Goal: Task Accomplishment & Management: Manage account settings

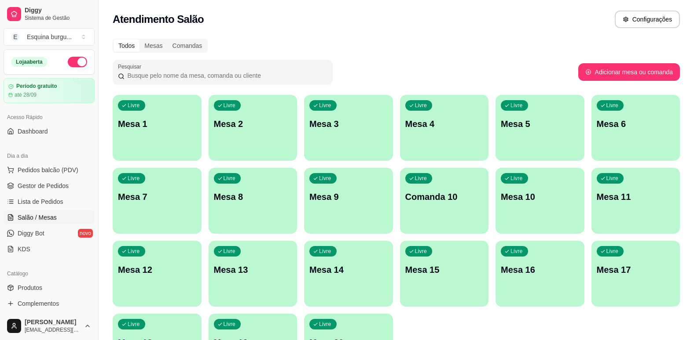
scroll to position [44, 0]
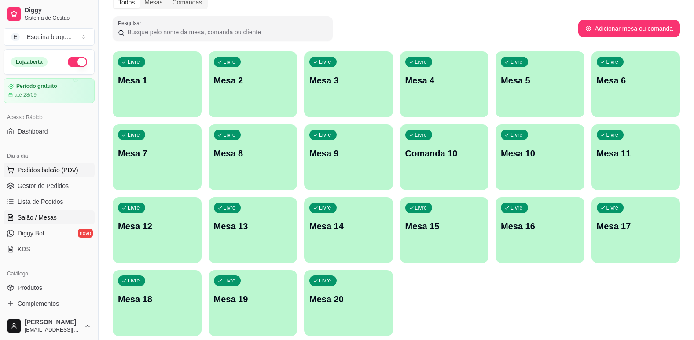
click at [48, 172] on span "Pedidos balcão (PDV)" at bounding box center [48, 170] width 61 height 9
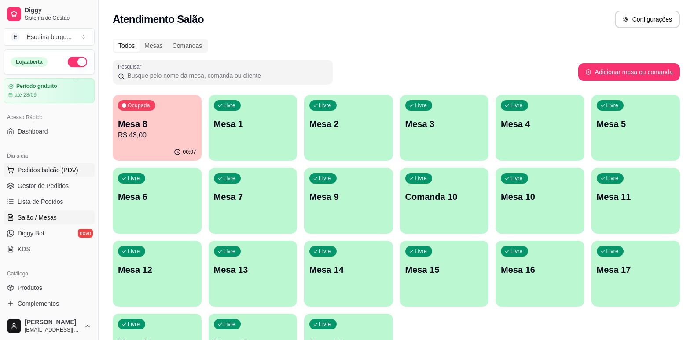
click at [61, 171] on span "Pedidos balcão (PDV)" at bounding box center [48, 170] width 61 height 9
click at [57, 189] on span "Gestor de Pedidos" at bounding box center [43, 186] width 51 height 9
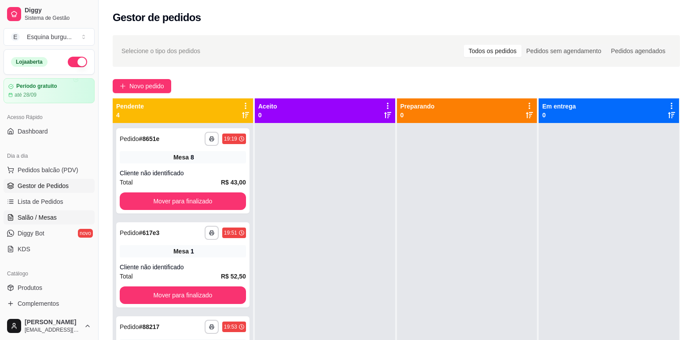
click at [55, 217] on span "Salão / Mesas" at bounding box center [37, 217] width 39 height 9
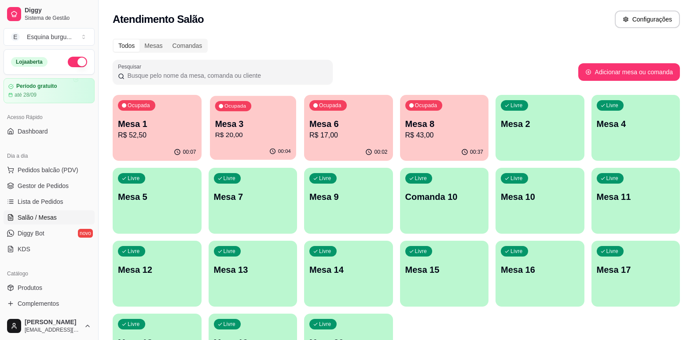
click at [260, 126] on p "Mesa 3" at bounding box center [253, 124] width 76 height 12
click at [276, 128] on p "Mesa 3" at bounding box center [253, 124] width 76 height 12
click at [267, 134] on p "R$ 20,00" at bounding box center [253, 135] width 76 height 10
click at [28, 187] on span "Gestor de Pedidos" at bounding box center [43, 186] width 51 height 9
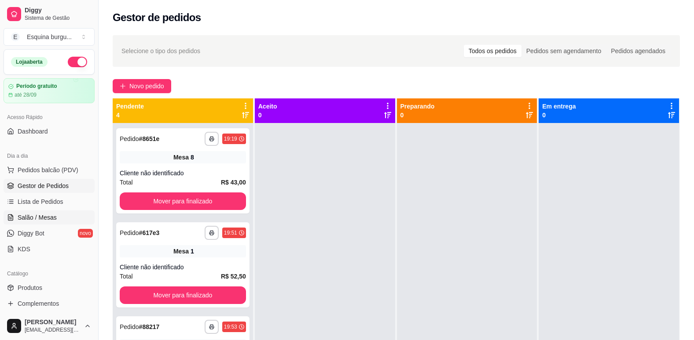
click at [36, 219] on span "Salão / Mesas" at bounding box center [37, 217] width 39 height 9
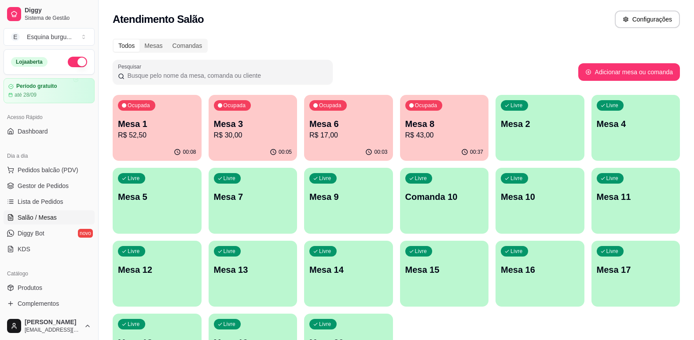
click at [249, 140] on p "R$ 30,00" at bounding box center [253, 135] width 78 height 11
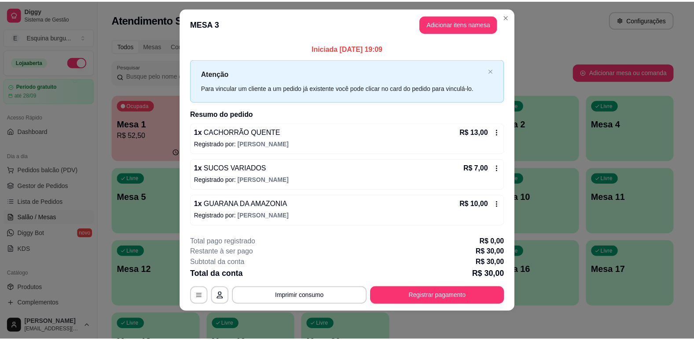
scroll to position [10, 0]
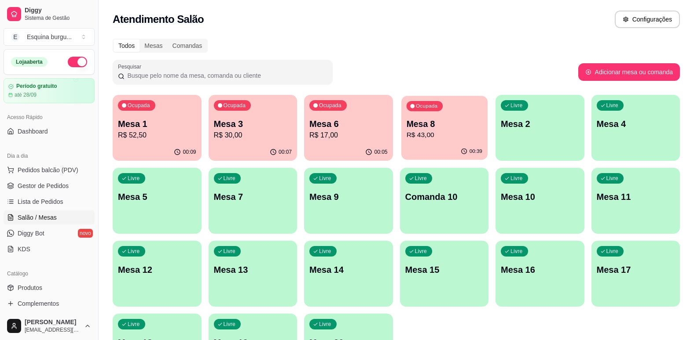
click at [432, 131] on p "R$ 43,00" at bounding box center [444, 135] width 76 height 10
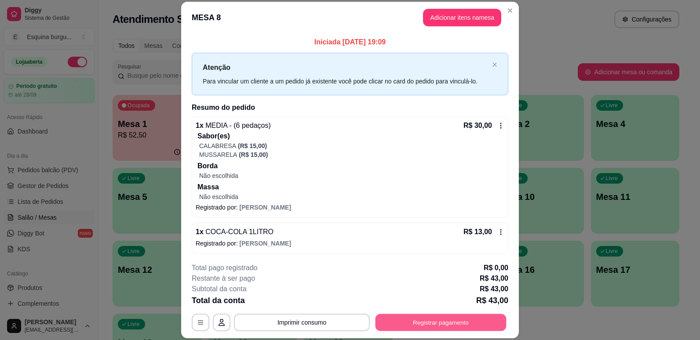
click at [441, 324] on button "Registrar pagamento" at bounding box center [441, 323] width 131 height 17
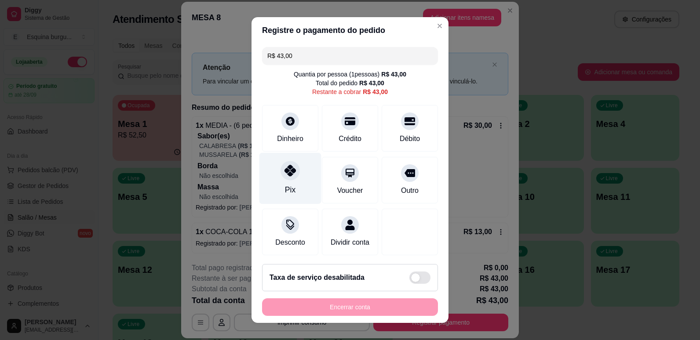
click at [291, 180] on div "Pix" at bounding box center [291, 178] width 62 height 51
type input "R$ 0,00"
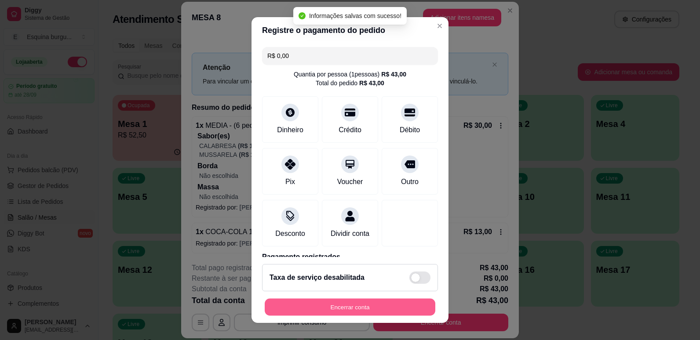
click at [375, 306] on button "Encerrar conta" at bounding box center [350, 307] width 171 height 17
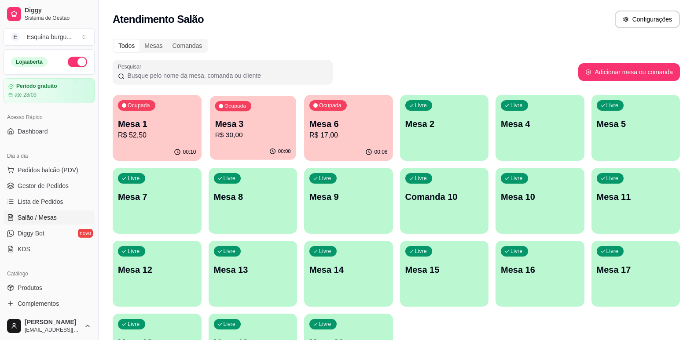
click at [264, 132] on p "R$ 30,00" at bounding box center [253, 135] width 76 height 10
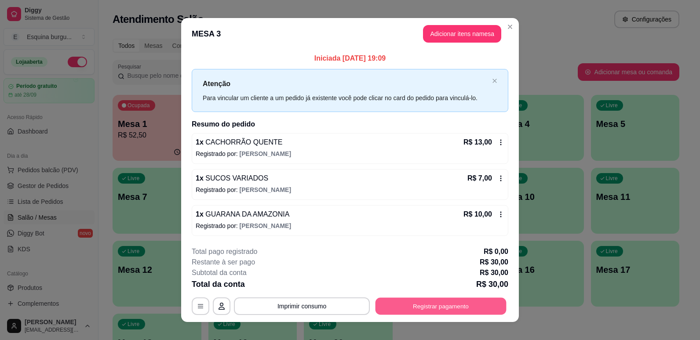
click at [428, 305] on button "Registrar pagamento" at bounding box center [441, 306] width 131 height 17
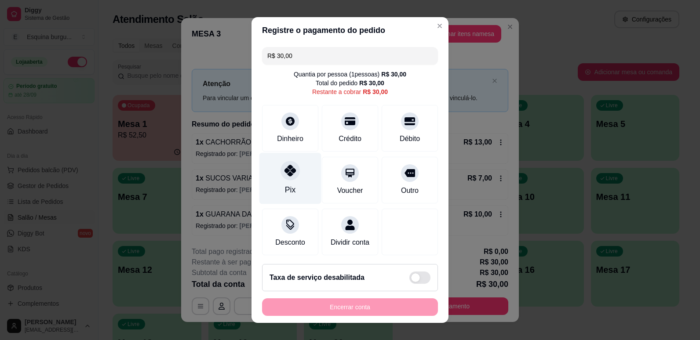
click at [290, 171] on icon at bounding box center [290, 170] width 11 height 11
type input "R$ 0,00"
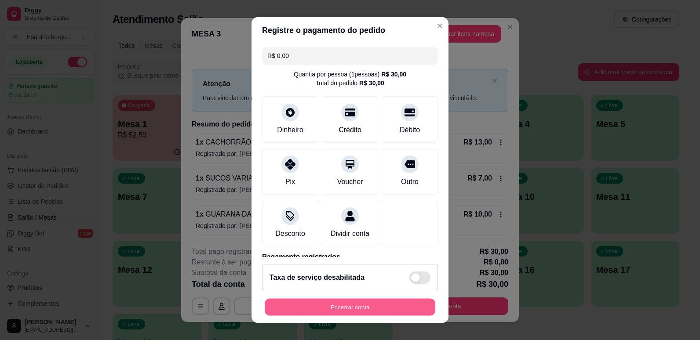
click at [361, 304] on button "Encerrar conta" at bounding box center [350, 307] width 171 height 17
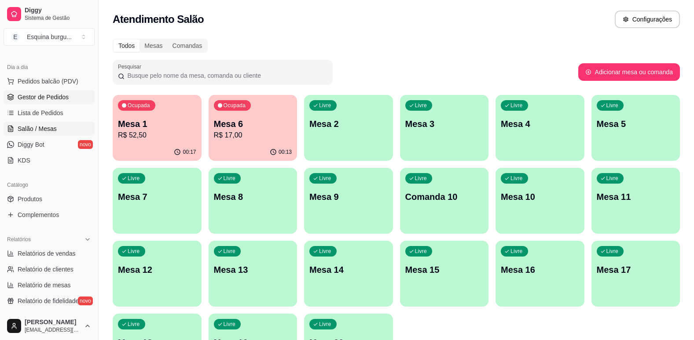
scroll to position [89, 0]
click at [48, 255] on span "Relatórios de vendas" at bounding box center [47, 253] width 58 height 9
select select "ALL"
select select "0"
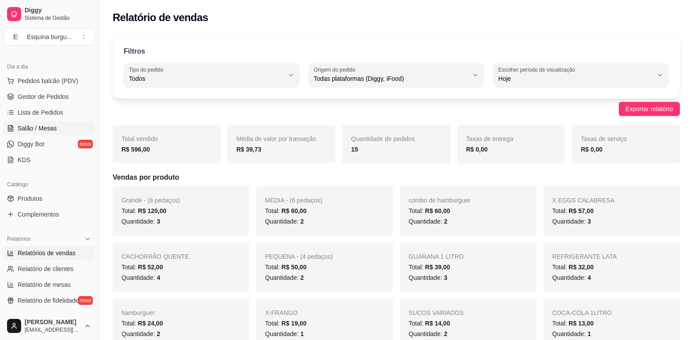
click at [42, 122] on link "Salão / Mesas" at bounding box center [49, 128] width 91 height 14
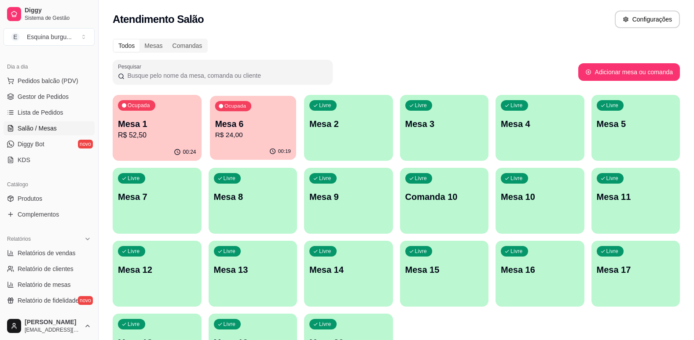
click at [245, 113] on div "Ocupada Mesa 6 R$ 24,00" at bounding box center [253, 120] width 86 height 48
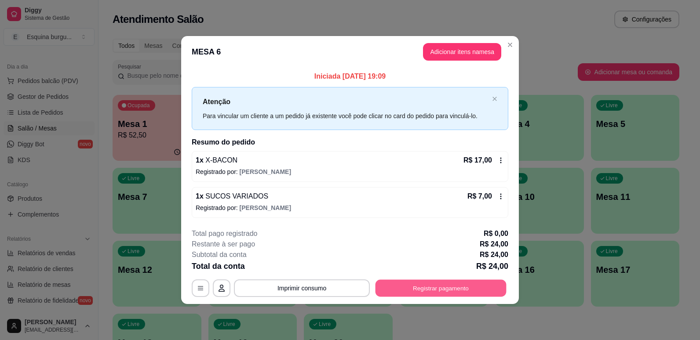
click at [476, 286] on button "Registrar pagamento" at bounding box center [441, 288] width 131 height 17
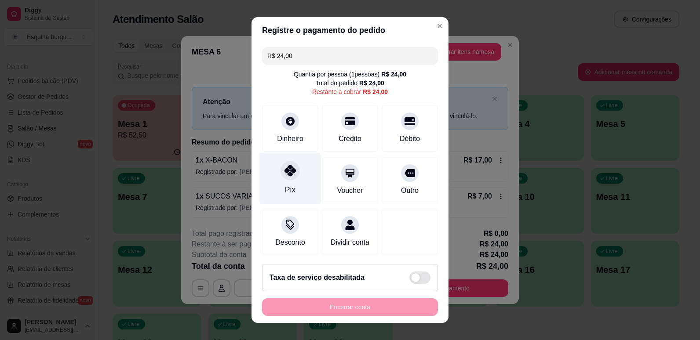
click at [286, 168] on icon at bounding box center [290, 170] width 11 height 11
type input "R$ 0,00"
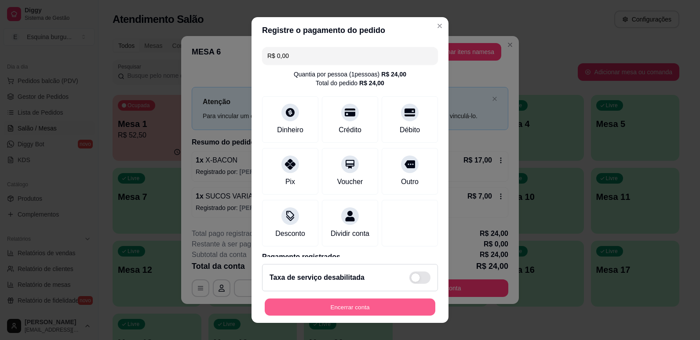
click at [372, 308] on button "Encerrar conta" at bounding box center [350, 307] width 171 height 17
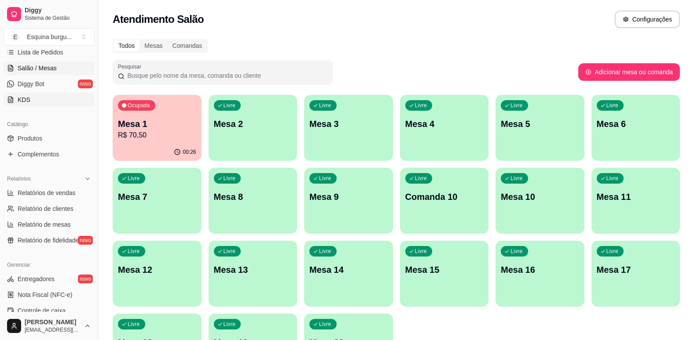
scroll to position [154, 0]
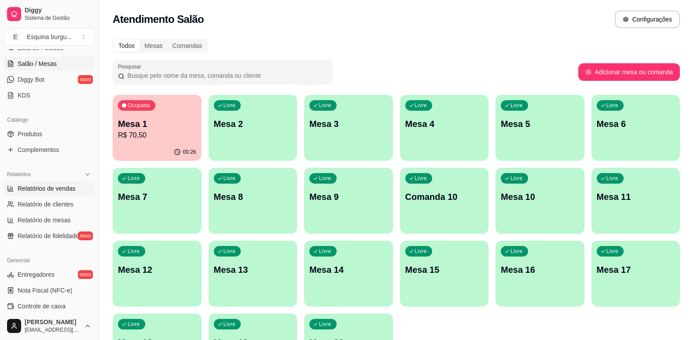
click at [37, 188] on span "Relatórios de vendas" at bounding box center [47, 188] width 58 height 9
select select "ALL"
select select "0"
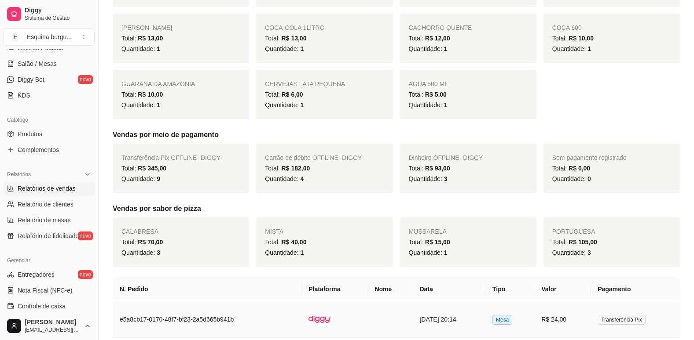
scroll to position [341, 0]
click at [549, 206] on h5 "Vendas por sabor de pizza" at bounding box center [396, 209] width 567 height 11
click at [41, 67] on span "Salão / Mesas" at bounding box center [37, 63] width 39 height 9
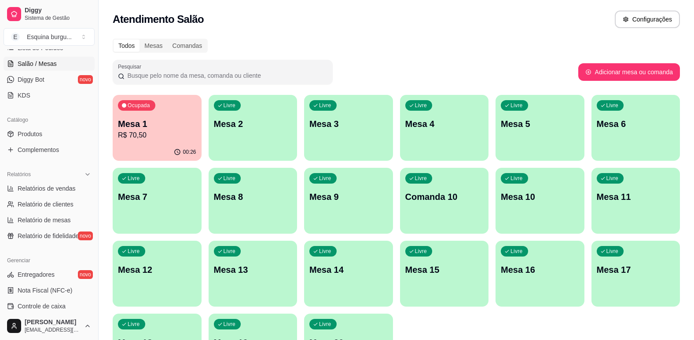
click at [153, 138] on p "R$ 70,50" at bounding box center [157, 135] width 78 height 11
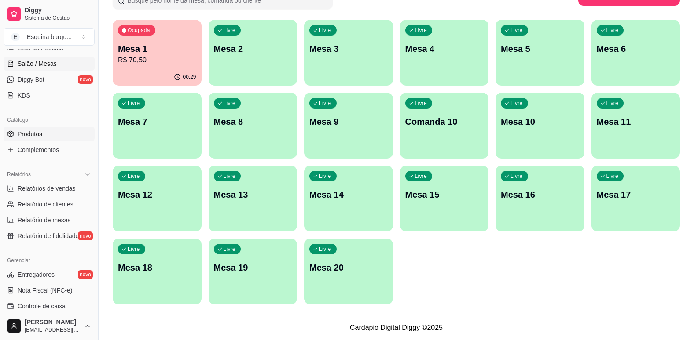
scroll to position [139, 0]
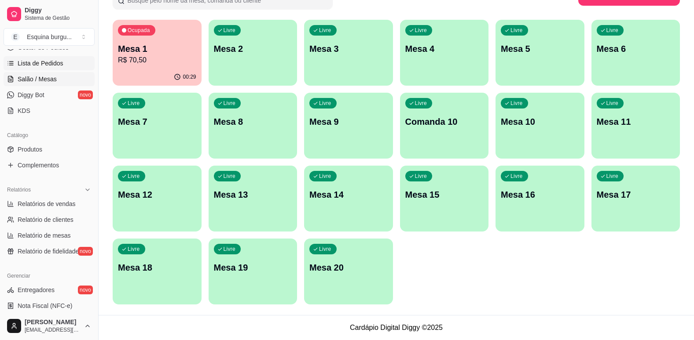
click at [43, 66] on span "Lista de Pedidos" at bounding box center [41, 63] width 46 height 9
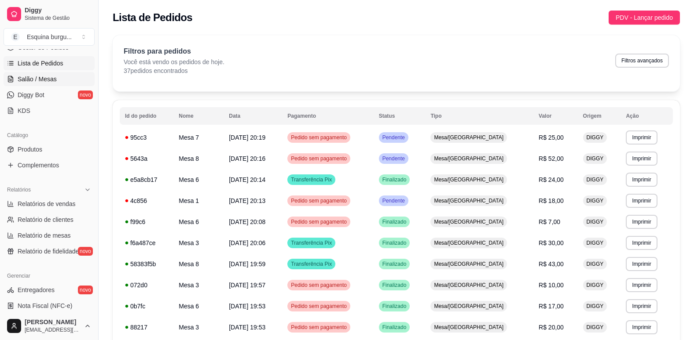
click at [52, 77] on span "Salão / Mesas" at bounding box center [37, 79] width 39 height 9
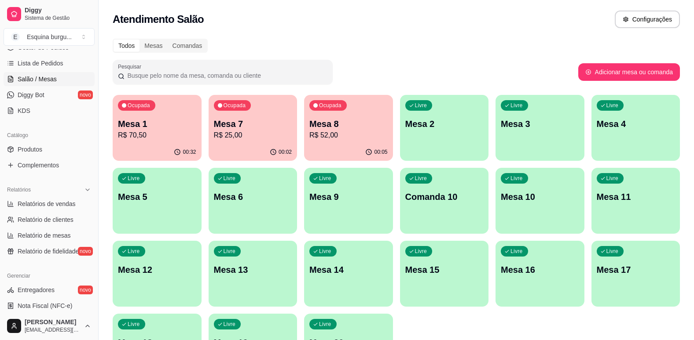
click at [349, 143] on div "Ocupada Mesa 8 R$ 52,00" at bounding box center [348, 119] width 89 height 49
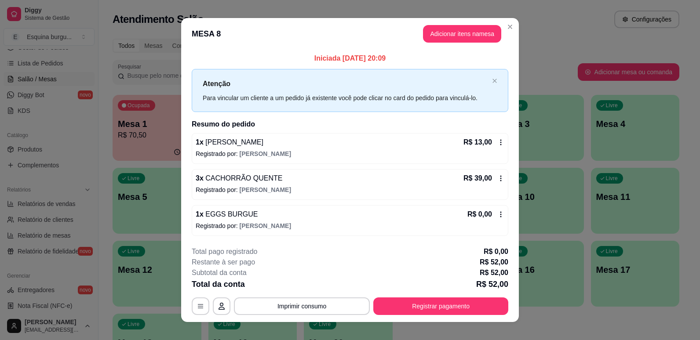
click at [500, 178] on icon at bounding box center [501, 178] width 7 height 7
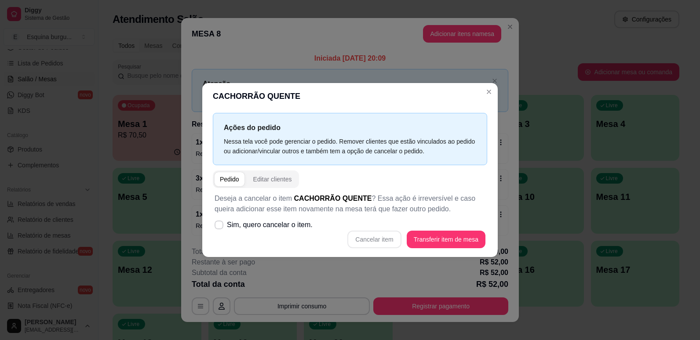
click at [377, 238] on div "Cancelar item Transferir item de mesa" at bounding box center [350, 240] width 271 height 18
click at [220, 225] on icon at bounding box center [219, 225] width 7 height 5
click at [220, 227] on input "Sim, quero cancelar o item." at bounding box center [217, 230] width 6 height 6
checkbox input "true"
click at [384, 240] on button "Cancelar item" at bounding box center [374, 239] width 52 height 17
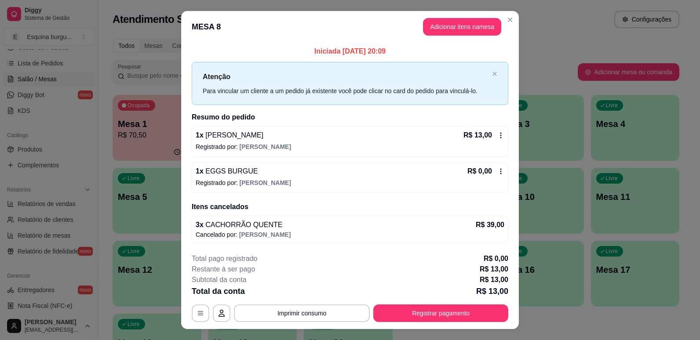
click at [498, 171] on icon at bounding box center [501, 171] width 7 height 7
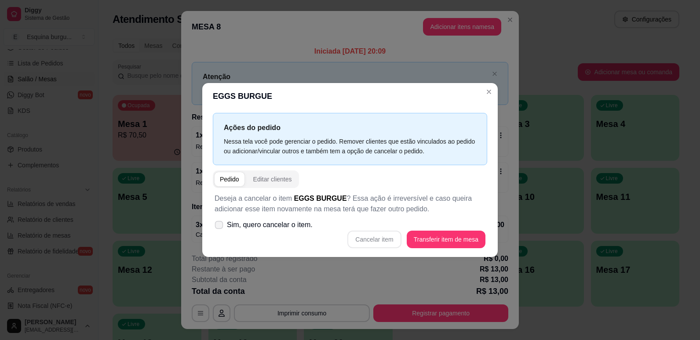
click at [221, 226] on icon at bounding box center [219, 225] width 7 height 5
click at [220, 227] on input "Sim, quero cancelar o item." at bounding box center [217, 230] width 6 height 6
checkbox input "true"
click at [392, 237] on button "Cancelar item" at bounding box center [374, 239] width 52 height 17
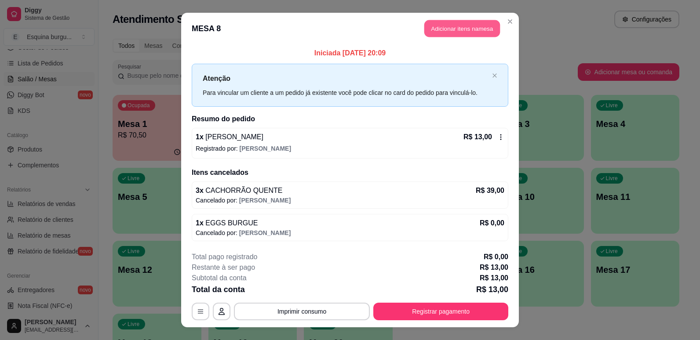
click at [461, 31] on button "Adicionar itens na mesa" at bounding box center [463, 28] width 76 height 17
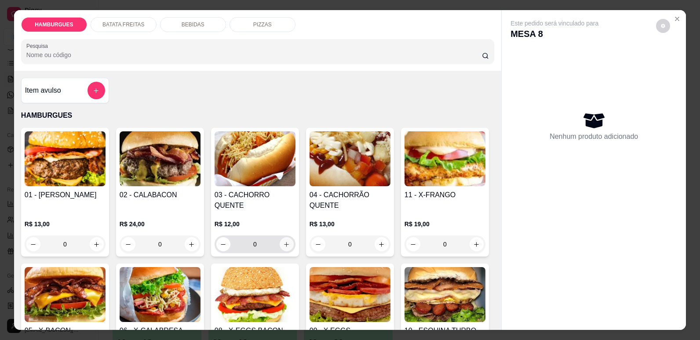
click at [285, 247] on icon "increase-product-quantity" at bounding box center [286, 245] width 7 height 7
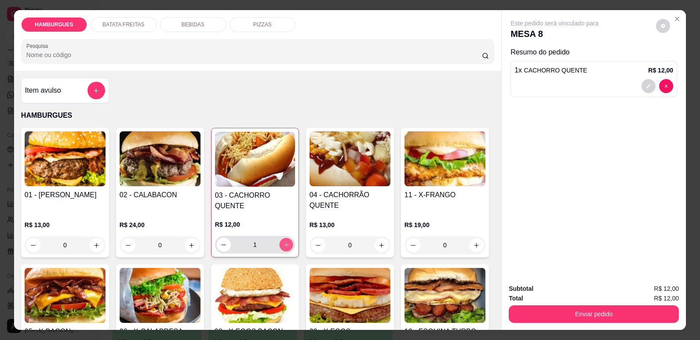
click at [285, 247] on icon "increase-product-quantity" at bounding box center [286, 245] width 7 height 7
type input "2"
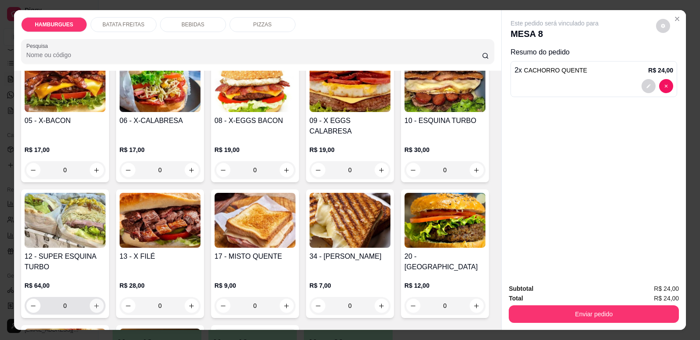
scroll to position [221, 0]
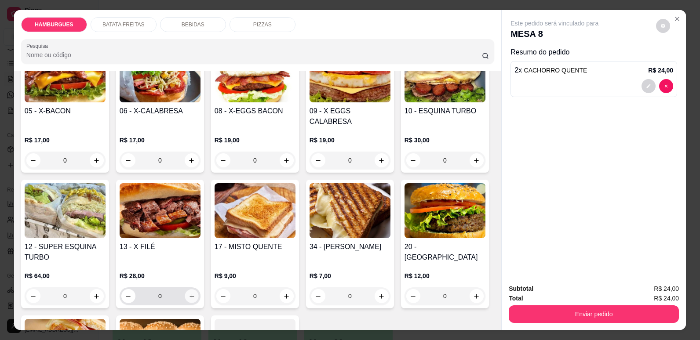
click at [194, 294] on icon "increase-product-quantity" at bounding box center [192, 296] width 4 height 4
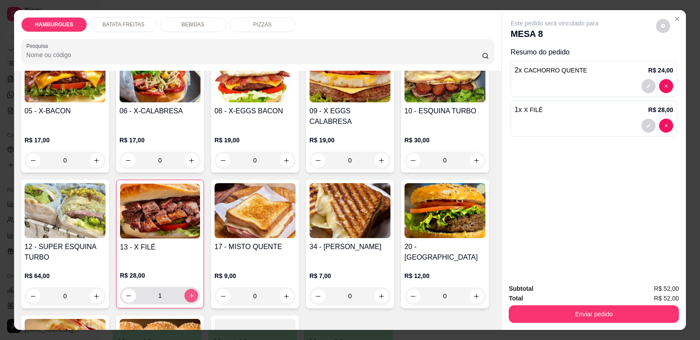
click at [195, 293] on icon "increase-product-quantity" at bounding box center [191, 296] width 7 height 7
type input "2"
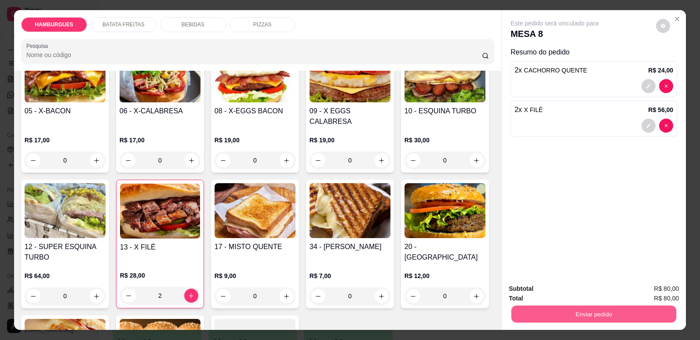
click at [571, 313] on button "Enviar pedido" at bounding box center [594, 314] width 165 height 17
click at [586, 289] on button "Não registrar e enviar pedido" at bounding box center [565, 293] width 89 height 16
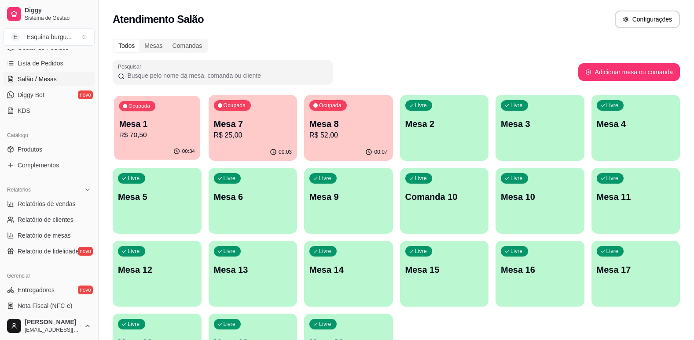
click at [150, 115] on div "Ocupada Mesa 1 R$ 70,50" at bounding box center [157, 120] width 86 height 48
click at [340, 141] on div "Ocupada Mesa 8 R$ 52,00" at bounding box center [348, 120] width 86 height 48
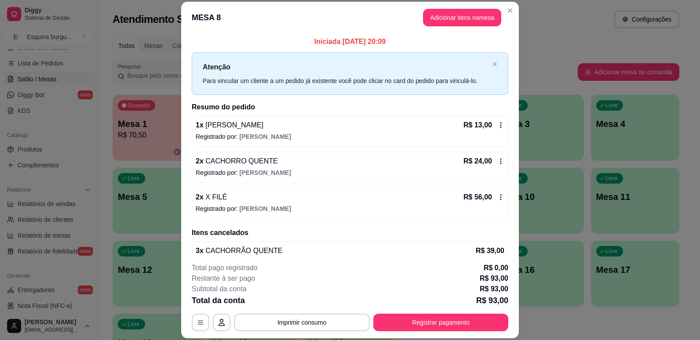
scroll to position [0, 0]
click at [498, 161] on icon at bounding box center [501, 161] width 7 height 7
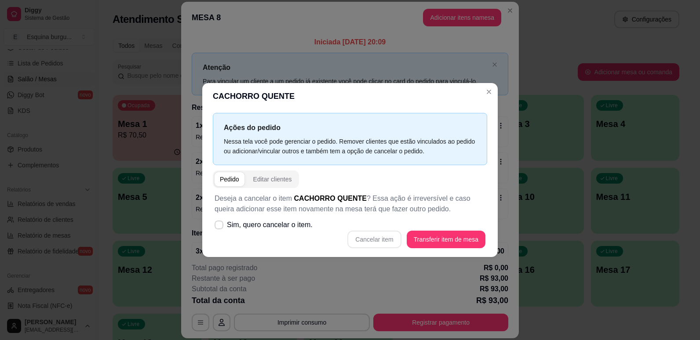
click at [381, 242] on div "Cancelar item Transferir item de mesa" at bounding box center [350, 240] width 271 height 18
click at [226, 225] on label "Sim, quero cancelar o item." at bounding box center [263, 225] width 105 height 18
click at [220, 227] on input "Sim, quero cancelar o item." at bounding box center [217, 230] width 6 height 6
checkbox input "true"
click at [391, 237] on button "Cancelar item" at bounding box center [374, 239] width 52 height 17
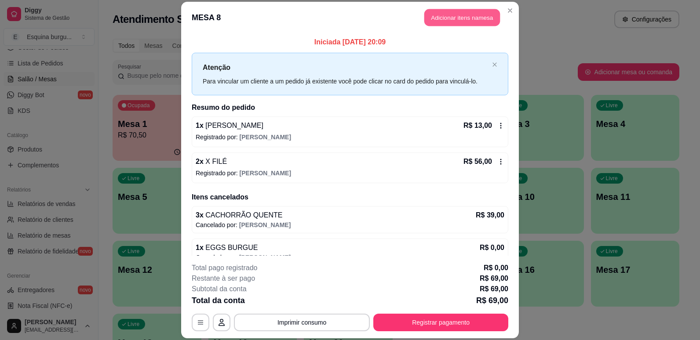
click at [480, 13] on button "Adicionar itens na mesa" at bounding box center [463, 17] width 76 height 17
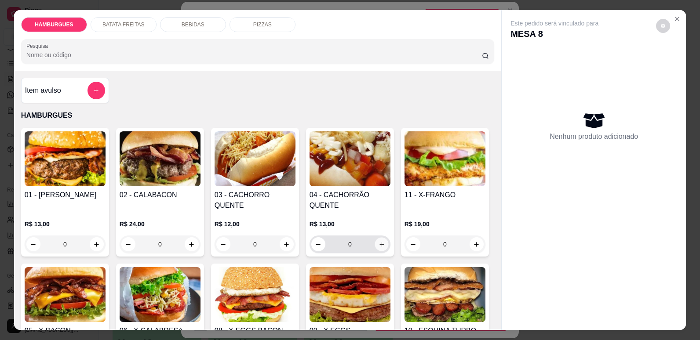
click at [379, 244] on icon "increase-product-quantity" at bounding box center [382, 245] width 7 height 7
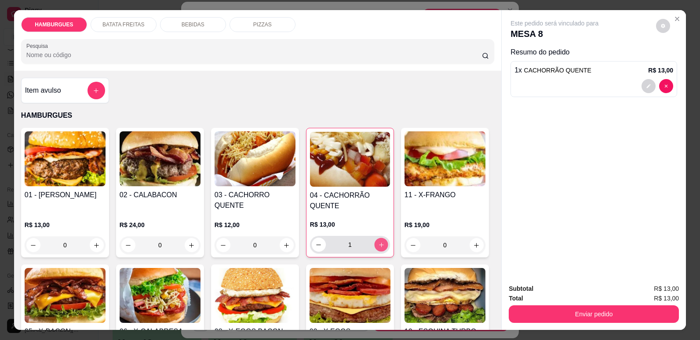
click at [378, 244] on icon "increase-product-quantity" at bounding box center [381, 245] width 7 height 7
type input "2"
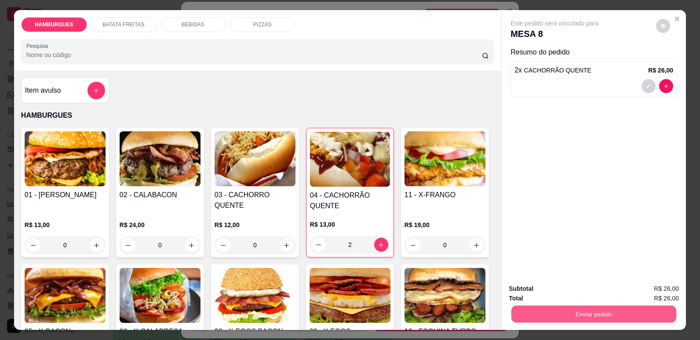
click at [570, 313] on button "Enviar pedido" at bounding box center [594, 314] width 165 height 17
click at [576, 295] on button "Não registrar e enviar pedido" at bounding box center [565, 293] width 89 height 16
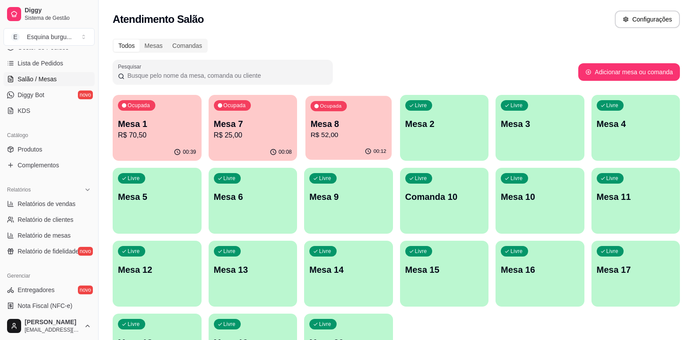
click at [356, 121] on p "Mesa 8" at bounding box center [349, 124] width 76 height 12
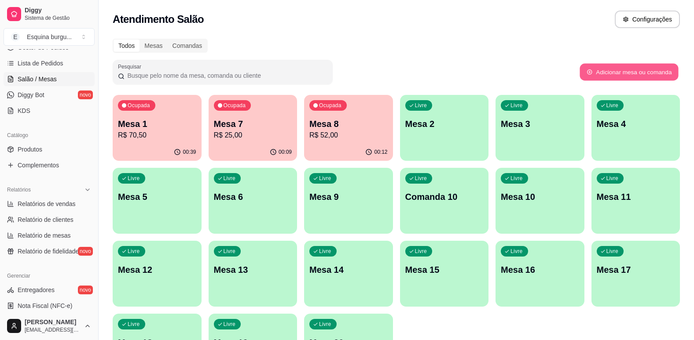
click at [646, 75] on button "Adicionar mesa ou comanda" at bounding box center [628, 72] width 99 height 17
select select "TABLE"
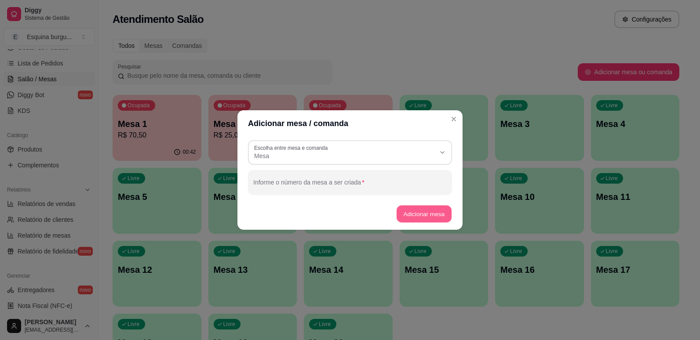
click at [432, 211] on button "Adicionar mesa" at bounding box center [423, 214] width 55 height 17
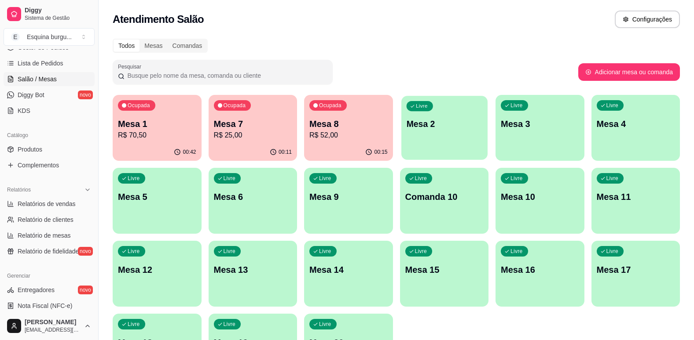
click at [454, 122] on p "Mesa 2" at bounding box center [444, 124] width 76 height 12
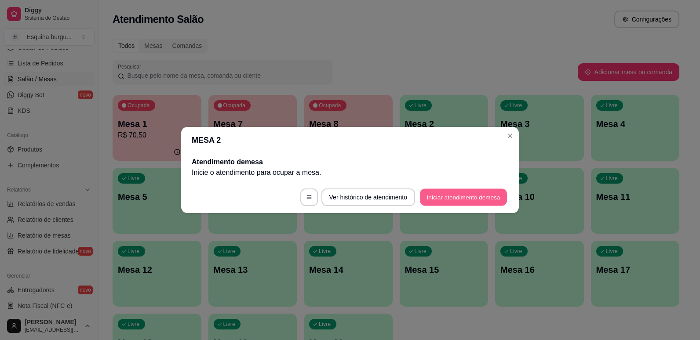
click at [468, 195] on button "Iniciar atendimento de mesa" at bounding box center [463, 197] width 87 height 17
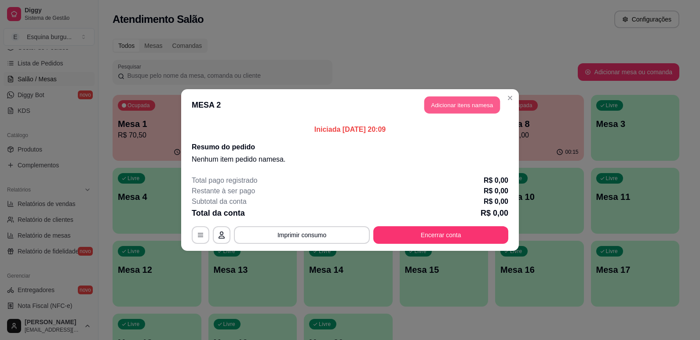
click at [469, 105] on button "Adicionar itens na mesa" at bounding box center [463, 105] width 76 height 17
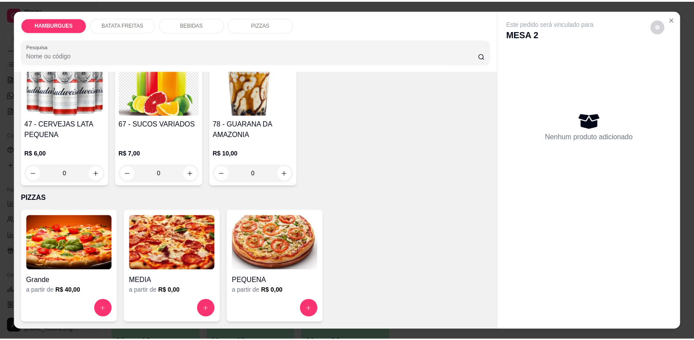
scroll to position [980, 0]
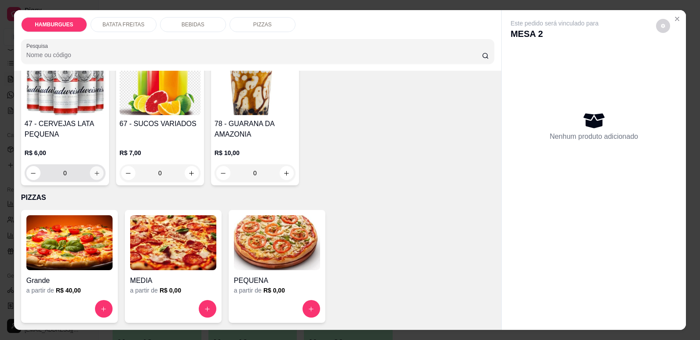
click at [100, 177] on icon "increase-product-quantity" at bounding box center [97, 173] width 7 height 7
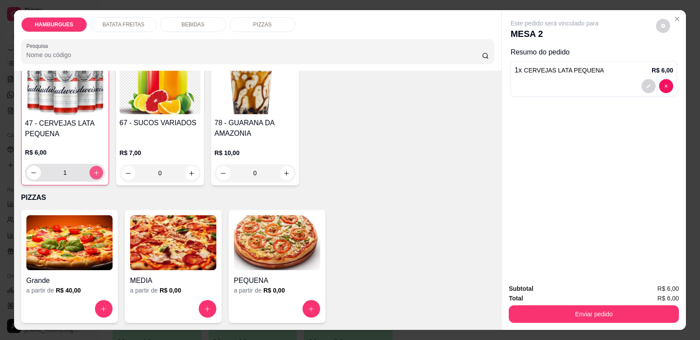
click at [100, 176] on icon "increase-product-quantity" at bounding box center [96, 173] width 7 height 7
type input "2"
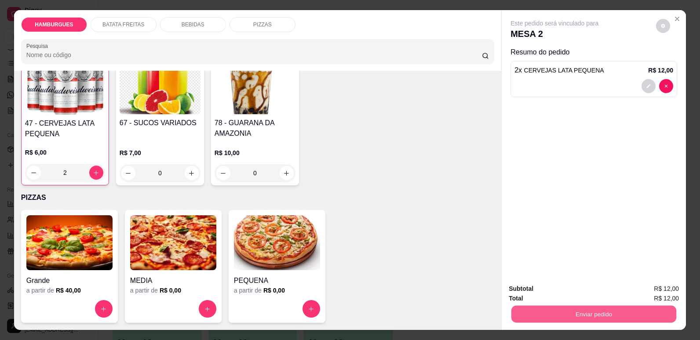
click at [570, 315] on button "Enviar pedido" at bounding box center [594, 314] width 165 height 17
click at [591, 293] on button "Não registrar e enviar pedido" at bounding box center [565, 293] width 89 height 16
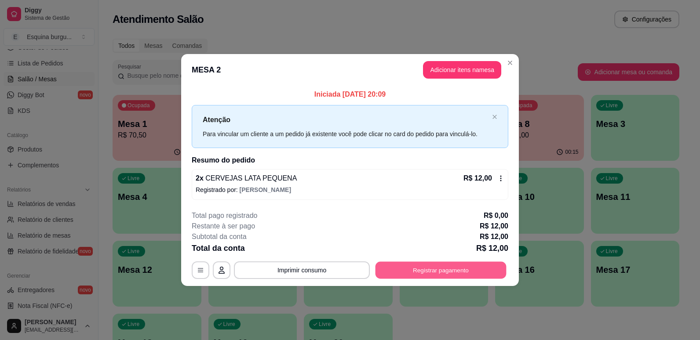
click at [436, 266] on button "Registrar pagamento" at bounding box center [441, 270] width 131 height 17
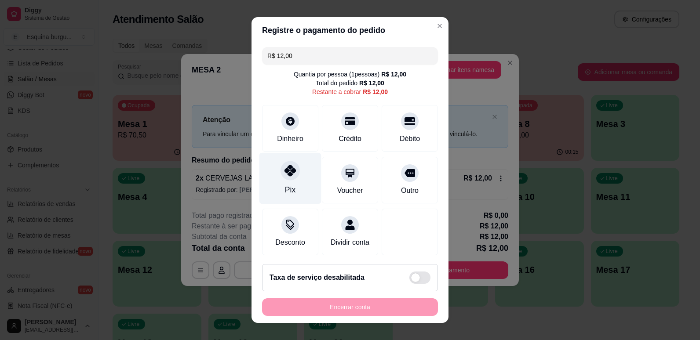
click at [285, 176] on icon at bounding box center [290, 170] width 11 height 11
type input "R$ 0,00"
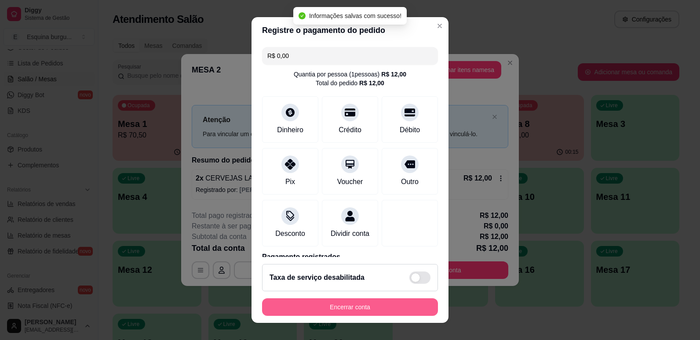
click at [395, 304] on button "Encerrar conta" at bounding box center [350, 308] width 176 height 18
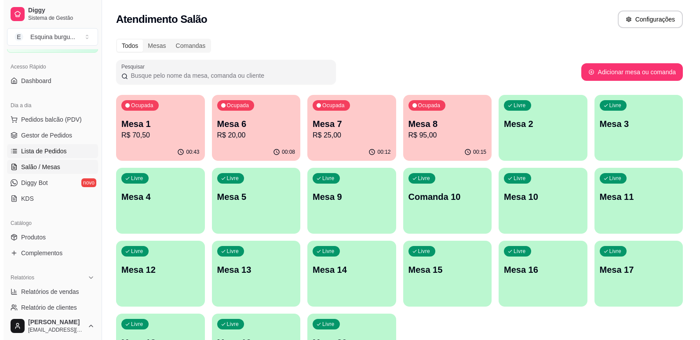
scroll to position [50, 0]
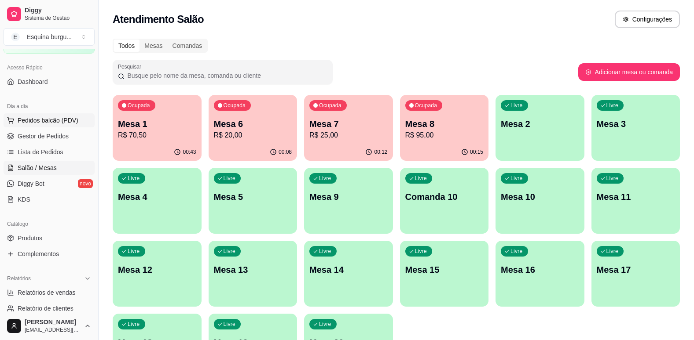
click at [38, 126] on button "Pedidos balcão (PDV)" at bounding box center [49, 120] width 91 height 14
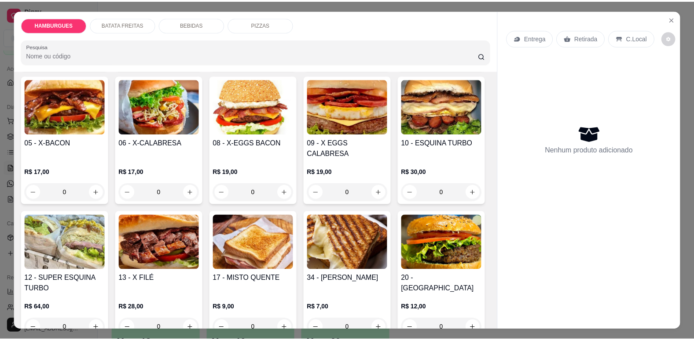
scroll to position [184, 0]
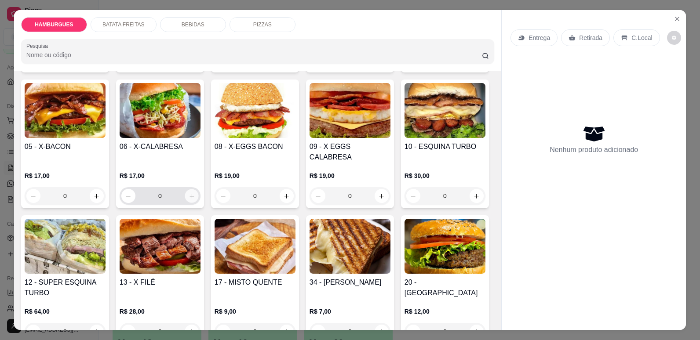
click at [198, 190] on button "increase-product-quantity" at bounding box center [192, 197] width 14 height 14
type input "1"
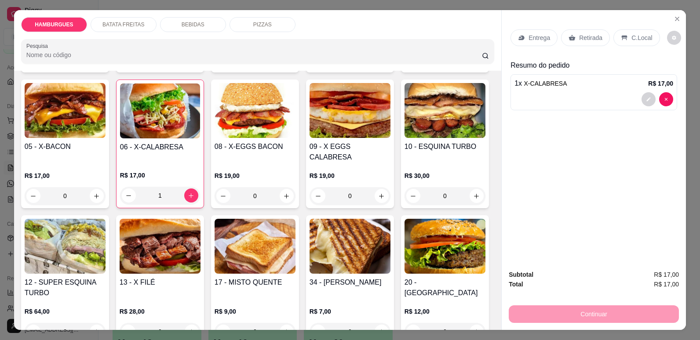
click at [589, 40] on p "Retirada" at bounding box center [590, 37] width 23 height 9
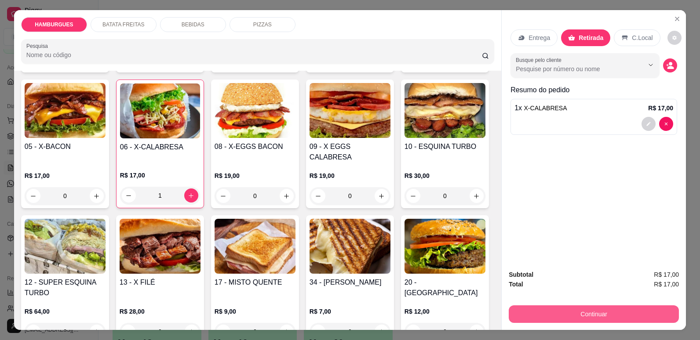
click at [618, 313] on button "Continuar" at bounding box center [594, 315] width 170 height 18
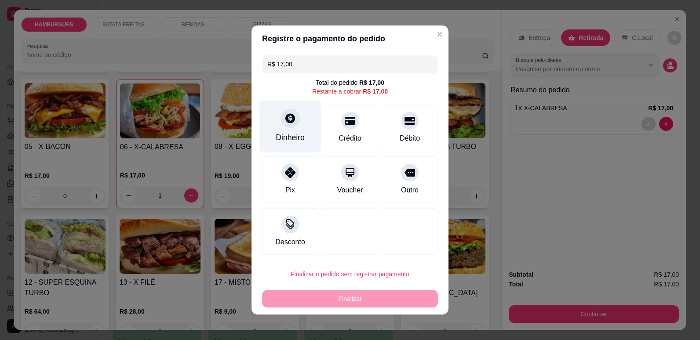
click at [274, 129] on div "Dinheiro" at bounding box center [291, 126] width 62 height 51
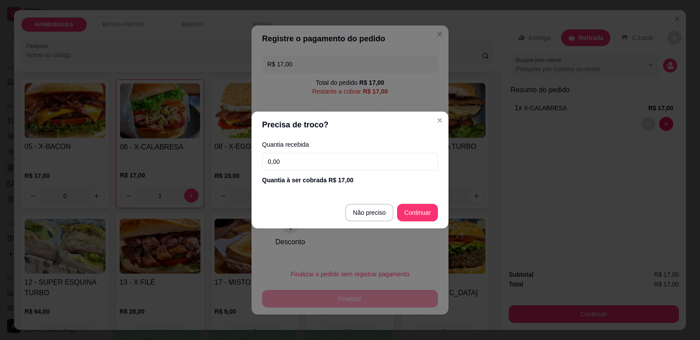
click at [325, 162] on input "0,00" at bounding box center [350, 162] width 176 height 18
type input "17,00"
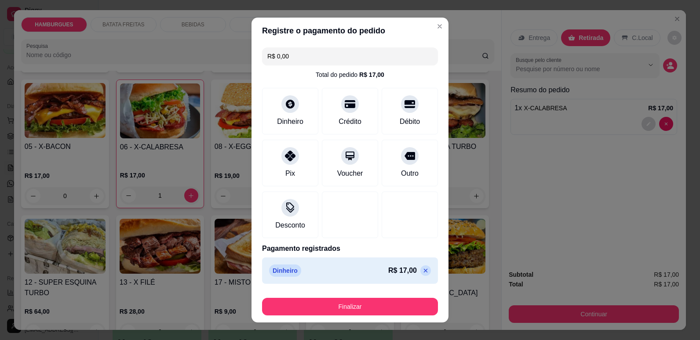
type input "R$ 0,00"
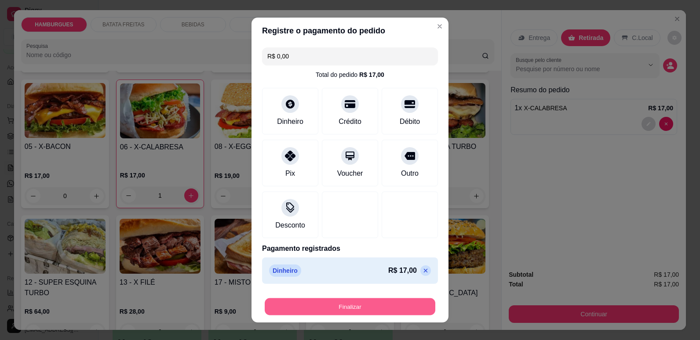
click at [367, 302] on button "Finalizar" at bounding box center [350, 307] width 171 height 17
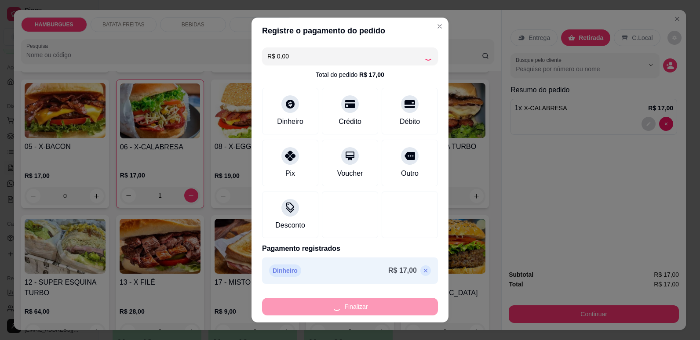
type input "0"
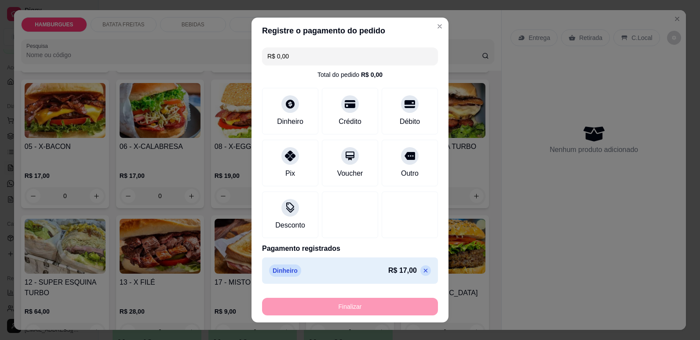
type input "-R$ 17,00"
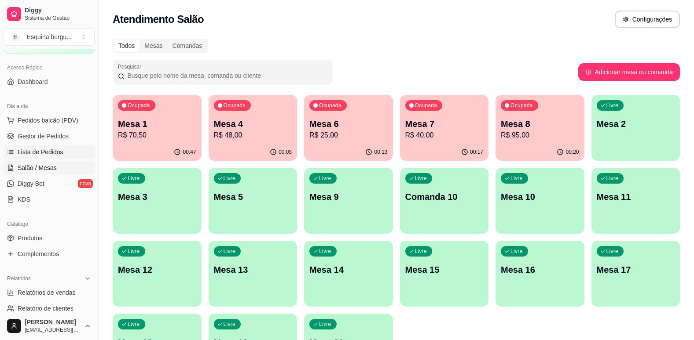
click at [61, 156] on span "Lista de Pedidos" at bounding box center [41, 152] width 46 height 9
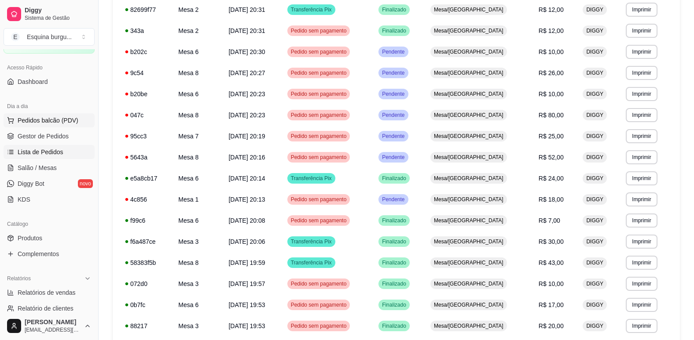
scroll to position [229, 0]
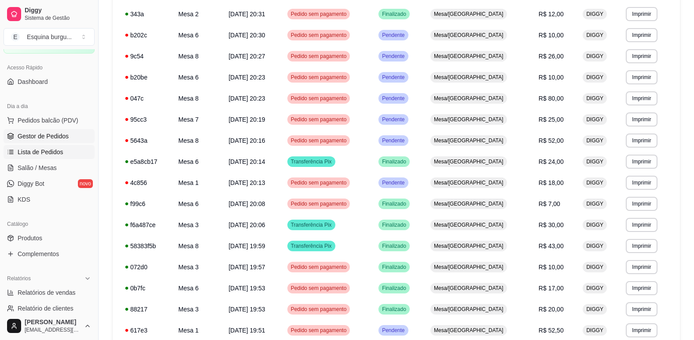
click at [52, 134] on span "Gestor de Pedidos" at bounding box center [43, 136] width 51 height 9
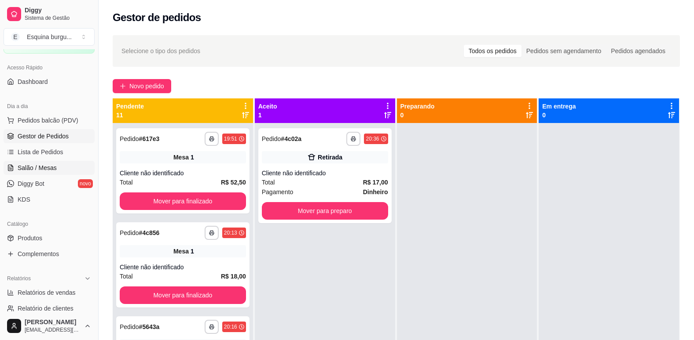
click at [42, 170] on span "Salão / Mesas" at bounding box center [37, 168] width 39 height 9
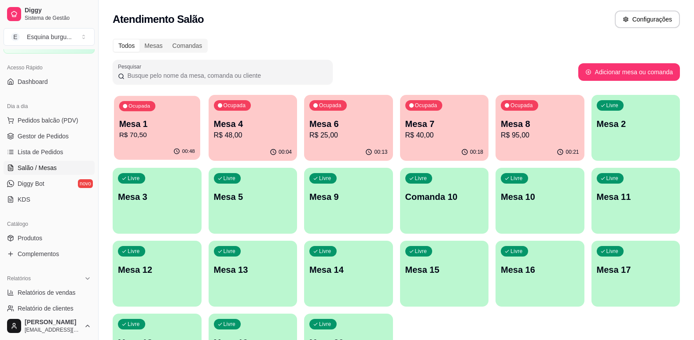
click at [177, 131] on p "R$ 70,50" at bounding box center [157, 135] width 76 height 10
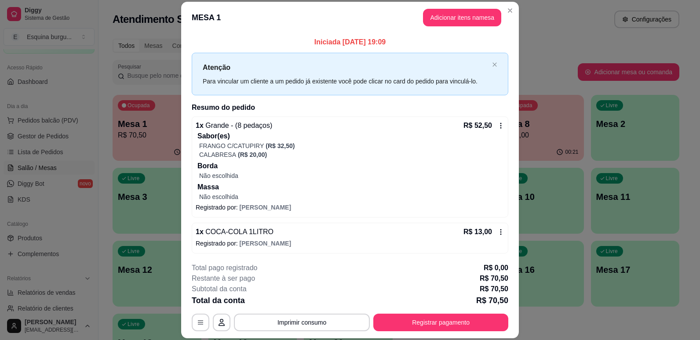
scroll to position [37, 0]
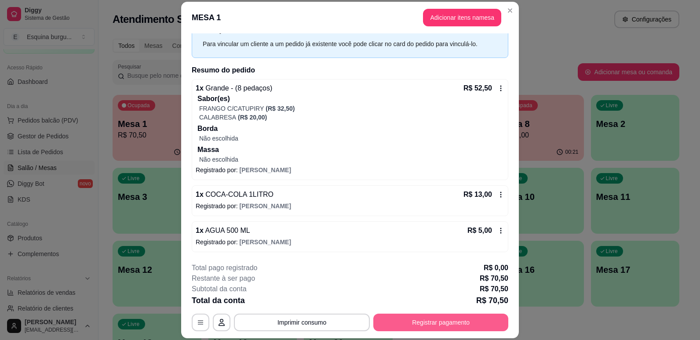
click at [454, 321] on button "Registrar pagamento" at bounding box center [440, 323] width 135 height 18
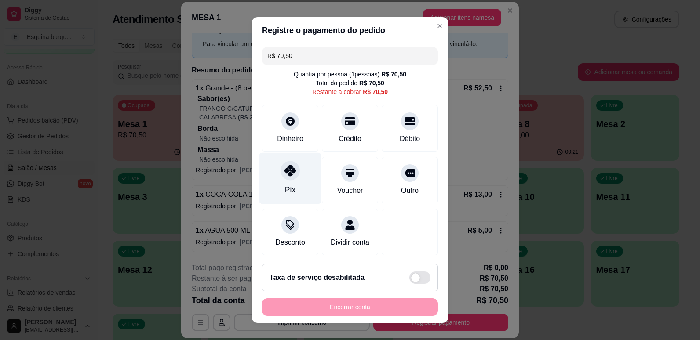
click at [285, 175] on icon at bounding box center [290, 170] width 11 height 11
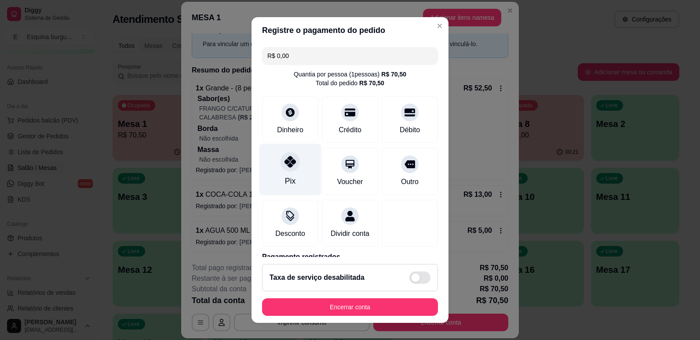
click at [293, 159] on div at bounding box center [290, 161] width 19 height 19
click at [310, 60] on input "R$ 0,00" at bounding box center [349, 56] width 165 height 18
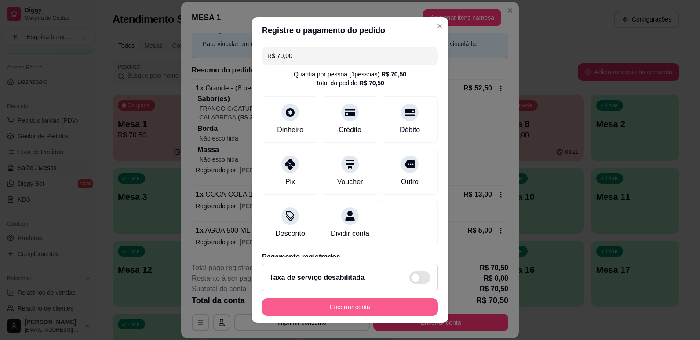
type input "R$ 70,00"
click at [351, 308] on button "Encerrar conta" at bounding box center [350, 308] width 176 height 18
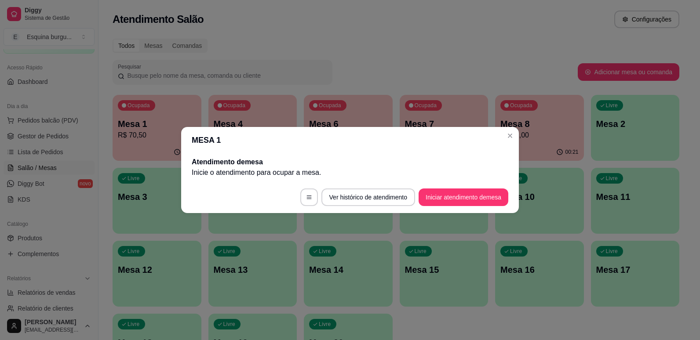
scroll to position [0, 0]
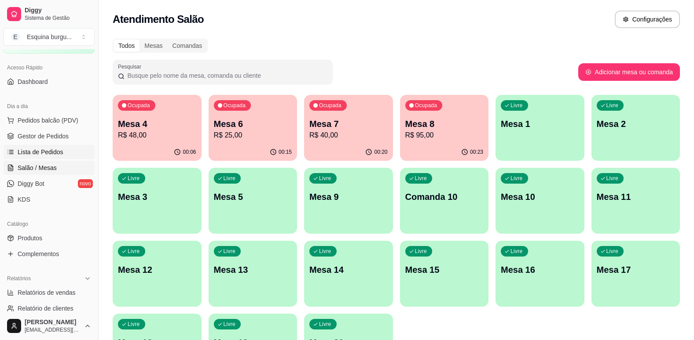
click at [52, 149] on span "Lista de Pedidos" at bounding box center [41, 152] width 46 height 9
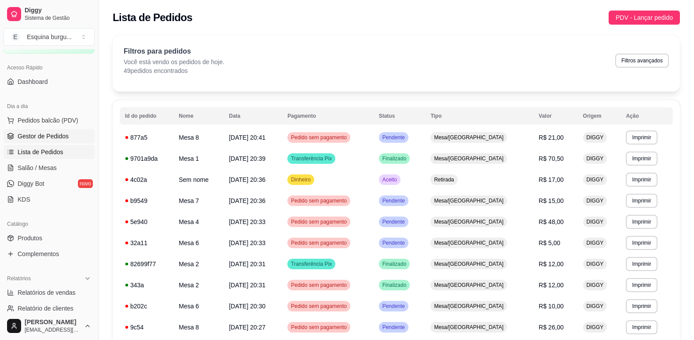
click at [51, 143] on link "Gestor de Pedidos" at bounding box center [49, 136] width 91 height 14
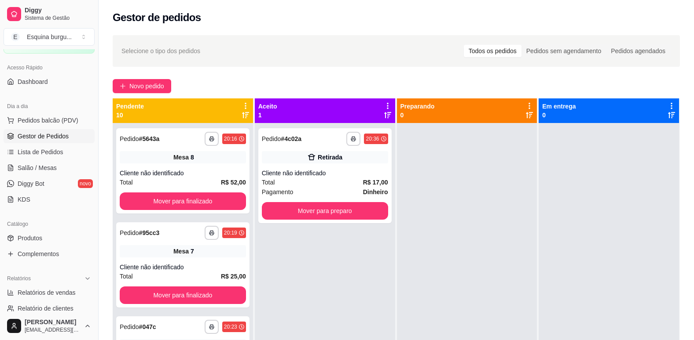
click at [50, 128] on ul "Pedidos balcão (PDV) Gestor de Pedidos Lista de Pedidos Salão / Mesas Diggy Bot…" at bounding box center [49, 159] width 91 height 93
click at [57, 114] on button "Pedidos balcão (PDV)" at bounding box center [49, 120] width 91 height 14
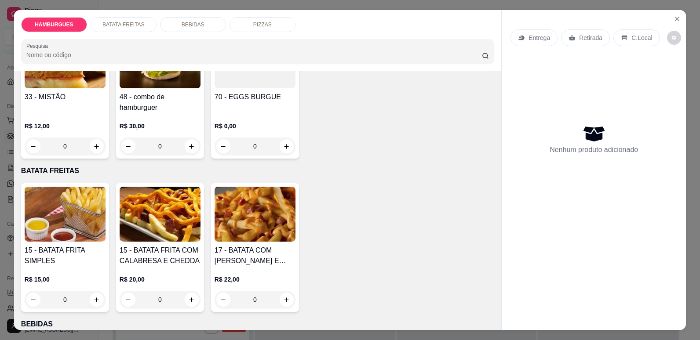
scroll to position [506, 0]
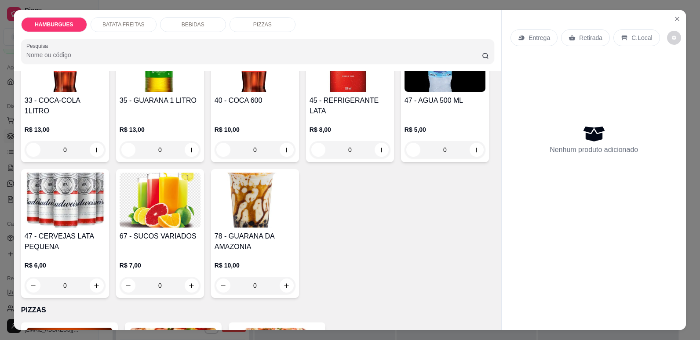
click at [174, 20] on div "BEBIDAS" at bounding box center [193, 24] width 66 height 15
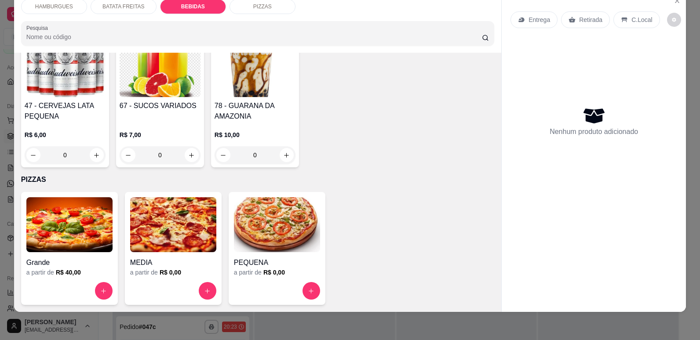
scroll to position [921, 0]
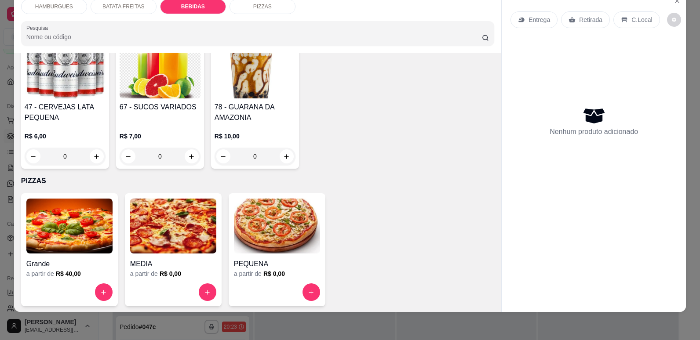
click at [379, 24] on icon "increase-product-quantity" at bounding box center [382, 21] width 7 height 7
type input "1"
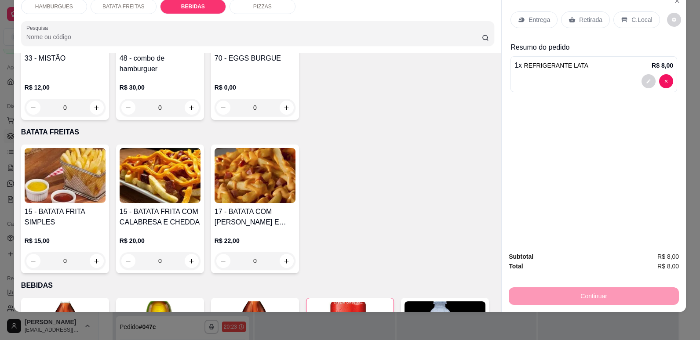
scroll to position [526, 0]
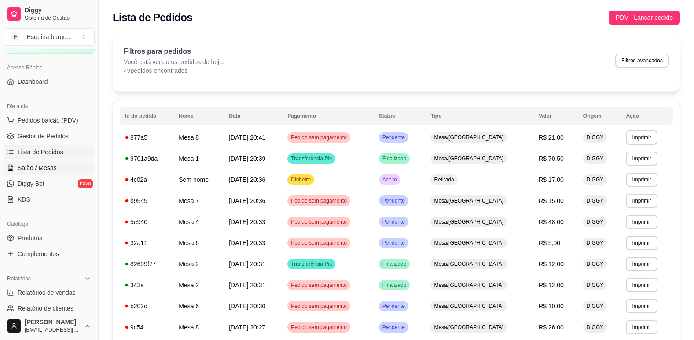
click at [56, 164] on link "Salão / Mesas" at bounding box center [49, 168] width 91 height 14
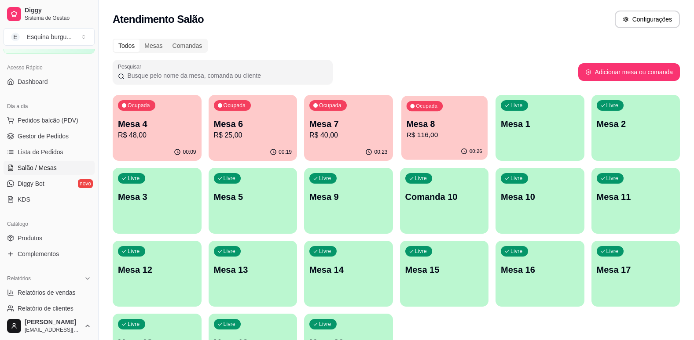
click at [443, 130] on div "Mesa 8 R$ 116,00" at bounding box center [444, 129] width 76 height 22
click at [476, 98] on div "Ocupada Mesa 8 R$ 116,00" at bounding box center [444, 120] width 86 height 48
click at [64, 120] on span "Pedidos balcão (PDV)" at bounding box center [48, 120] width 61 height 9
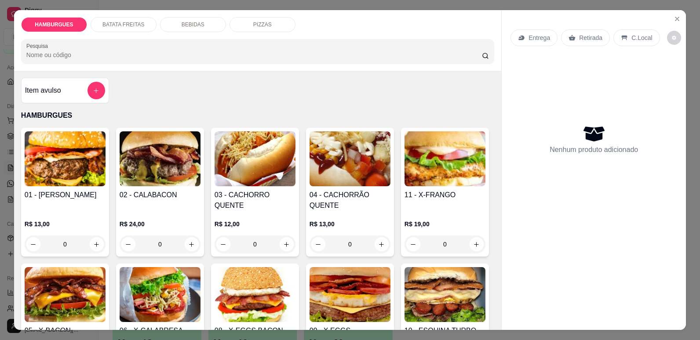
click at [189, 17] on div "BEBIDAS" at bounding box center [193, 24] width 66 height 15
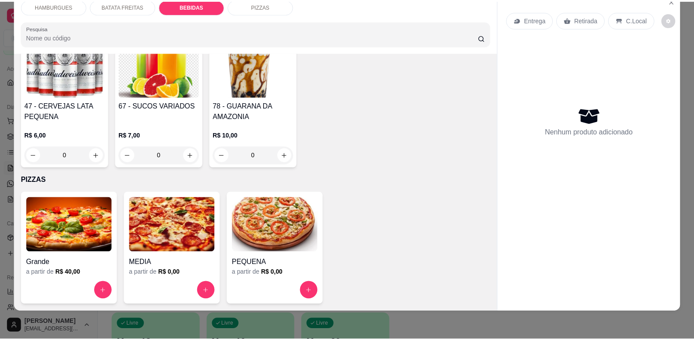
scroll to position [940, 0]
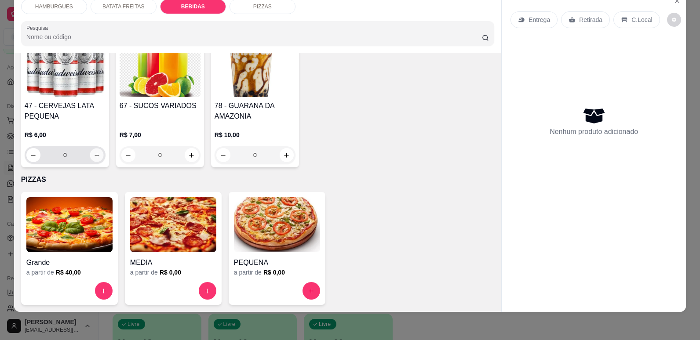
click at [103, 162] on button "increase-product-quantity" at bounding box center [97, 156] width 14 height 14
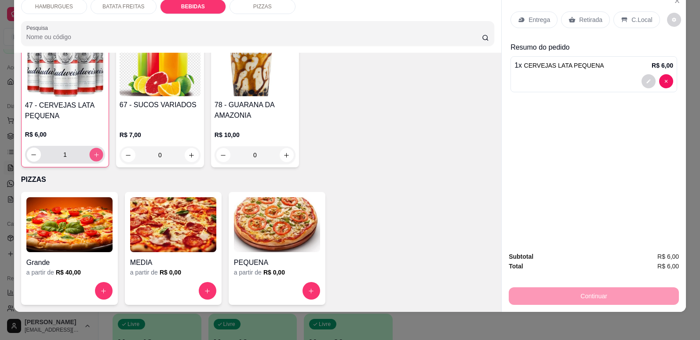
click at [103, 162] on button "increase-product-quantity" at bounding box center [96, 155] width 14 height 14
type input "2"
click at [584, 22] on p "Retirada" at bounding box center [590, 19] width 23 height 9
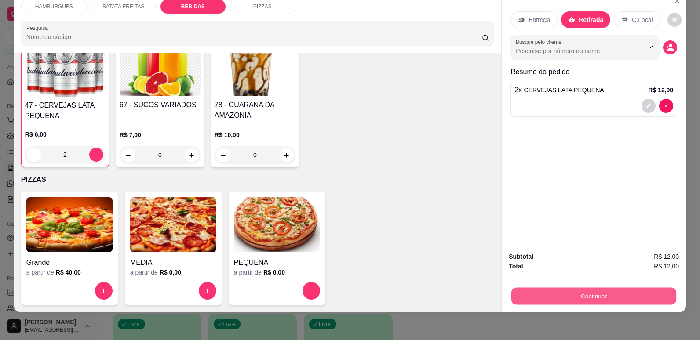
click at [601, 299] on button "Continuar" at bounding box center [594, 296] width 165 height 17
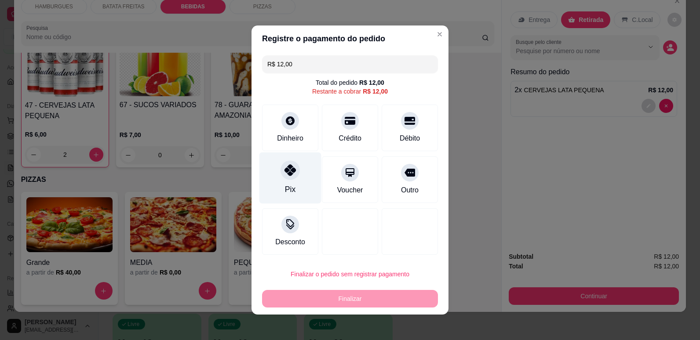
click at [300, 178] on div "Pix" at bounding box center [291, 178] width 62 height 51
type input "R$ 0,00"
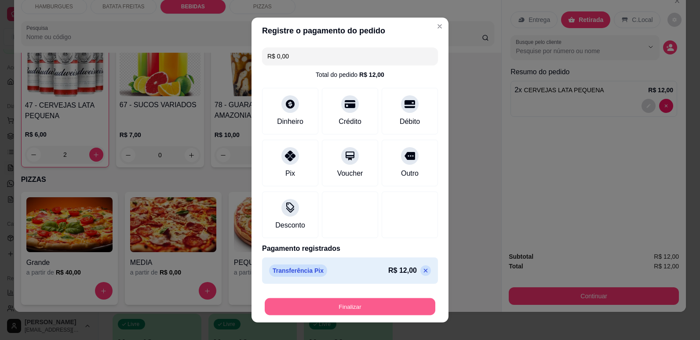
click at [384, 304] on button "Finalizar" at bounding box center [350, 307] width 171 height 17
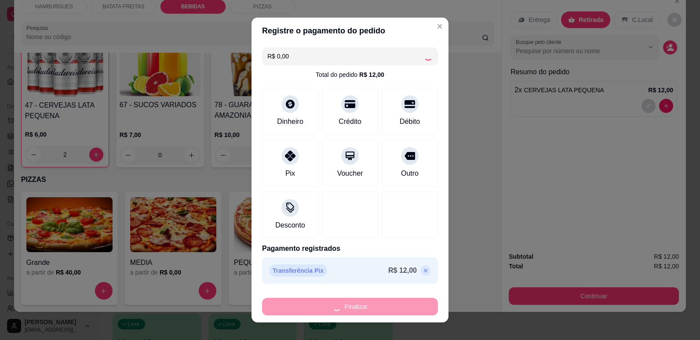
type input "0"
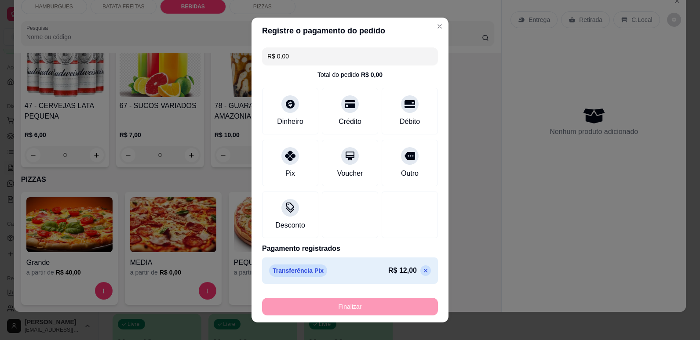
type input "-R$ 12,00"
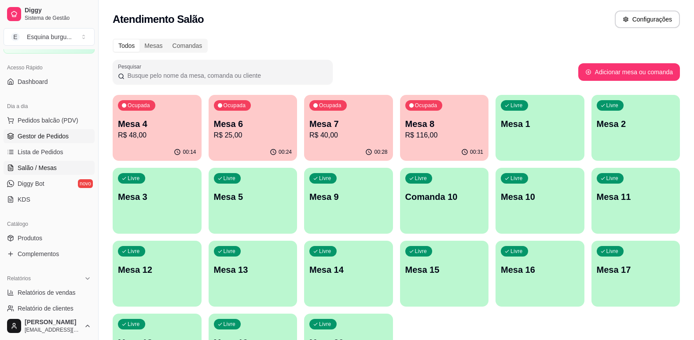
click at [49, 135] on span "Gestor de Pedidos" at bounding box center [43, 136] width 51 height 9
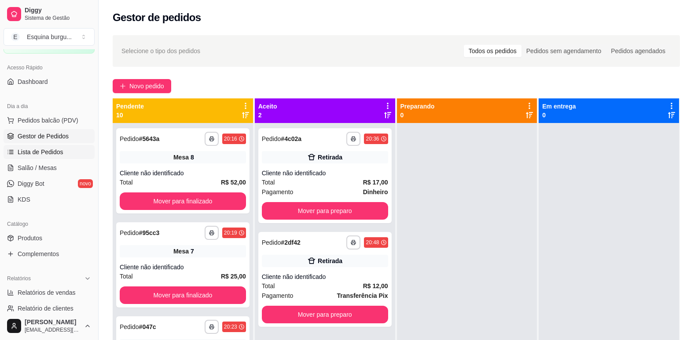
click at [49, 157] on link "Lista de Pedidos" at bounding box center [49, 152] width 91 height 14
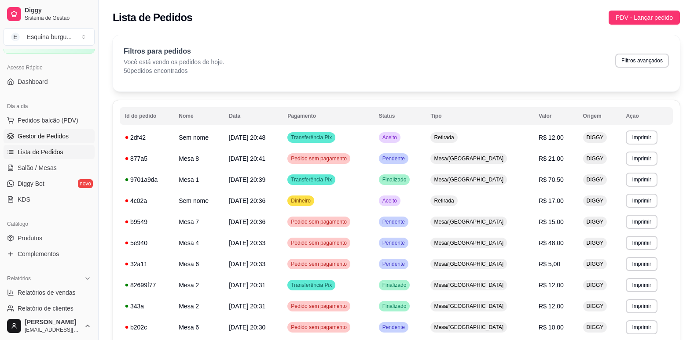
click at [58, 135] on span "Gestor de Pedidos" at bounding box center [43, 136] width 51 height 9
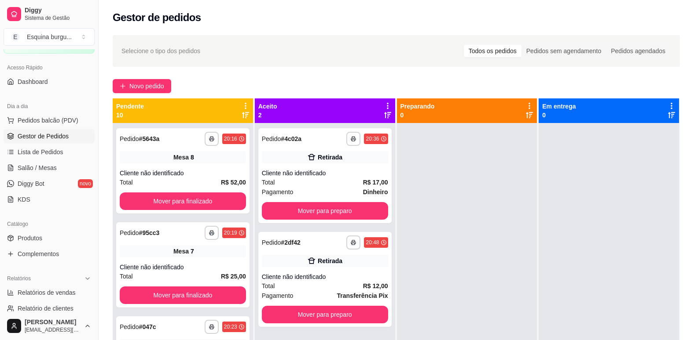
click at [246, 106] on icon at bounding box center [246, 106] width 8 height 8
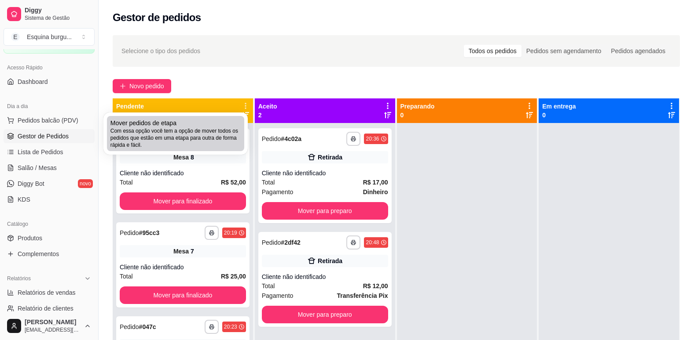
click at [225, 130] on span "Com essa opção você tem a opção de mover todos os pedidos que estão em uma etap…" at bounding box center [175, 138] width 130 height 21
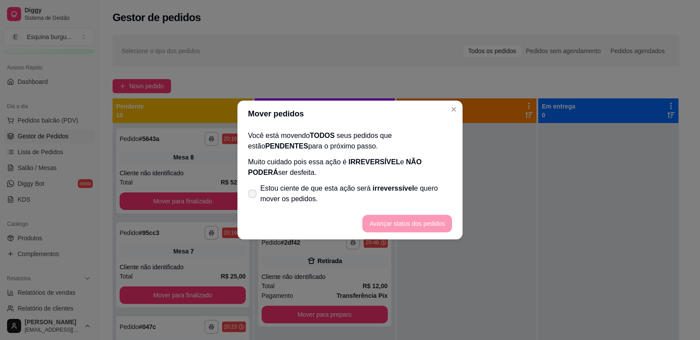
click at [251, 194] on icon at bounding box center [252, 193] width 7 height 5
click at [251, 196] on input "Estou ciente de que esta ação será irreverssível e quero mover os pedidos." at bounding box center [251, 199] width 6 height 6
checkbox input "true"
click at [377, 222] on button "Avançar status dos pedidos" at bounding box center [407, 224] width 87 height 17
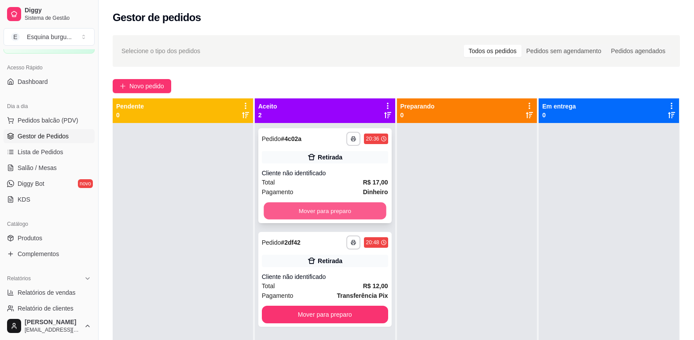
click at [341, 219] on button "Mover para preparo" at bounding box center [325, 211] width 122 height 17
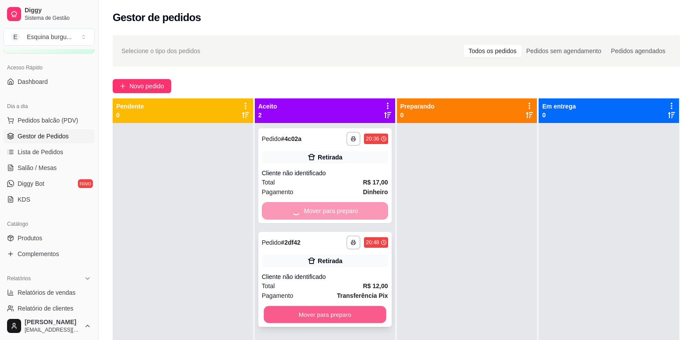
click at [345, 311] on button "Mover para preparo" at bounding box center [325, 315] width 122 height 17
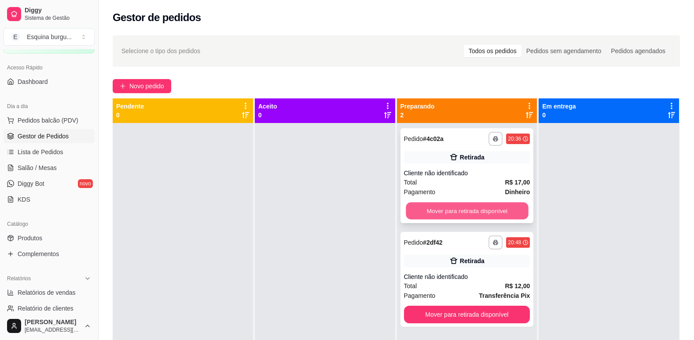
click at [436, 217] on button "Mover para retirada disponível" at bounding box center [467, 211] width 122 height 17
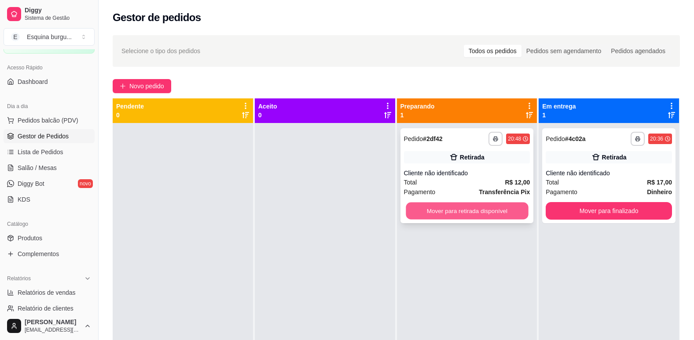
click at [477, 212] on button "Mover para retirada disponível" at bounding box center [467, 211] width 122 height 17
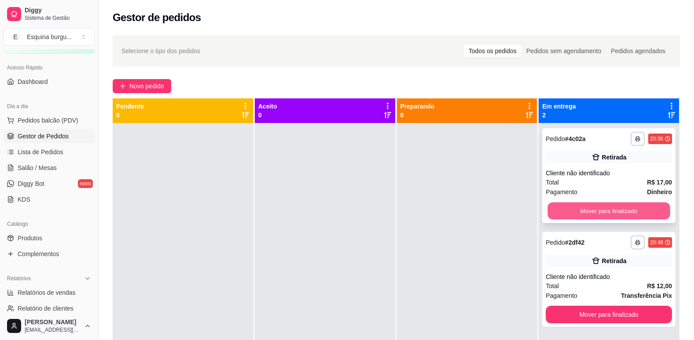
click at [589, 207] on button "Mover para finalizado" at bounding box center [609, 211] width 122 height 17
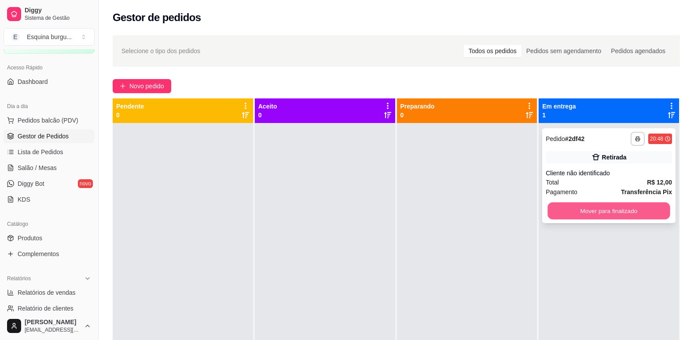
click at [600, 210] on button "Mover para finalizado" at bounding box center [609, 211] width 122 height 17
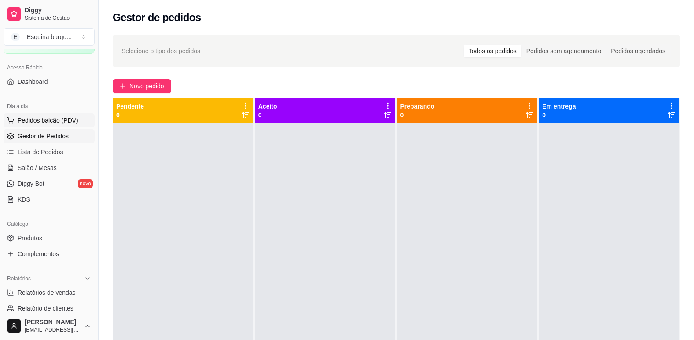
click at [32, 121] on span "Pedidos balcão (PDV)" at bounding box center [48, 120] width 61 height 9
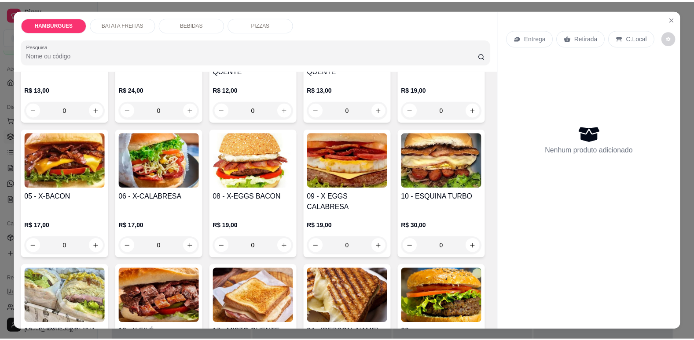
scroll to position [143, 0]
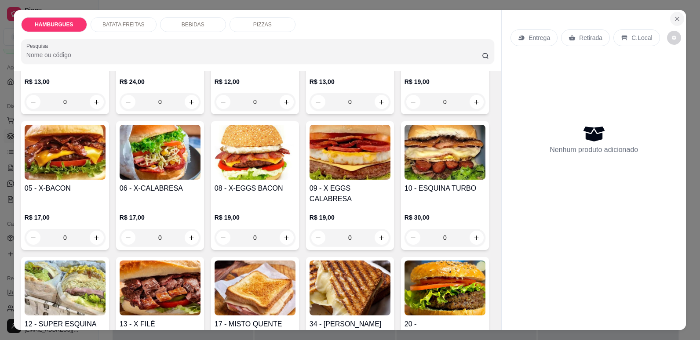
click at [674, 21] on icon "Close" at bounding box center [677, 18] width 7 height 7
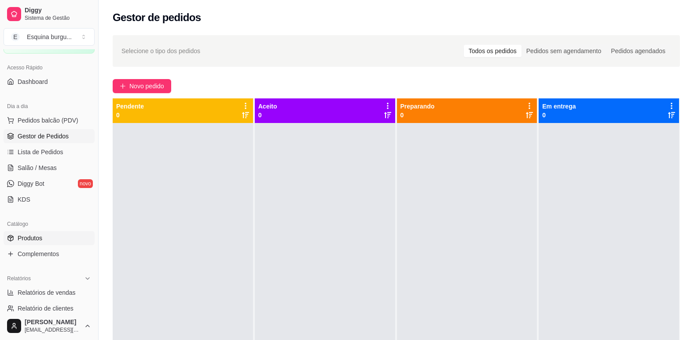
click at [60, 241] on link "Produtos" at bounding box center [49, 238] width 91 height 14
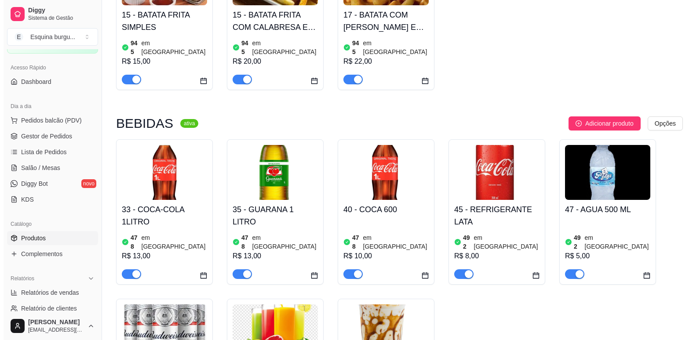
scroll to position [836, 0]
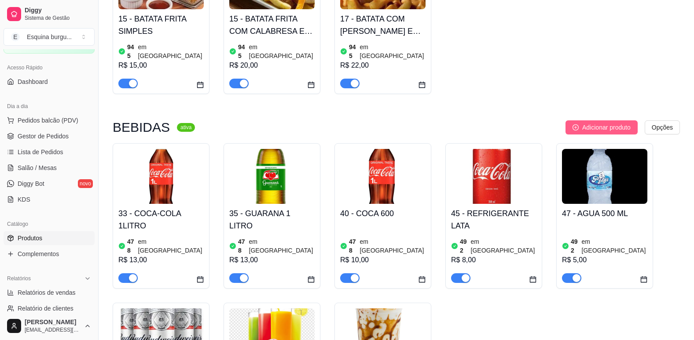
click at [619, 123] on span "Adicionar produto" at bounding box center [606, 128] width 48 height 10
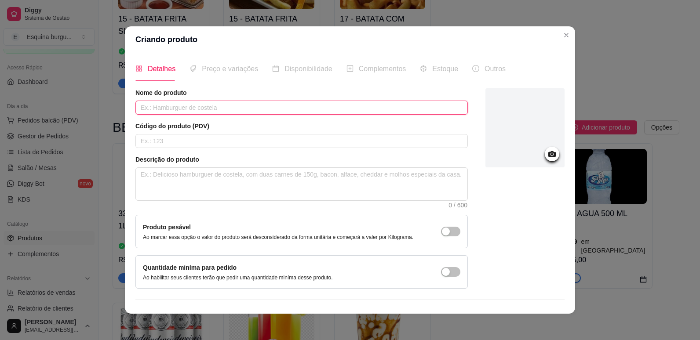
click at [178, 107] on input "text" at bounding box center [301, 108] width 333 height 14
type input "c"
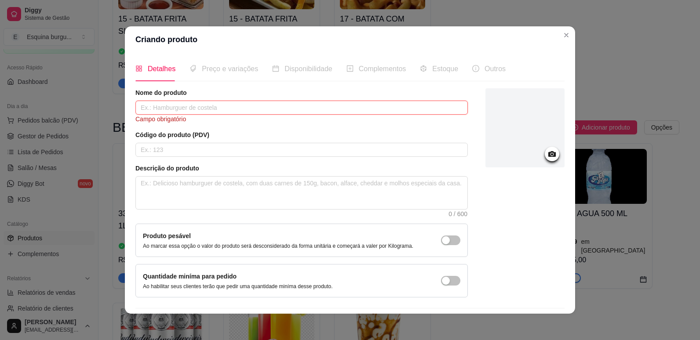
type input "c"
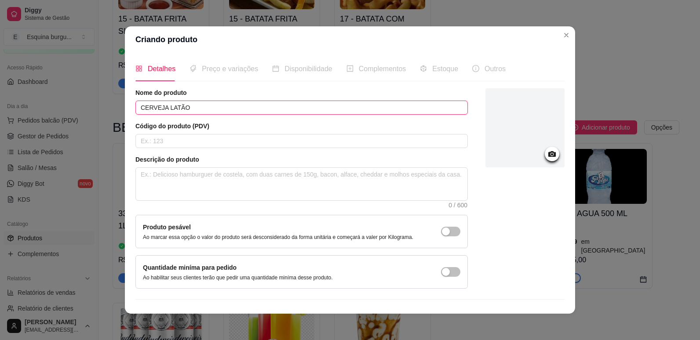
type input "CERVEJA LATÃO"
click at [549, 156] on icon at bounding box center [552, 154] width 7 height 6
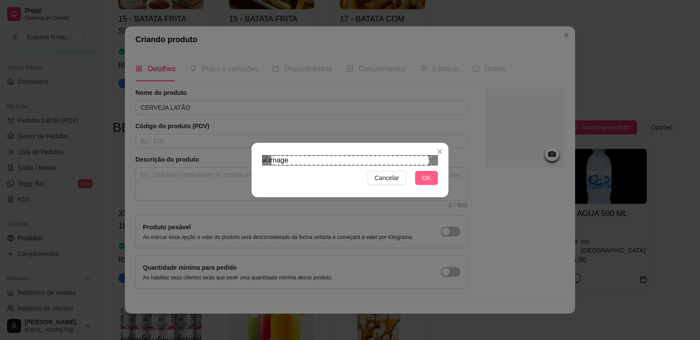
click at [421, 185] on button "OK" at bounding box center [426, 178] width 23 height 14
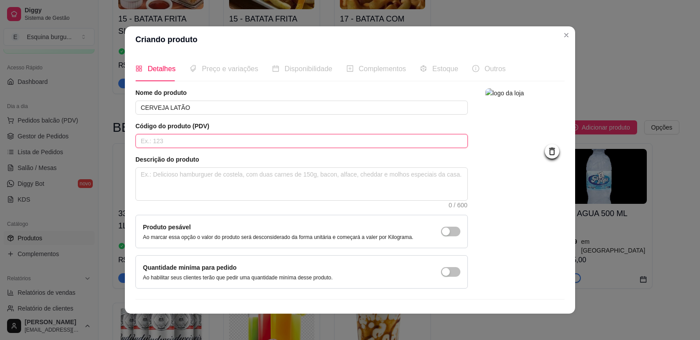
click at [195, 143] on input "text" at bounding box center [301, 141] width 333 height 14
type input "88"
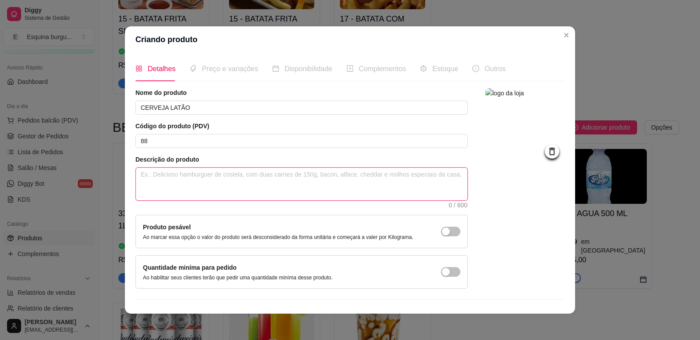
click at [176, 178] on textarea at bounding box center [302, 184] width 332 height 33
type textarea "B"
type textarea "BU"
type textarea "BUD"
type textarea "[DEMOGRAPHIC_DATA]"
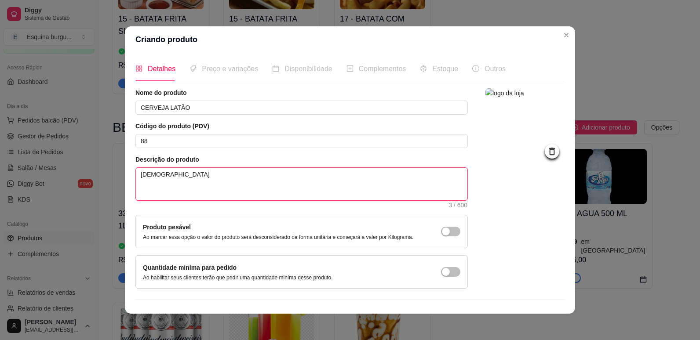
type textarea "BUDWE"
type textarea "BUDWEI"
type textarea "BUDWEIS"
type textarea "BUDWEISE"
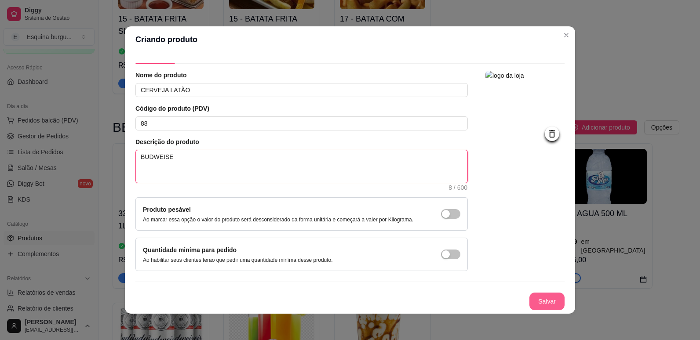
type textarea "BUDWEISE"
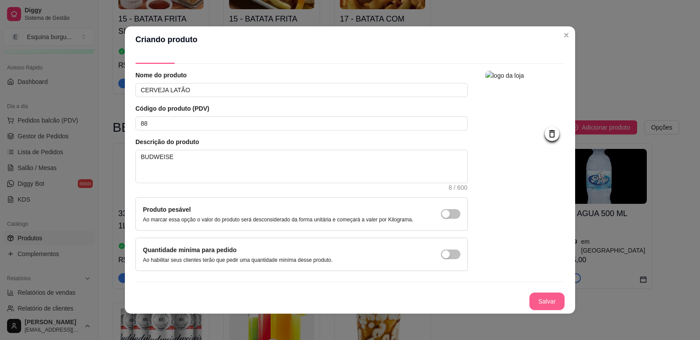
click at [533, 297] on button "Salvar" at bounding box center [547, 302] width 35 height 18
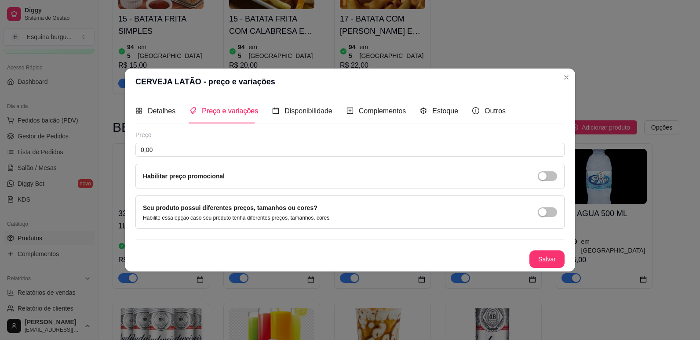
scroll to position [0, 0]
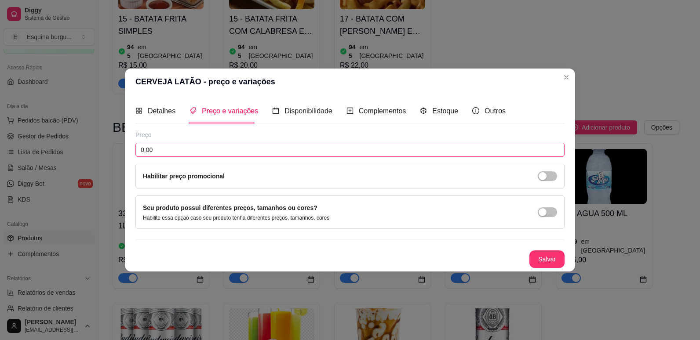
click at [251, 150] on input "0,00" at bounding box center [349, 150] width 429 height 14
type input "8,00"
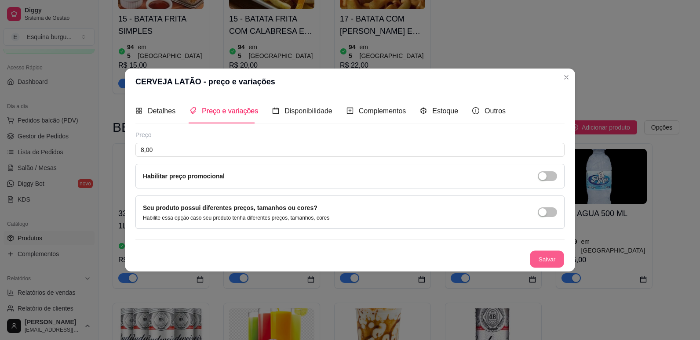
click at [553, 257] on button "Salvar" at bounding box center [547, 259] width 34 height 17
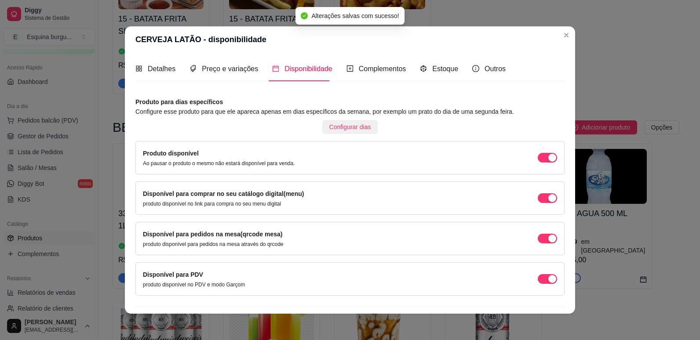
click at [350, 130] on span "Configurar dias" at bounding box center [350, 127] width 42 height 10
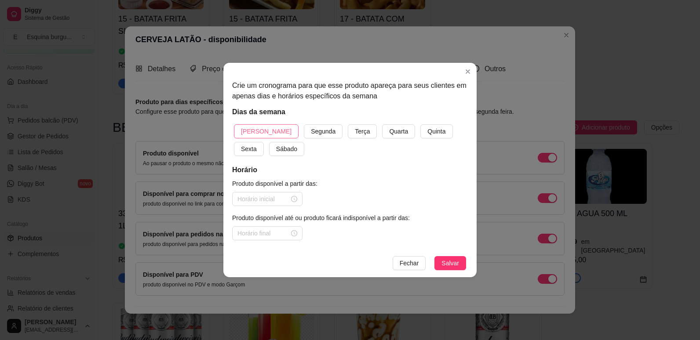
click at [264, 132] on span "[PERSON_NAME]" at bounding box center [266, 132] width 51 height 10
click at [304, 124] on button "Segunda" at bounding box center [323, 131] width 39 height 14
click at [348, 124] on button "Terça" at bounding box center [362, 131] width 29 height 14
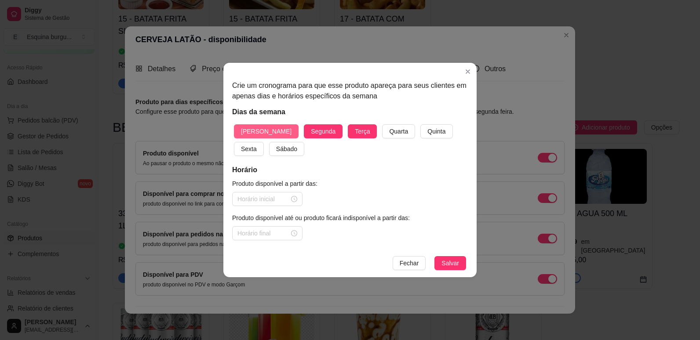
click at [382, 124] on button "Quarta" at bounding box center [398, 131] width 33 height 14
click at [421, 124] on button "Quinta" at bounding box center [437, 131] width 32 height 14
click at [234, 142] on button "Sexta" at bounding box center [249, 149] width 30 height 14
click at [269, 142] on button "Sábado" at bounding box center [286, 149] width 35 height 14
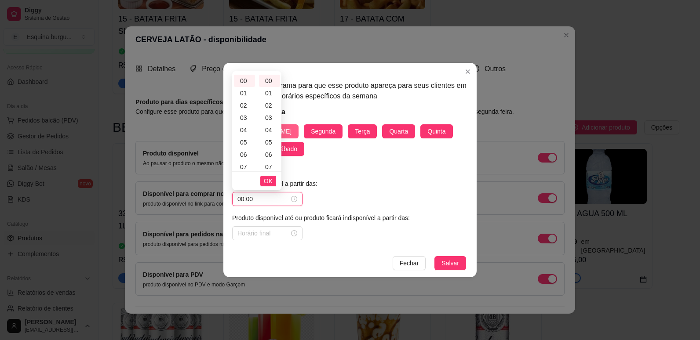
type input "00:00"
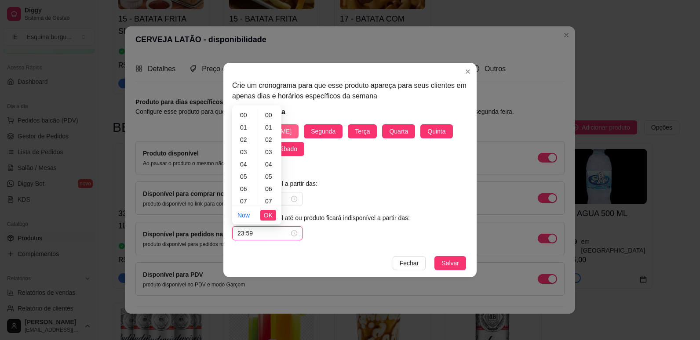
scroll to position [644, 0]
type input "23:59"
click at [435, 256] on button "Salvar" at bounding box center [451, 263] width 32 height 14
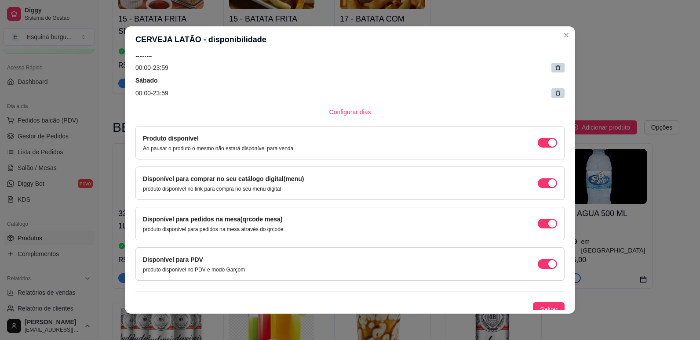
scroll to position [203, 0]
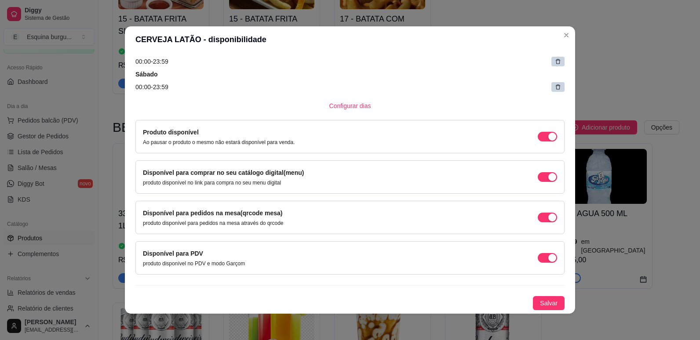
click at [533, 297] on button "Salvar" at bounding box center [549, 304] width 32 height 14
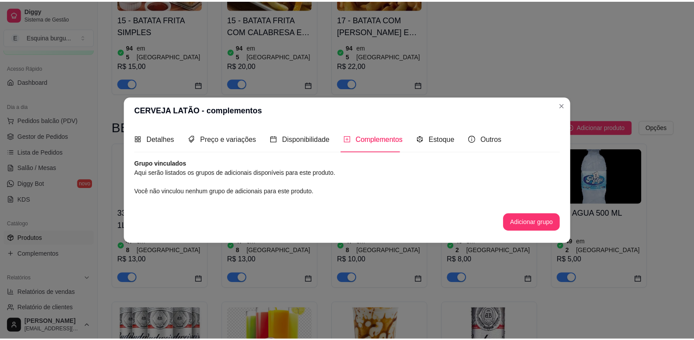
scroll to position [0, 0]
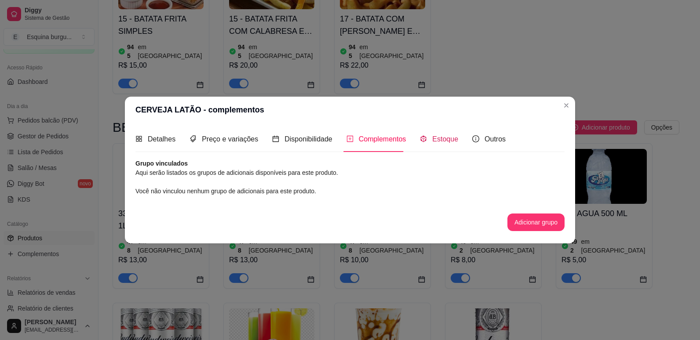
click at [433, 137] on span "Estoque" at bounding box center [445, 138] width 26 height 7
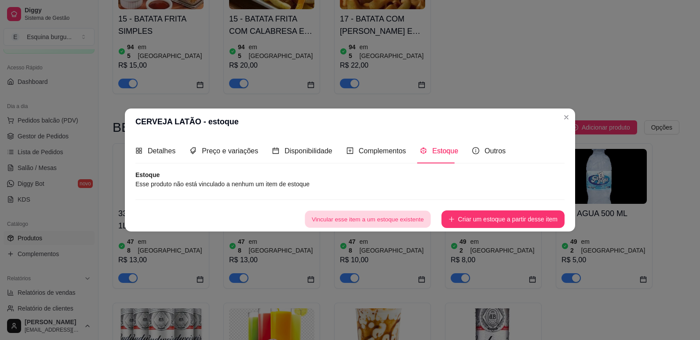
click at [405, 220] on button "Vincular esse item a um estoque existente" at bounding box center [368, 219] width 126 height 17
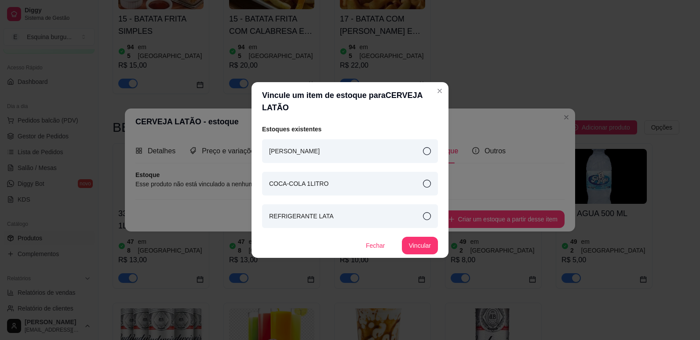
click at [422, 183] on div "COCA-COLA 1LITRO" at bounding box center [350, 184] width 176 height 24
click at [430, 249] on button "Vincular" at bounding box center [420, 246] width 35 height 17
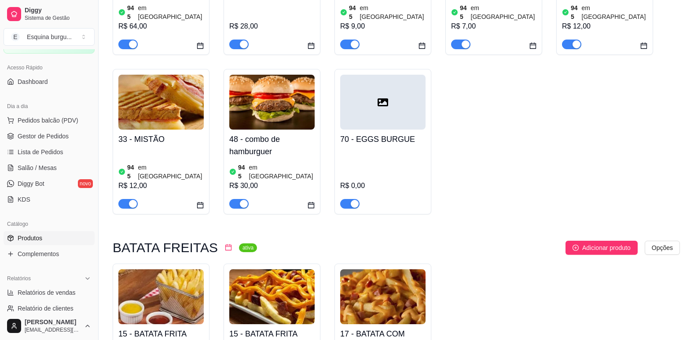
scroll to position [517, 0]
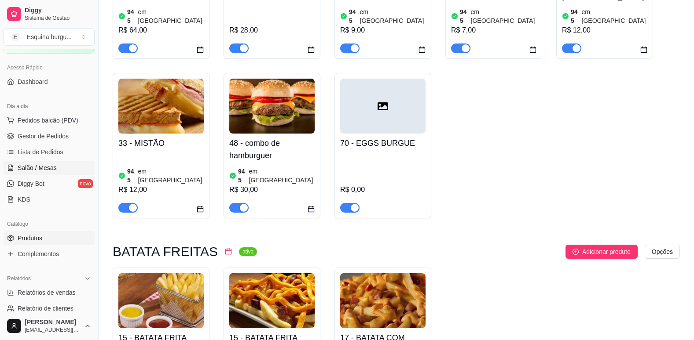
click at [48, 166] on span "Salão / Mesas" at bounding box center [37, 168] width 39 height 9
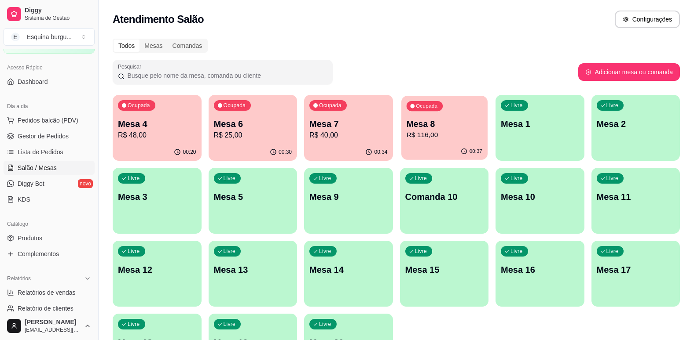
click at [428, 124] on p "Mesa 8" at bounding box center [444, 124] width 76 height 12
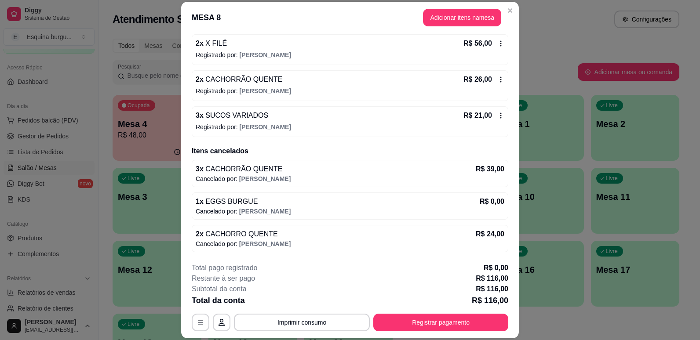
scroll to position [118, 0]
click at [428, 321] on button "Registrar pagamento" at bounding box center [441, 323] width 131 height 17
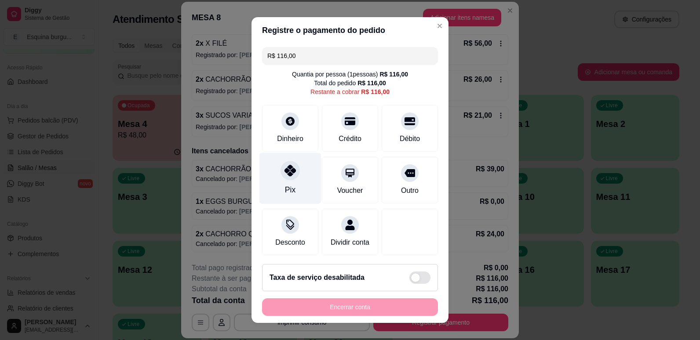
click at [288, 197] on div "Pix" at bounding box center [291, 178] width 62 height 51
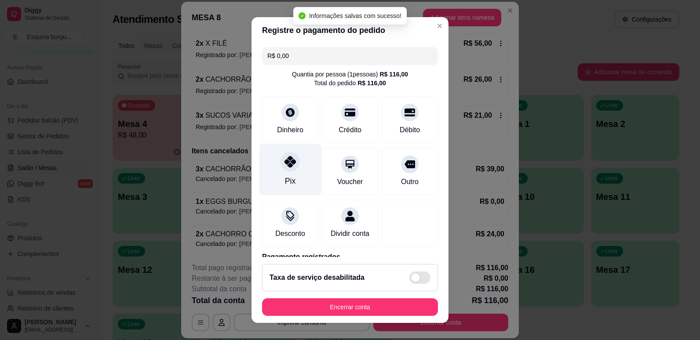
type input "R$ 0,00"
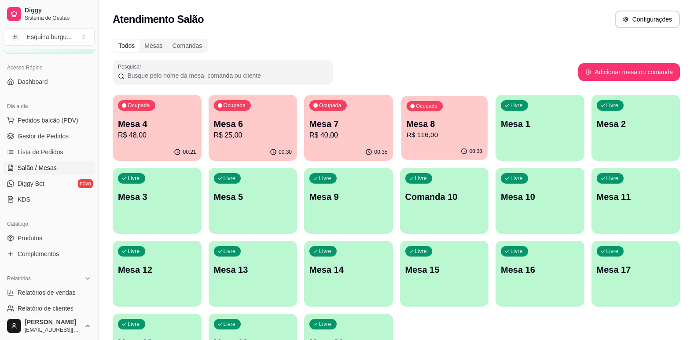
click at [464, 136] on p "R$ 116,00" at bounding box center [444, 135] width 76 height 10
click at [367, 135] on p "R$ 40,00" at bounding box center [349, 135] width 76 height 10
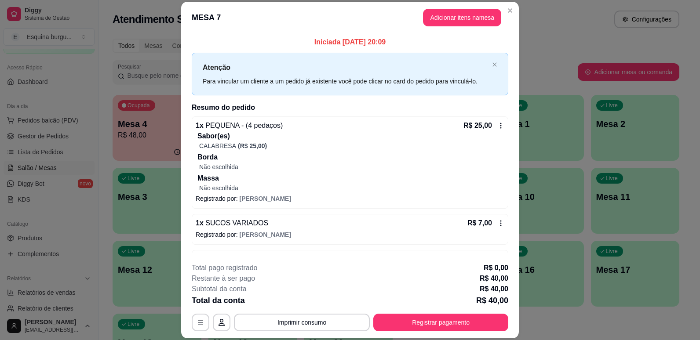
scroll to position [29, 0]
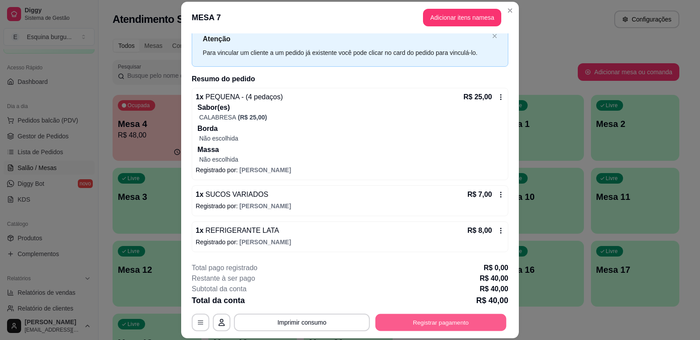
click at [456, 317] on button "Registrar pagamento" at bounding box center [441, 323] width 131 height 17
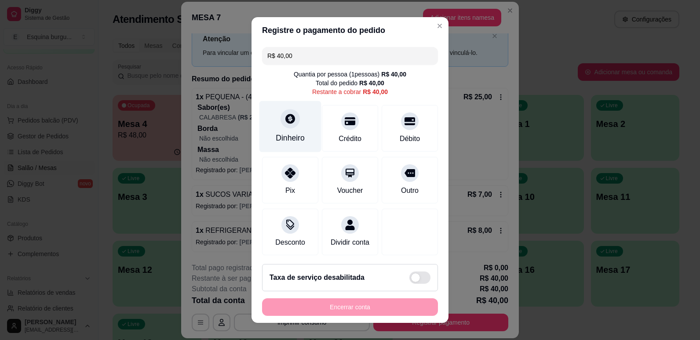
click at [278, 135] on div "Dinheiro" at bounding box center [290, 137] width 29 height 11
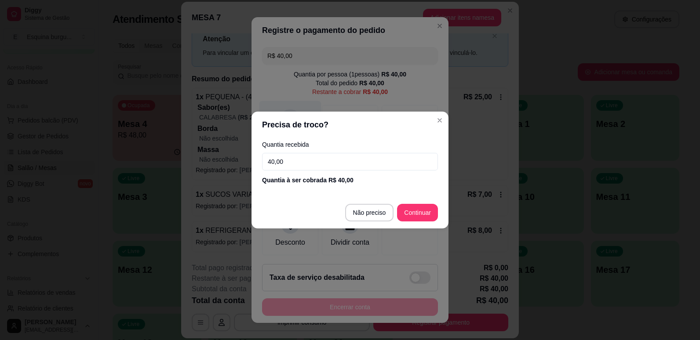
type input "40,00"
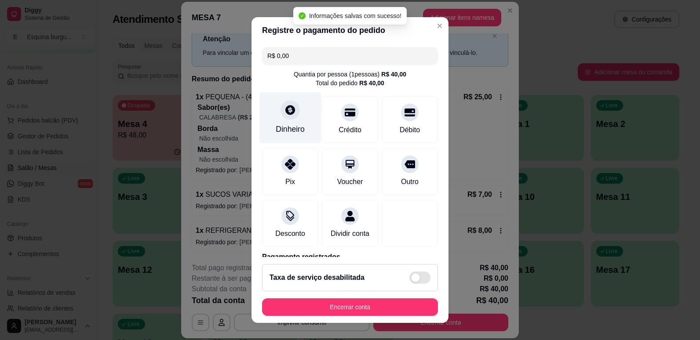
type input "R$ 0,00"
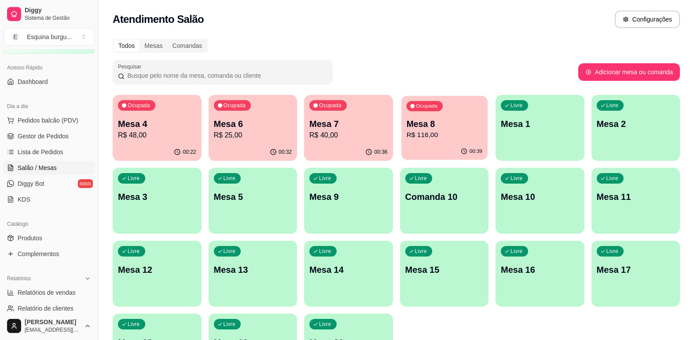
click at [448, 108] on div "Ocupada Mesa 8 R$ 116,00" at bounding box center [444, 120] width 86 height 48
click at [24, 151] on span "Lista de Pedidos" at bounding box center [41, 152] width 46 height 9
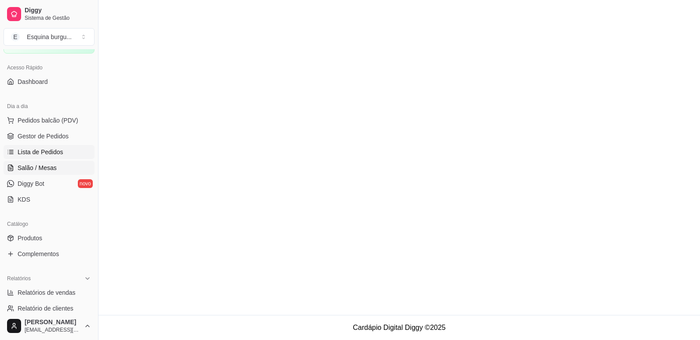
click at [37, 167] on span "Salão / Mesas" at bounding box center [37, 168] width 39 height 9
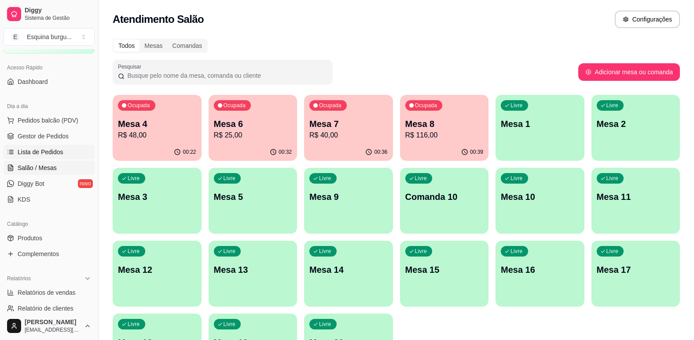
click at [42, 151] on span "Lista de Pedidos" at bounding box center [41, 152] width 46 height 9
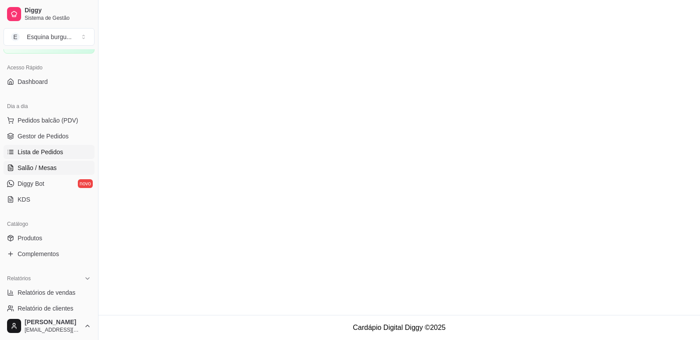
click at [44, 171] on span "Salão / Mesas" at bounding box center [37, 168] width 39 height 9
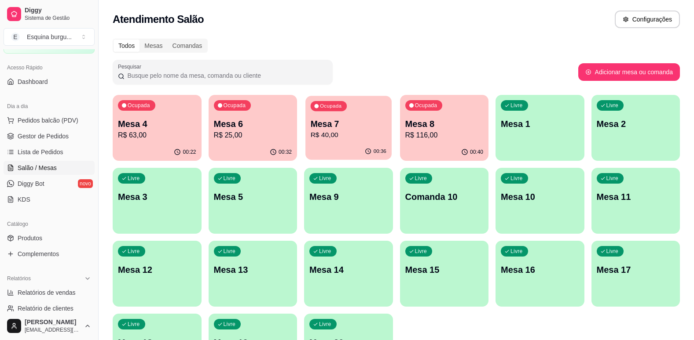
click at [329, 143] on div "Ocupada Mesa 7 R$ 40,00" at bounding box center [348, 120] width 86 height 48
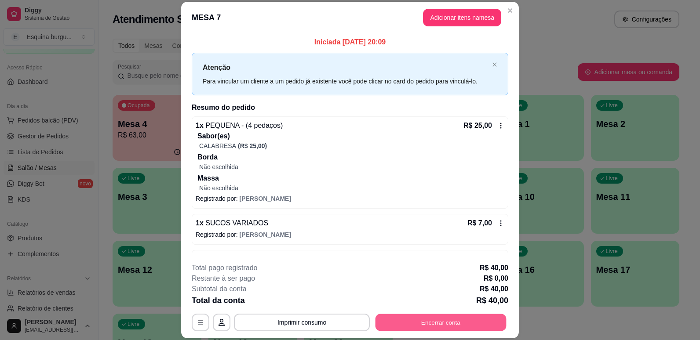
click at [425, 326] on button "Encerrar conta" at bounding box center [441, 323] width 131 height 17
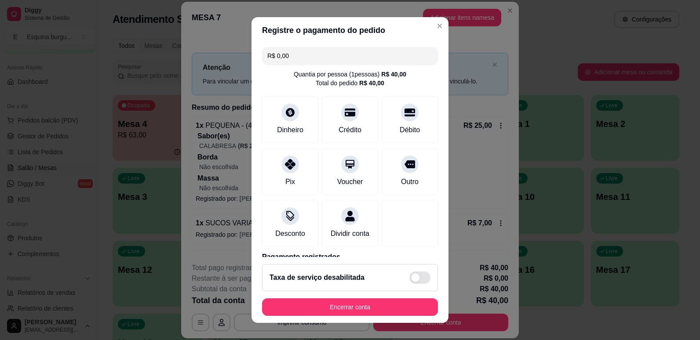
click at [319, 59] on input "R$ 0,00" at bounding box center [349, 56] width 165 height 18
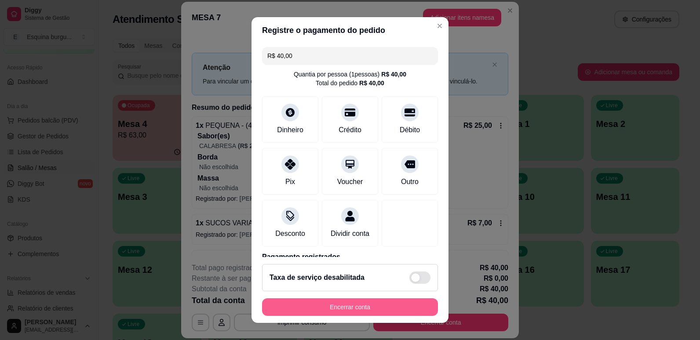
type input "R$ 40,00"
click at [368, 308] on button "Encerrar conta" at bounding box center [350, 307] width 171 height 17
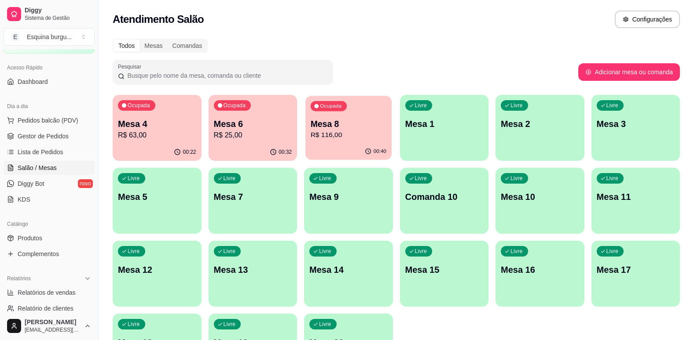
click at [390, 118] on div "Ocupada Mesa 8 R$ 116,00" at bounding box center [348, 120] width 86 height 48
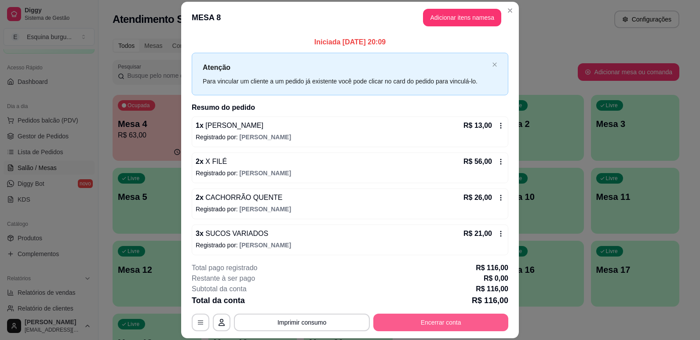
click at [455, 322] on button "Encerrar conta" at bounding box center [440, 323] width 135 height 18
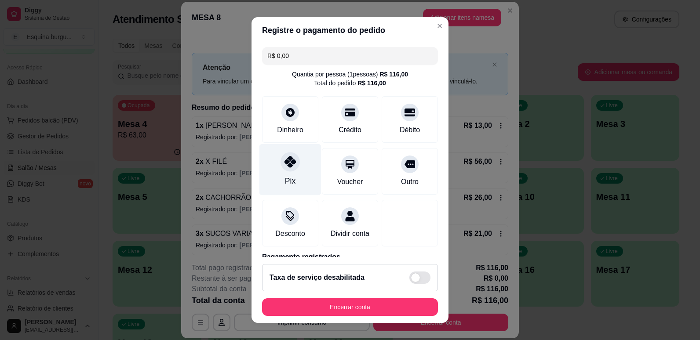
click at [285, 182] on div "Pix" at bounding box center [290, 181] width 11 height 11
click at [312, 62] on input "R$ 0,00" at bounding box center [349, 56] width 165 height 18
type input "R$ 116,00"
click at [285, 176] on div "Pix" at bounding box center [290, 181] width 11 height 11
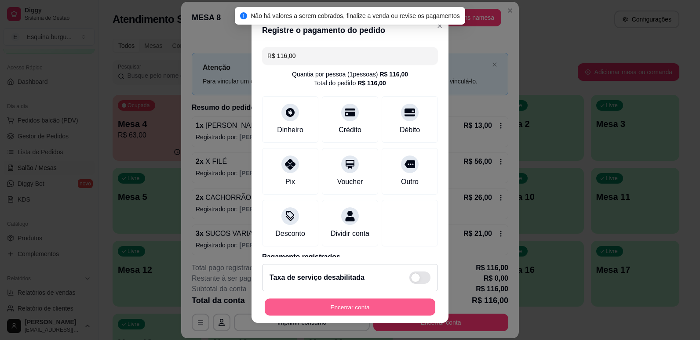
click at [344, 310] on button "Encerrar conta" at bounding box center [350, 307] width 171 height 17
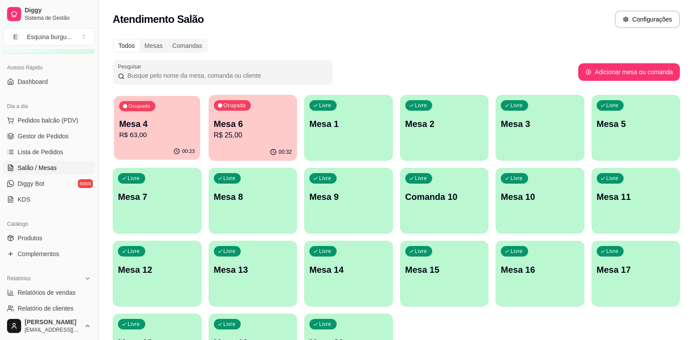
click at [157, 135] on p "R$ 63,00" at bounding box center [157, 135] width 76 height 10
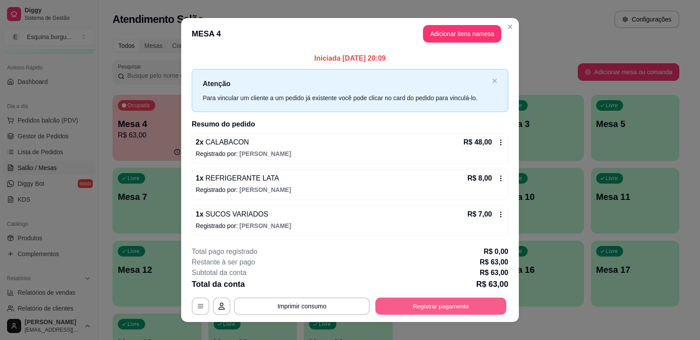
click at [450, 307] on button "Registrar pagamento" at bounding box center [441, 306] width 131 height 17
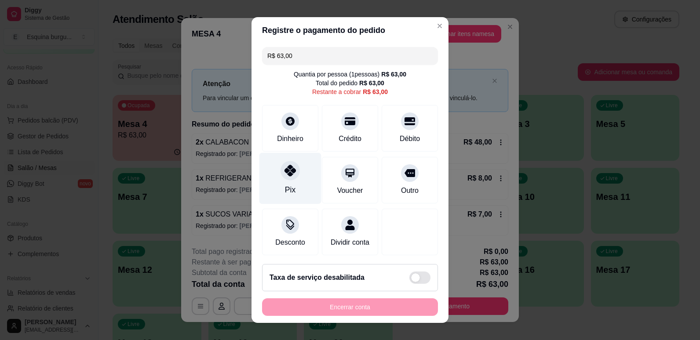
click at [288, 181] on div "Pix" at bounding box center [291, 178] width 62 height 51
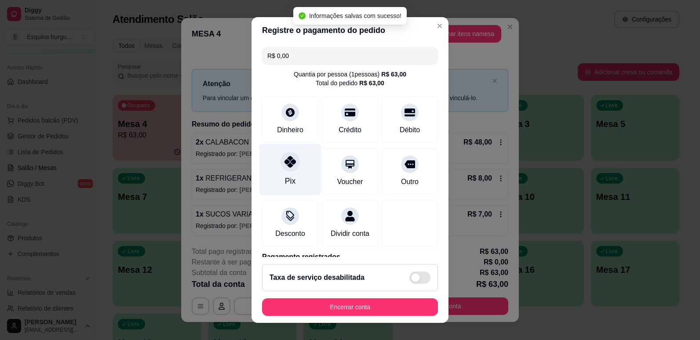
type input "R$ 0,00"
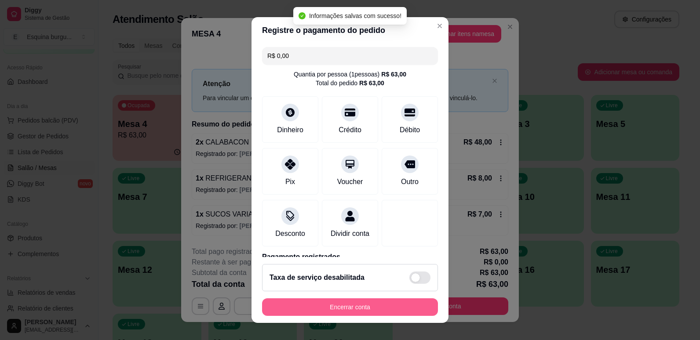
click at [326, 301] on button "Encerrar conta" at bounding box center [350, 308] width 176 height 18
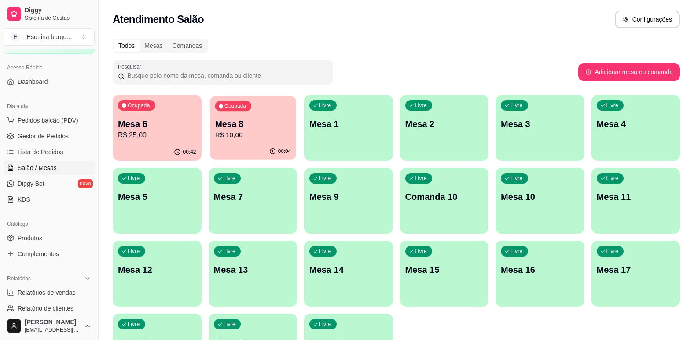
click at [285, 121] on p "Mesa 8" at bounding box center [253, 124] width 76 height 12
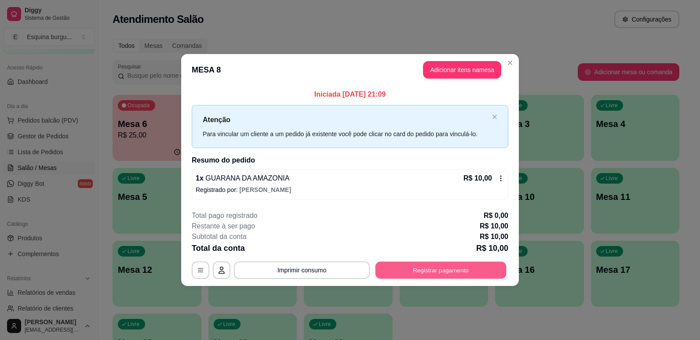
click at [436, 272] on button "Registrar pagamento" at bounding box center [441, 270] width 131 height 17
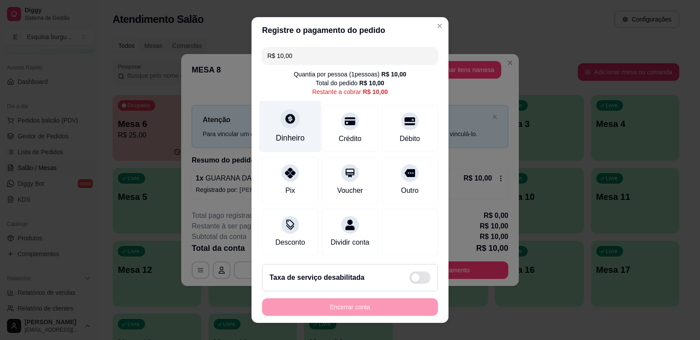
click at [299, 134] on div "Dinheiro" at bounding box center [290, 137] width 29 height 11
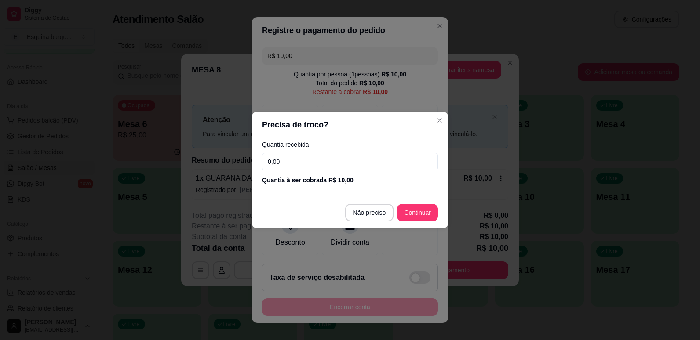
click at [349, 163] on input "0,00" at bounding box center [350, 162] width 176 height 18
type input "10,00"
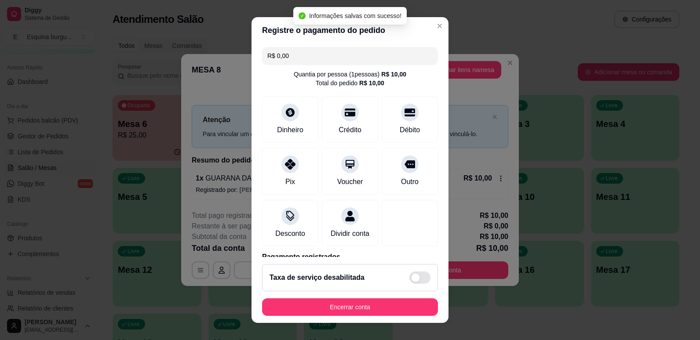
type input "R$ 0,00"
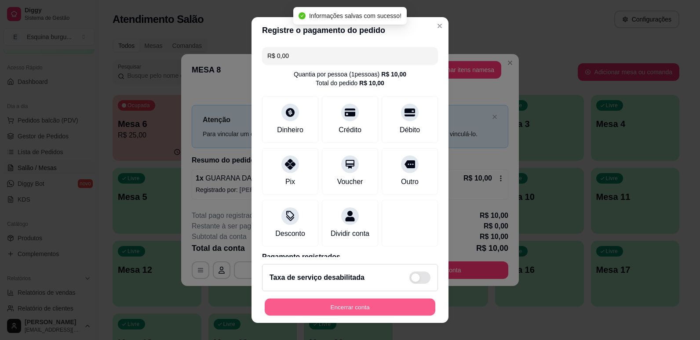
click at [385, 307] on button "Encerrar conta" at bounding box center [350, 307] width 171 height 17
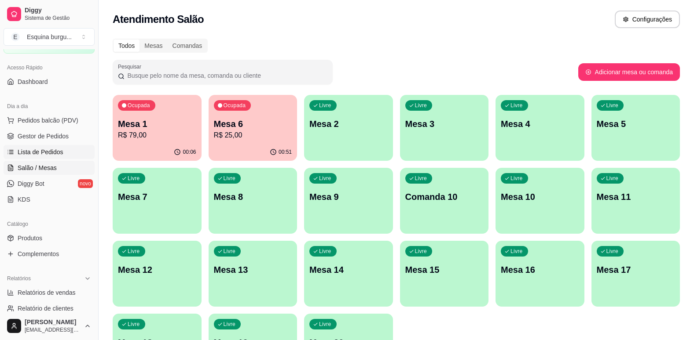
click at [59, 154] on span "Lista de Pedidos" at bounding box center [41, 152] width 46 height 9
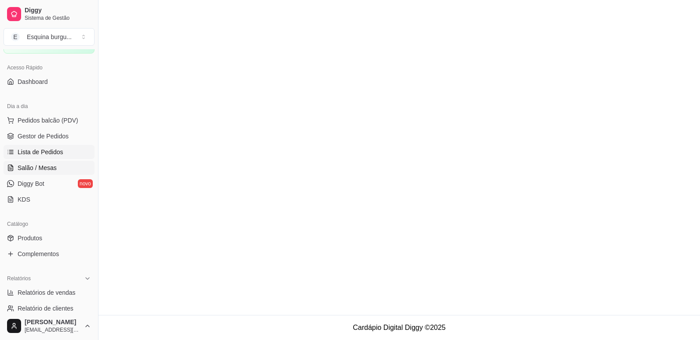
click at [54, 169] on span "Salão / Mesas" at bounding box center [37, 168] width 39 height 9
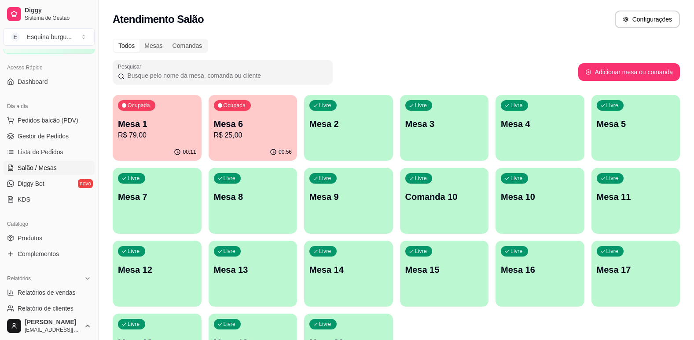
click at [231, 121] on p "Mesa 6" at bounding box center [253, 124] width 78 height 12
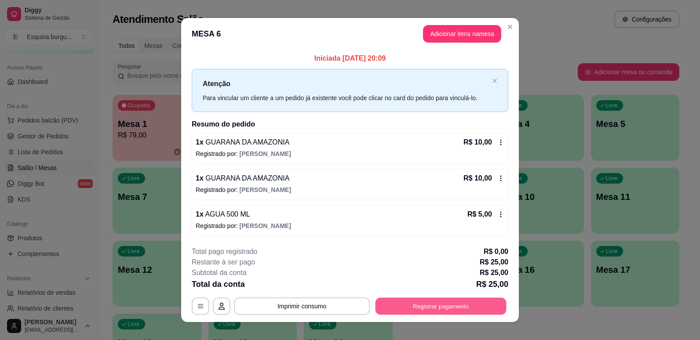
click at [435, 308] on button "Registrar pagamento" at bounding box center [441, 306] width 131 height 17
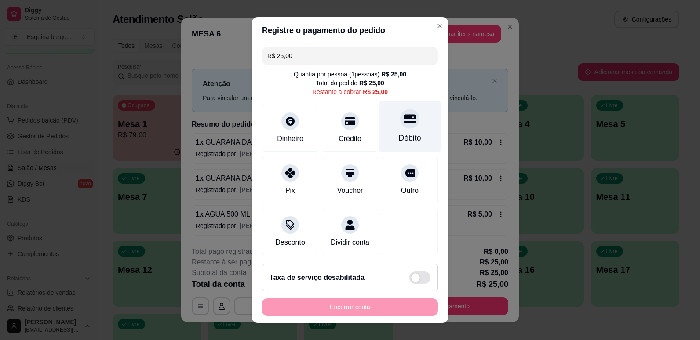
click at [407, 142] on div "Débito" at bounding box center [410, 137] width 22 height 11
type input "R$ 0,00"
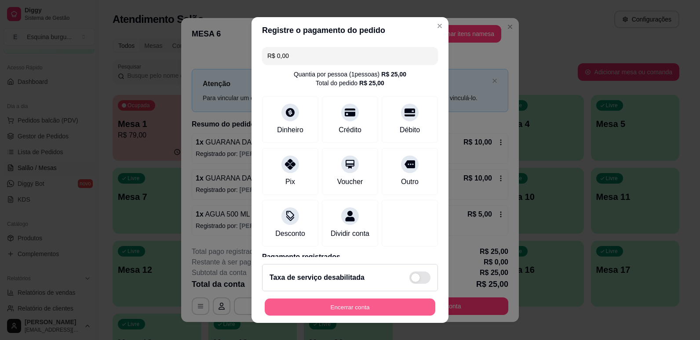
click at [375, 312] on button "Encerrar conta" at bounding box center [350, 307] width 171 height 17
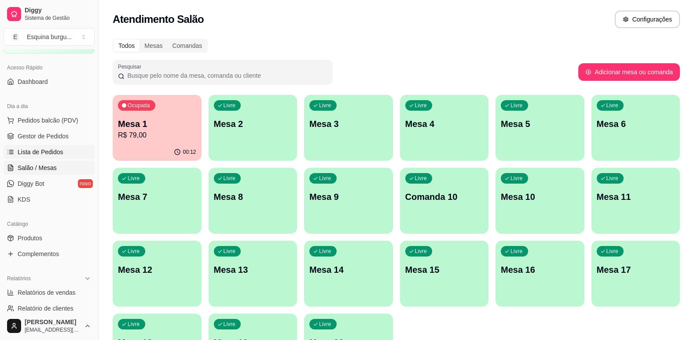
click at [51, 150] on span "Lista de Pedidos" at bounding box center [41, 152] width 46 height 9
click at [54, 156] on span "Lista de Pedidos" at bounding box center [41, 152] width 46 height 9
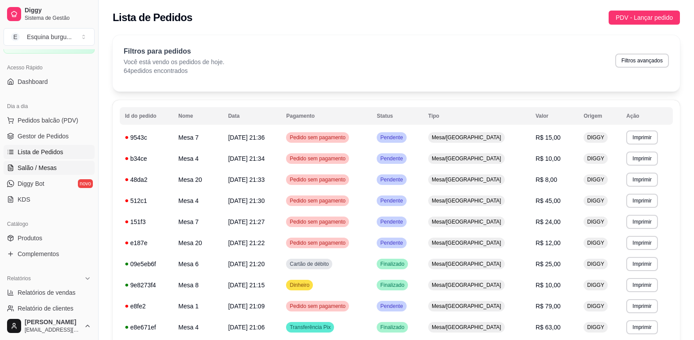
click at [62, 168] on link "Salão / Mesas" at bounding box center [49, 168] width 91 height 14
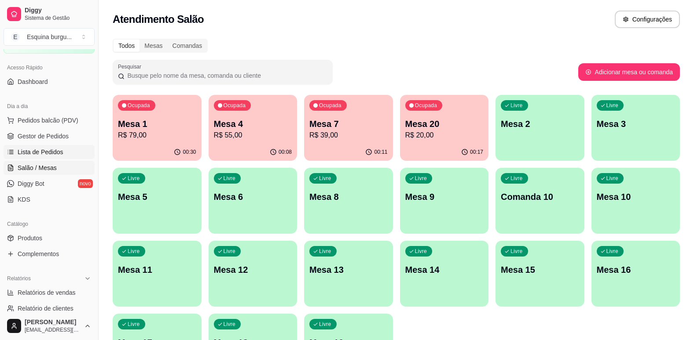
click at [53, 151] on span "Lista de Pedidos" at bounding box center [41, 152] width 46 height 9
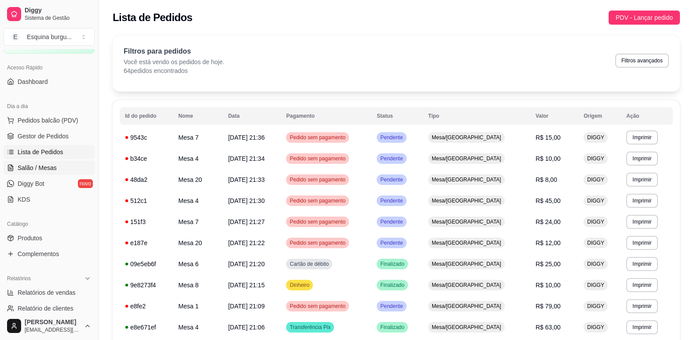
click at [55, 168] on span "Salão / Mesas" at bounding box center [37, 168] width 39 height 9
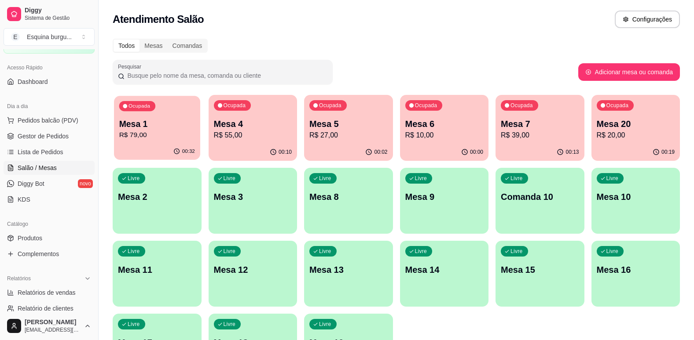
click at [141, 155] on div "00:32" at bounding box center [157, 151] width 86 height 17
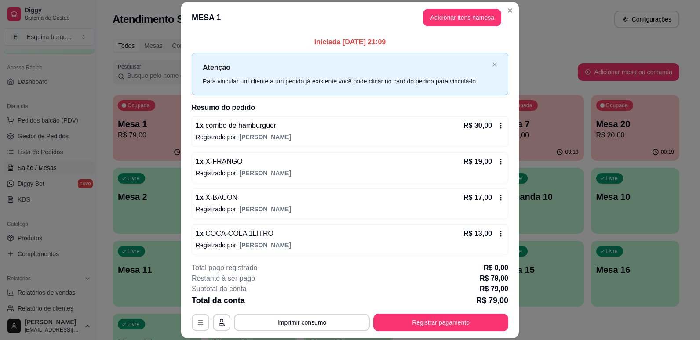
scroll to position [3, 0]
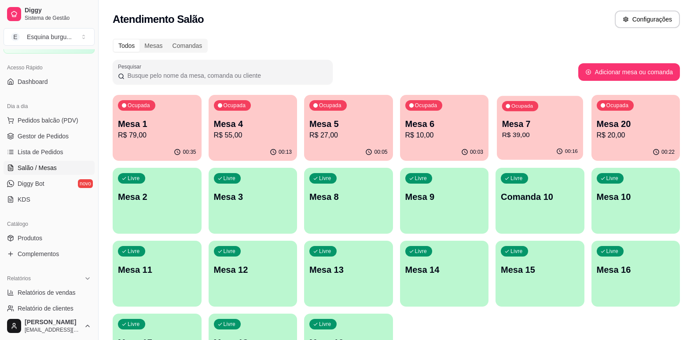
click at [523, 128] on p "Mesa 7" at bounding box center [540, 124] width 76 height 12
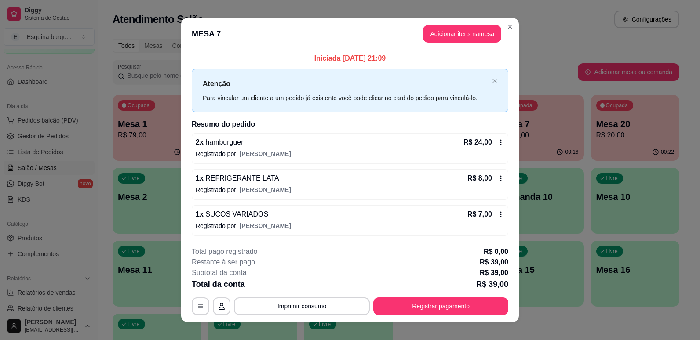
scroll to position [10, 0]
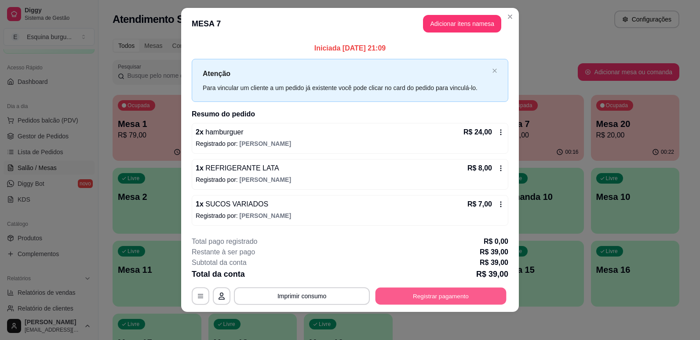
click at [458, 296] on button "Registrar pagamento" at bounding box center [441, 296] width 131 height 17
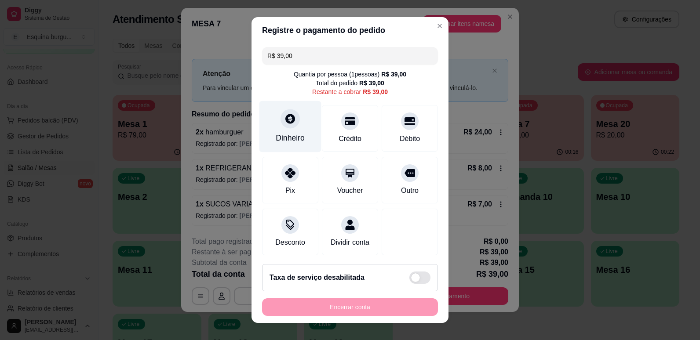
click at [291, 124] on div at bounding box center [290, 118] width 19 height 19
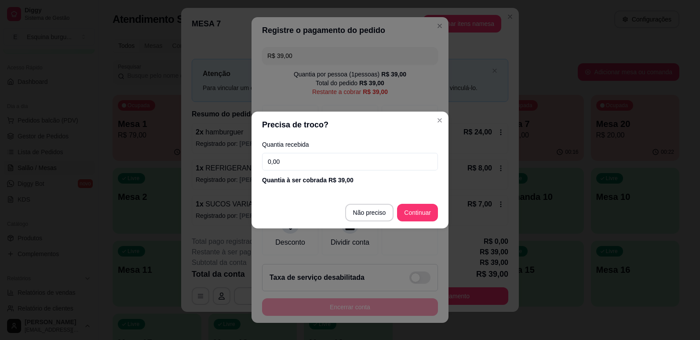
click at [352, 165] on input "0,00" at bounding box center [350, 162] width 176 height 18
type input "39,00"
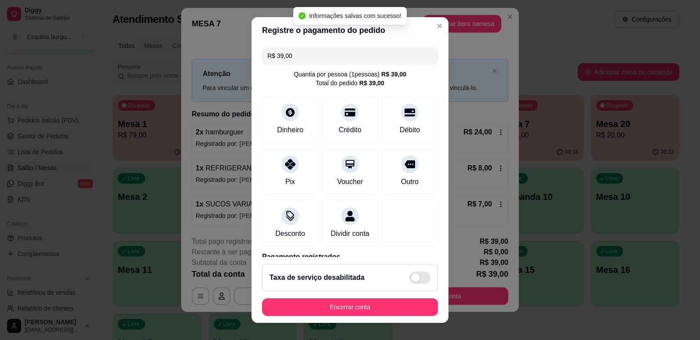
type input "R$ 0,00"
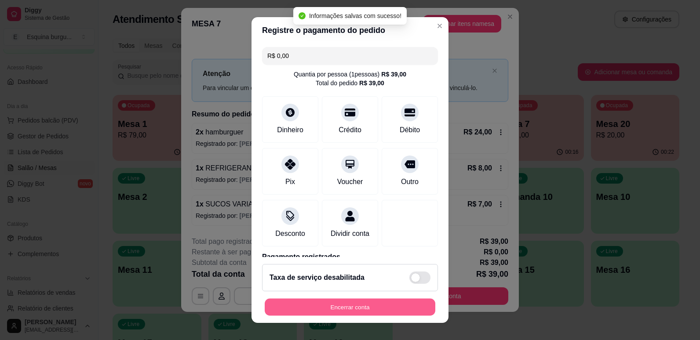
click at [372, 303] on button "Encerrar conta" at bounding box center [350, 307] width 171 height 17
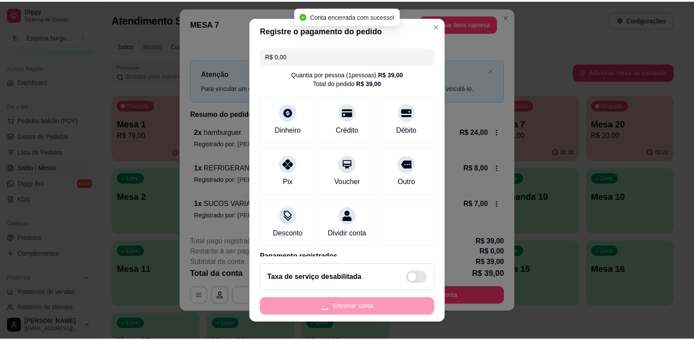
scroll to position [0, 0]
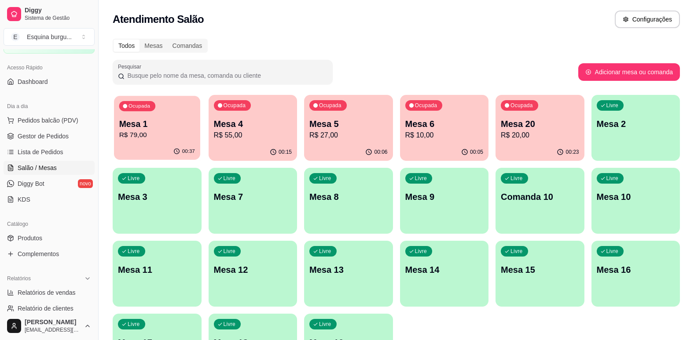
click at [173, 119] on p "Mesa 1" at bounding box center [157, 124] width 76 height 12
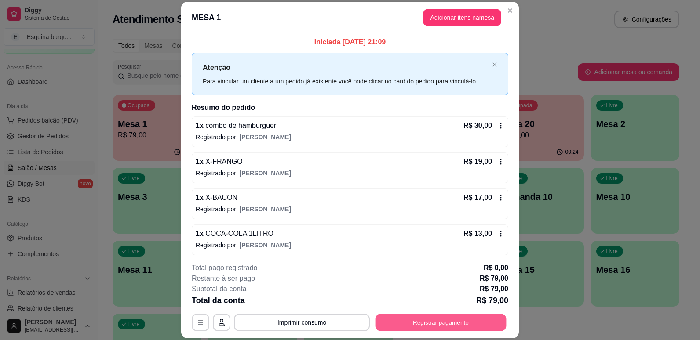
click at [474, 320] on button "Registrar pagamento" at bounding box center [441, 323] width 131 height 17
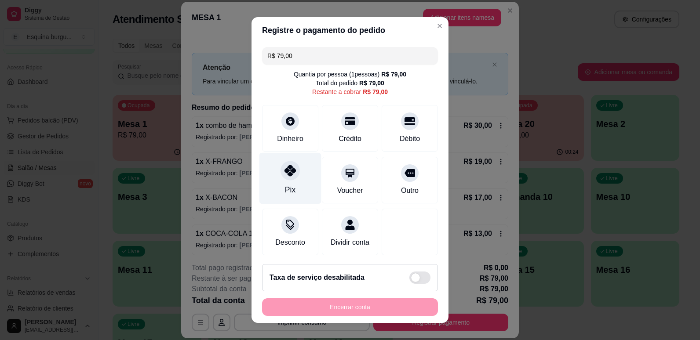
click at [293, 183] on div "Pix" at bounding box center [291, 178] width 62 height 51
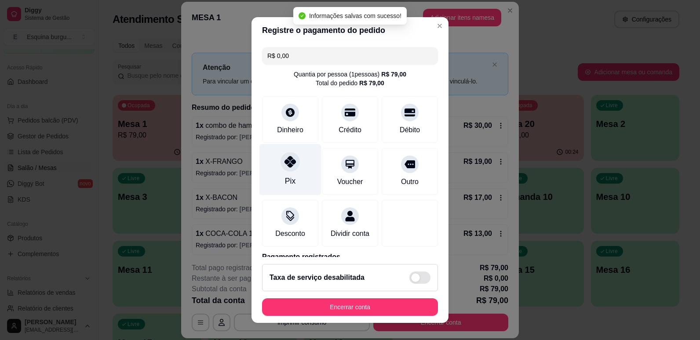
type input "R$ 0,00"
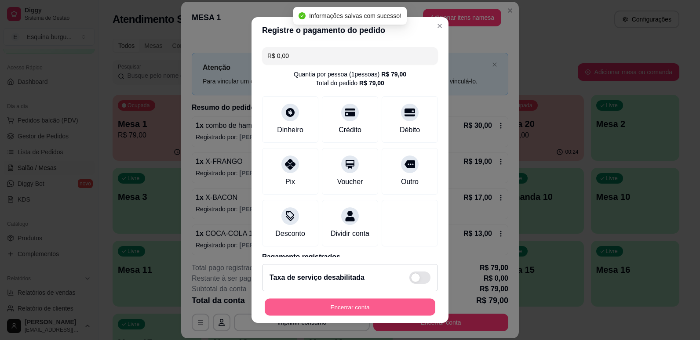
click at [399, 306] on button "Encerrar conta" at bounding box center [350, 307] width 171 height 17
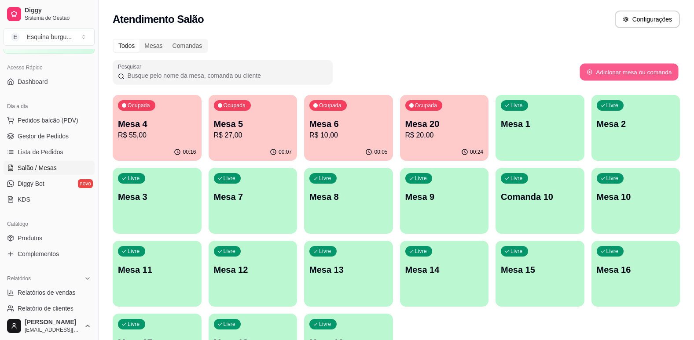
click at [666, 68] on button "Adicionar mesa ou comanda" at bounding box center [628, 72] width 99 height 17
select select "TABLE"
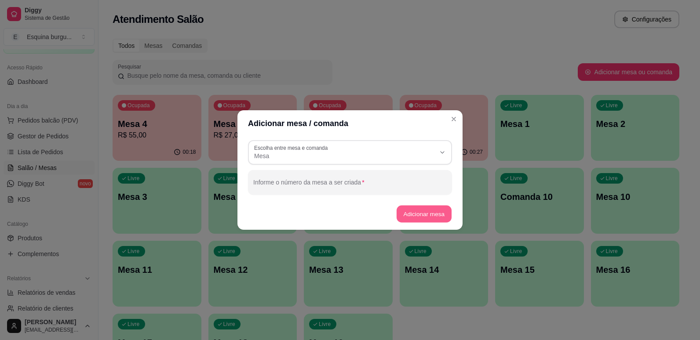
click at [434, 212] on button "Adicionar mesa" at bounding box center [423, 214] width 55 height 17
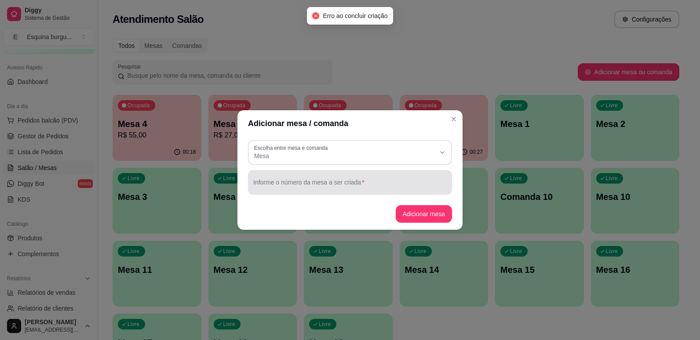
click at [407, 190] on input "Informe o número da mesa a ser criada" at bounding box center [350, 186] width 194 height 9
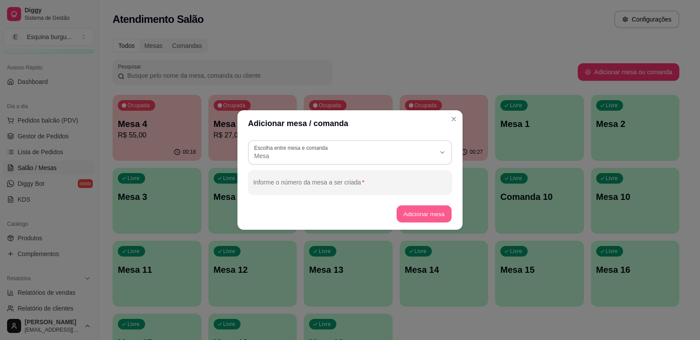
click at [431, 210] on button "Adicionar mesa" at bounding box center [423, 214] width 55 height 17
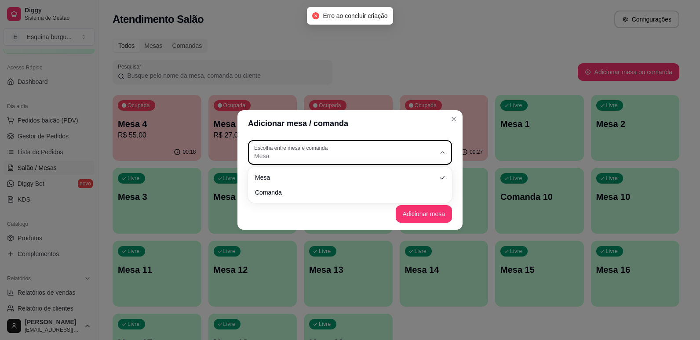
click at [429, 151] on div "Mesa" at bounding box center [344, 153] width 181 height 16
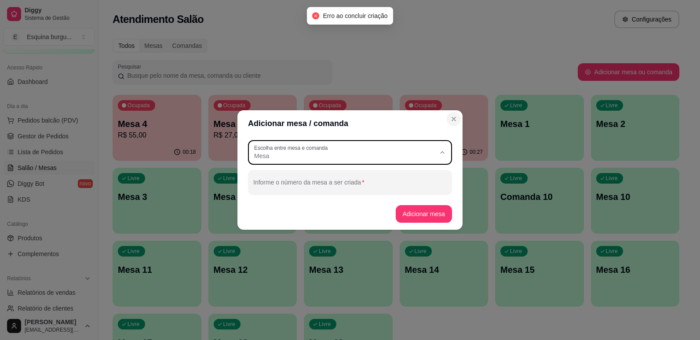
click at [452, 122] on icon "Close" at bounding box center [453, 119] width 7 height 7
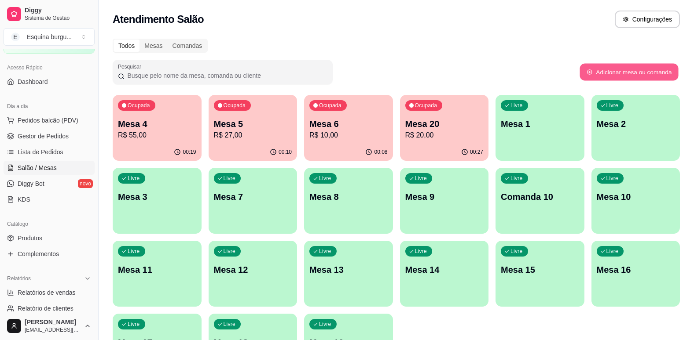
click at [629, 70] on button "Adicionar mesa ou comanda" at bounding box center [628, 72] width 99 height 17
select select "TABLE"
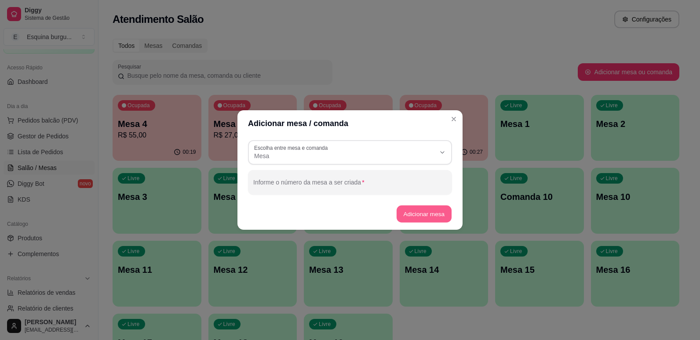
click at [438, 208] on button "Adicionar mesa" at bounding box center [423, 214] width 55 height 17
click at [428, 219] on button "Adicionar mesa" at bounding box center [423, 214] width 55 height 17
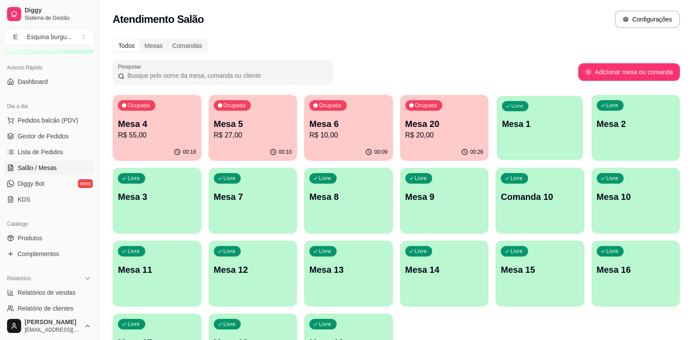
click at [544, 113] on div "Livre Mesa 1" at bounding box center [540, 123] width 86 height 54
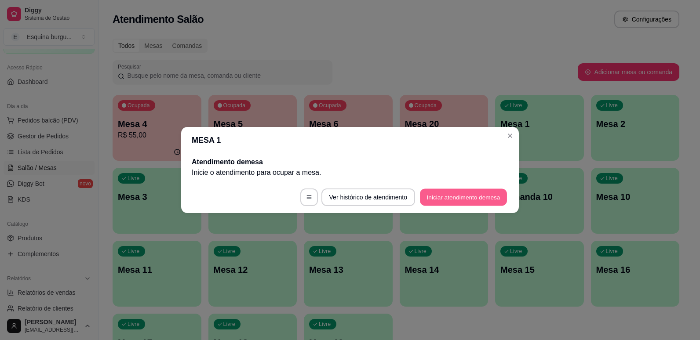
click at [459, 194] on button "Iniciar atendimento de mesa" at bounding box center [463, 197] width 87 height 17
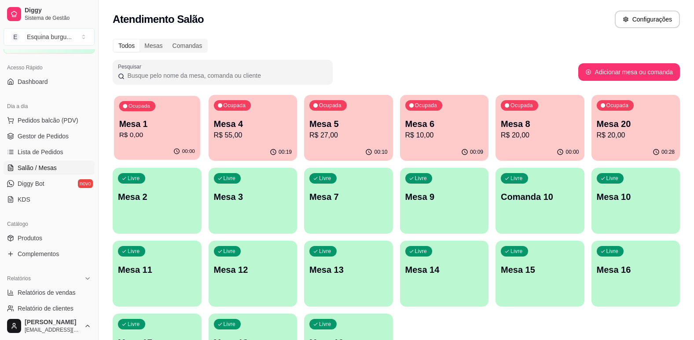
click at [129, 136] on p "R$ 0,00" at bounding box center [157, 135] width 76 height 10
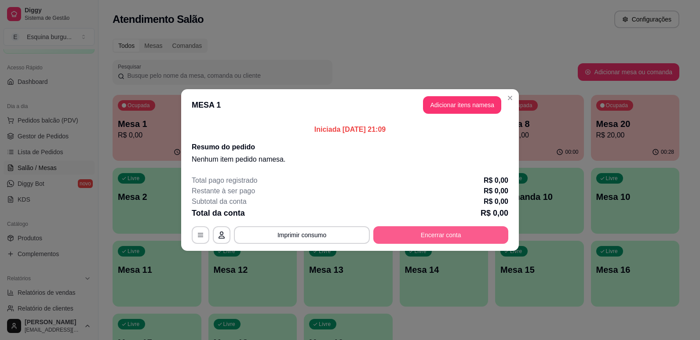
click at [425, 232] on button "Encerrar conta" at bounding box center [440, 236] width 135 height 18
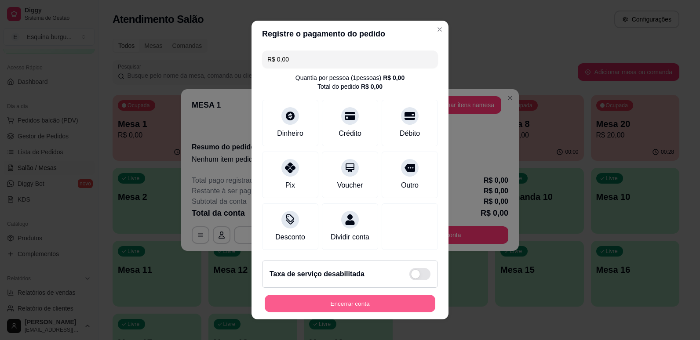
click at [359, 302] on button "Encerrar conta" at bounding box center [350, 304] width 171 height 17
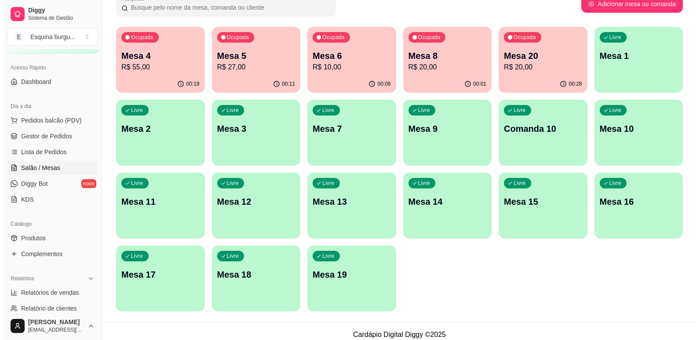
scroll to position [75, 0]
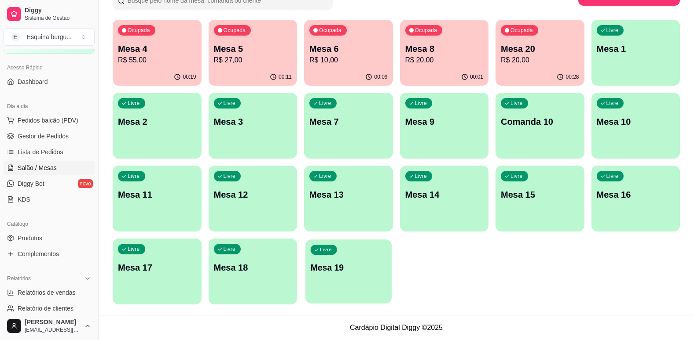
click at [337, 266] on p "Mesa 19" at bounding box center [349, 268] width 76 height 12
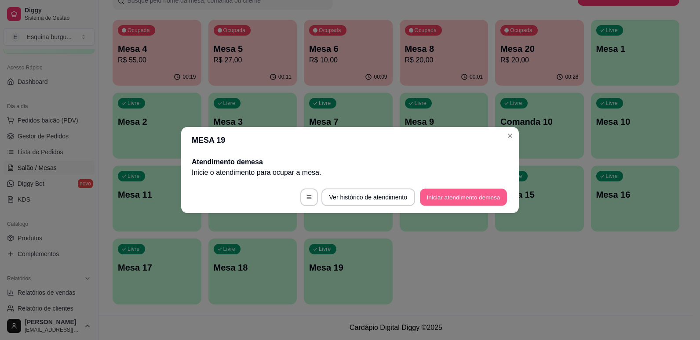
click at [436, 193] on button "Iniciar atendimento de mesa" at bounding box center [463, 197] width 87 height 17
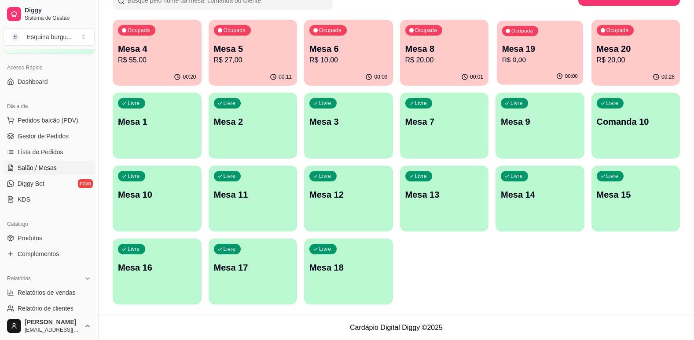
click at [522, 62] on p "R$ 0,00" at bounding box center [540, 60] width 76 height 10
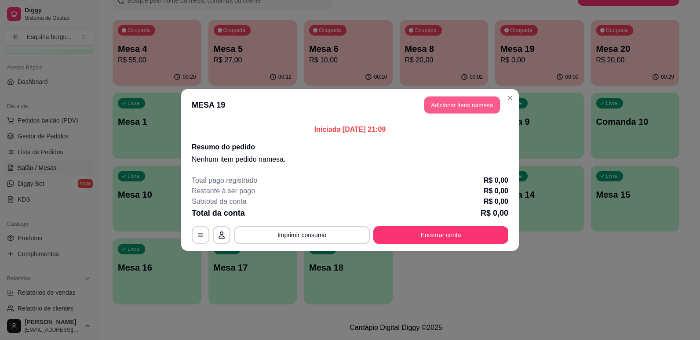
click at [480, 110] on button "Adicionar itens na mesa" at bounding box center [463, 105] width 76 height 17
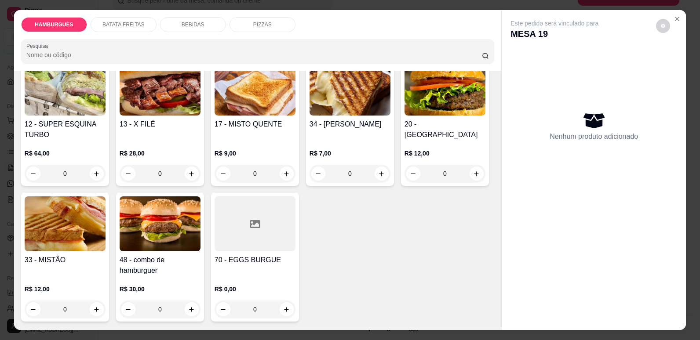
scroll to position [342, 0]
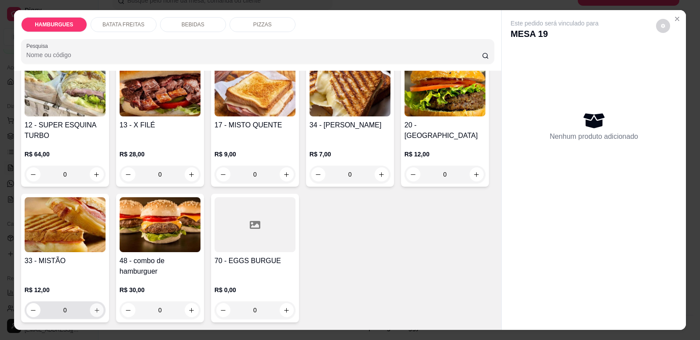
click at [99, 308] on icon "increase-product-quantity" at bounding box center [97, 310] width 4 height 4
type input "1"
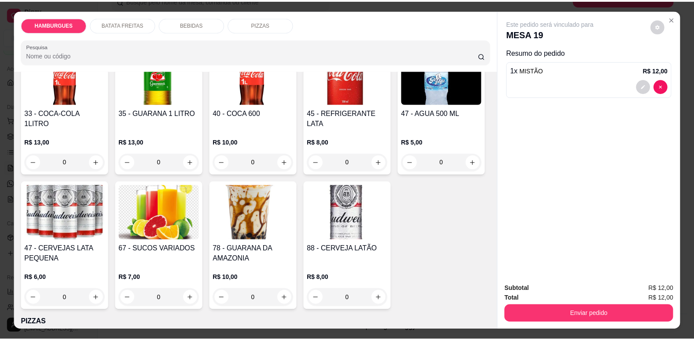
scroll to position [798, 0]
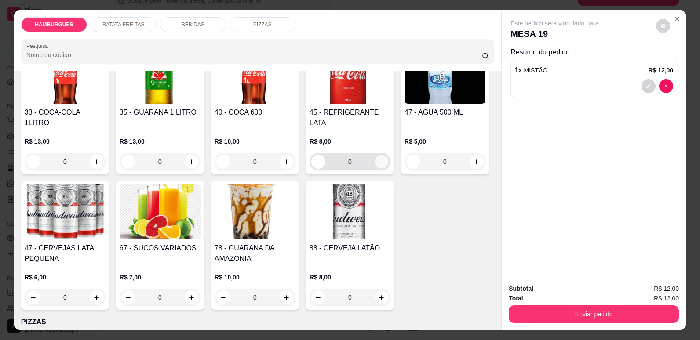
click at [375, 169] on button "increase-product-quantity" at bounding box center [382, 162] width 14 height 14
type input "1"
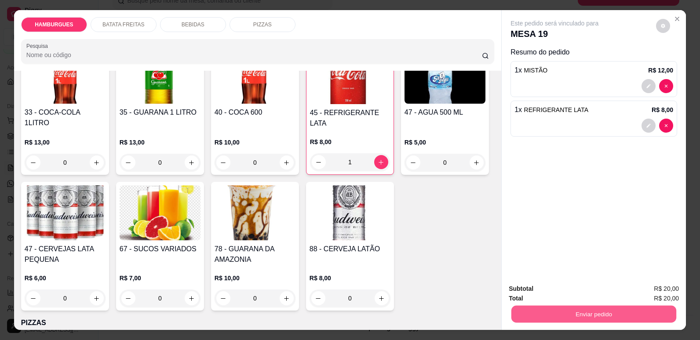
click at [562, 311] on button "Enviar pedido" at bounding box center [594, 314] width 165 height 17
click at [586, 290] on button "Não registrar e enviar pedido" at bounding box center [565, 293] width 92 height 17
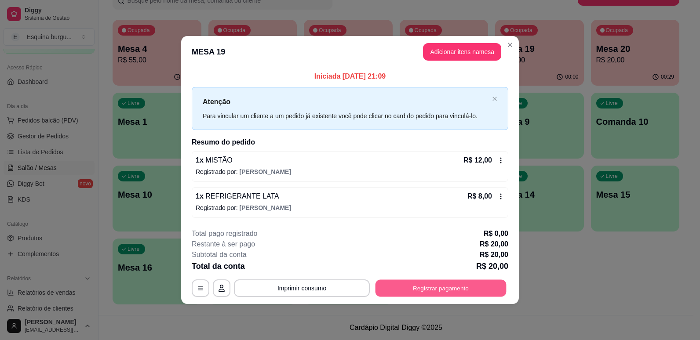
click at [439, 288] on button "Registrar pagamento" at bounding box center [441, 288] width 131 height 17
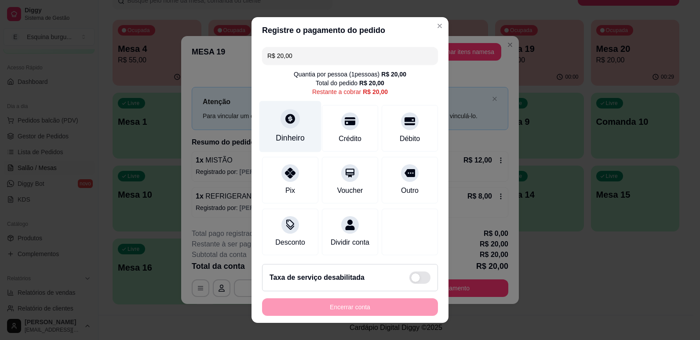
click at [277, 133] on div "Dinheiro" at bounding box center [290, 137] width 29 height 11
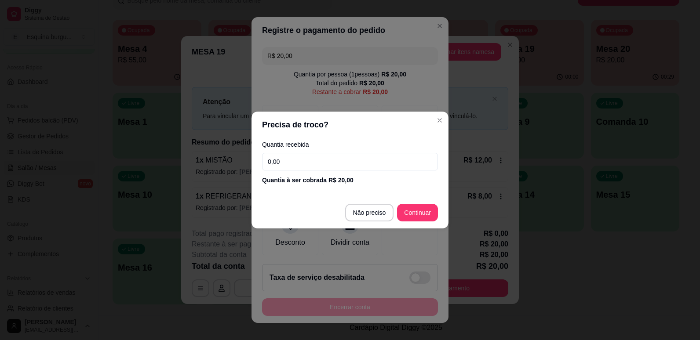
click at [344, 167] on input "0,00" at bounding box center [350, 162] width 176 height 18
type input "20,00"
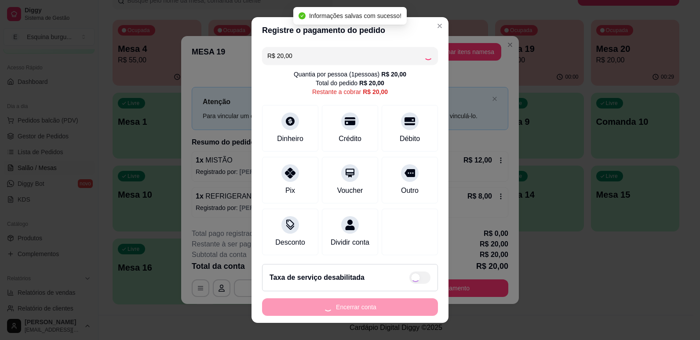
type input "R$ 0,00"
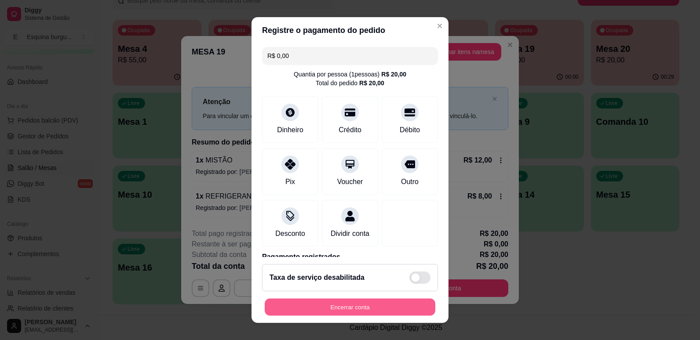
click at [378, 305] on button "Encerrar conta" at bounding box center [350, 307] width 171 height 17
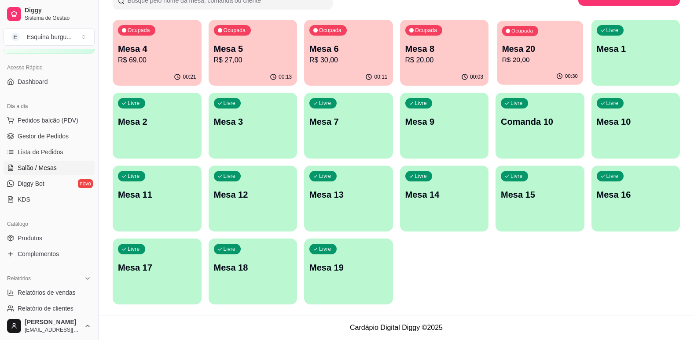
click at [570, 56] on p "R$ 20,00" at bounding box center [540, 60] width 76 height 10
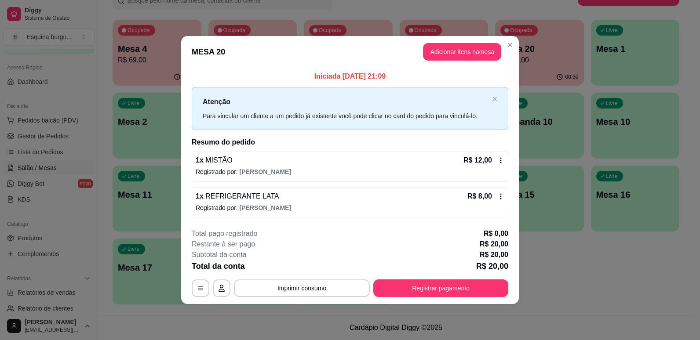
click at [499, 161] on icon at bounding box center [501, 160] width 7 height 7
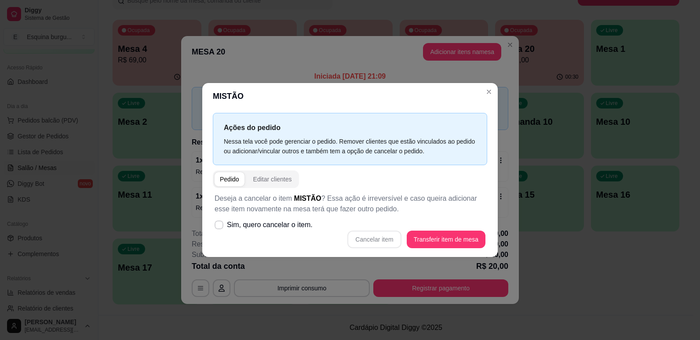
click at [364, 245] on div "Cancelar item Transferir item de mesa" at bounding box center [350, 240] width 271 height 18
click at [219, 228] on span at bounding box center [219, 225] width 8 height 8
click at [219, 228] on input "Sim, quero cancelar o item." at bounding box center [217, 230] width 6 height 6
checkbox input "true"
click at [361, 238] on button "Cancelar item" at bounding box center [374, 239] width 52 height 17
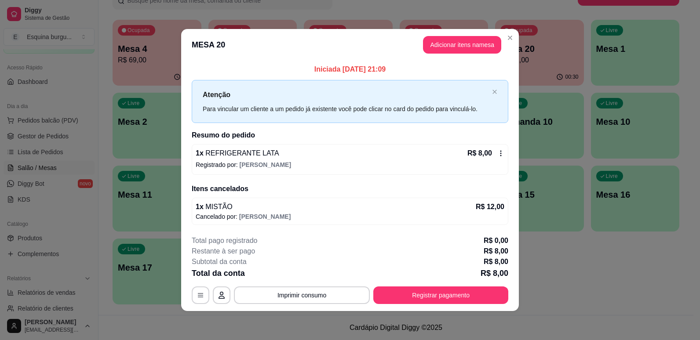
click at [488, 97] on p "Atenção" at bounding box center [346, 94] width 286 height 11
click at [502, 152] on icon at bounding box center [501, 153] width 7 height 7
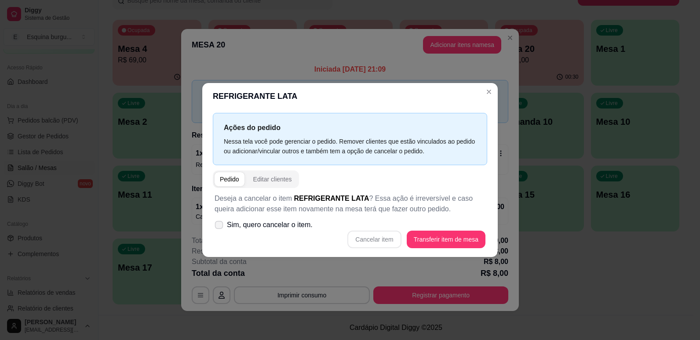
click at [245, 227] on label "Sim, quero cancelar o item." at bounding box center [263, 225] width 105 height 18
click at [220, 227] on input "Sim, quero cancelar o item." at bounding box center [217, 230] width 6 height 6
click at [245, 227] on span "Sim, quero cancelar o item." at bounding box center [270, 225] width 86 height 11
click at [220, 227] on input "Sim, quero cancelar o item." at bounding box center [217, 230] width 6 height 6
click at [218, 225] on label "Sim, quero cancelar o item." at bounding box center [263, 225] width 105 height 18
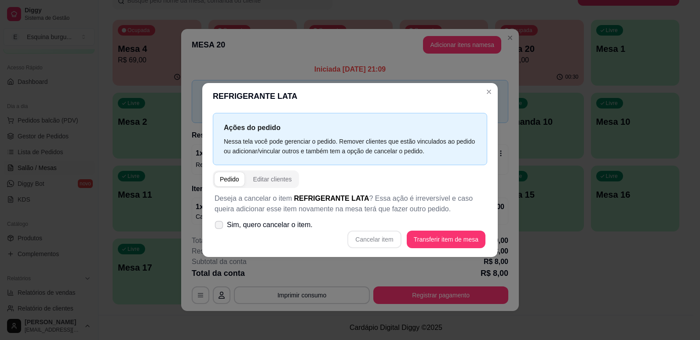
click at [218, 227] on input "Sim, quero cancelar o item." at bounding box center [217, 230] width 6 height 6
click at [218, 225] on icon at bounding box center [219, 225] width 7 height 5
click at [218, 227] on input "Sim, quero cancelar o item." at bounding box center [217, 230] width 6 height 6
click at [218, 225] on icon at bounding box center [219, 225] width 7 height 5
click at [218, 227] on input "Sim, quero cancelar o item." at bounding box center [217, 230] width 6 height 6
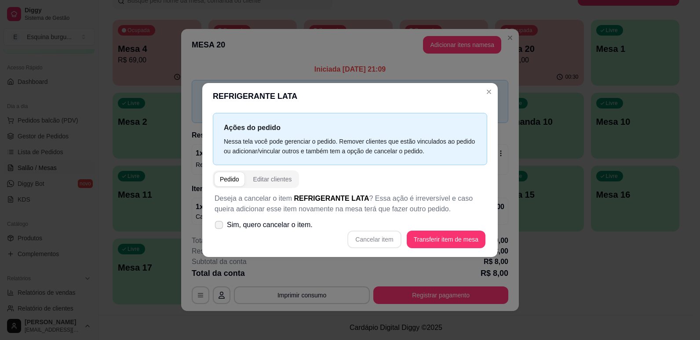
checkbox input "true"
click at [388, 239] on button "Cancelar item" at bounding box center [374, 239] width 52 height 17
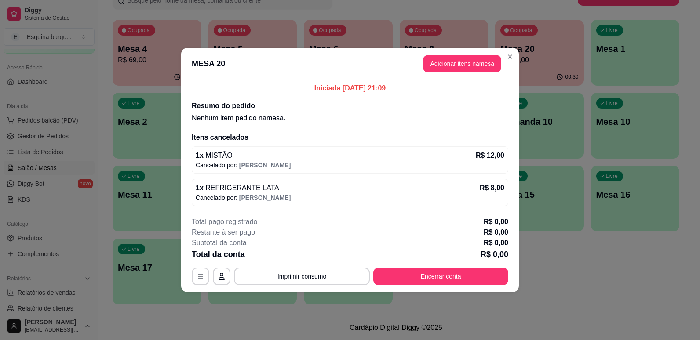
click at [490, 93] on p "Iniciada [DATE] 21:09" at bounding box center [350, 88] width 317 height 11
click at [438, 273] on button "Encerrar conta" at bounding box center [441, 276] width 131 height 17
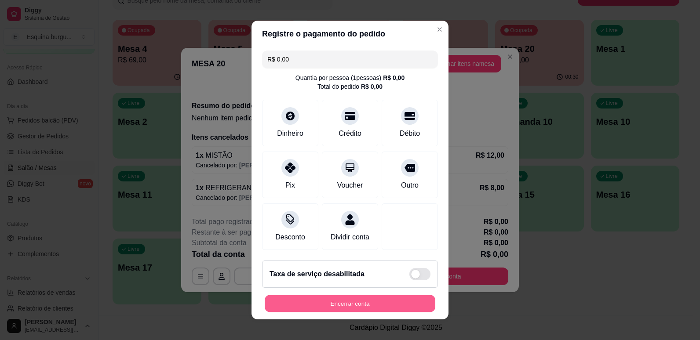
click at [374, 306] on button "Encerrar conta" at bounding box center [350, 304] width 171 height 17
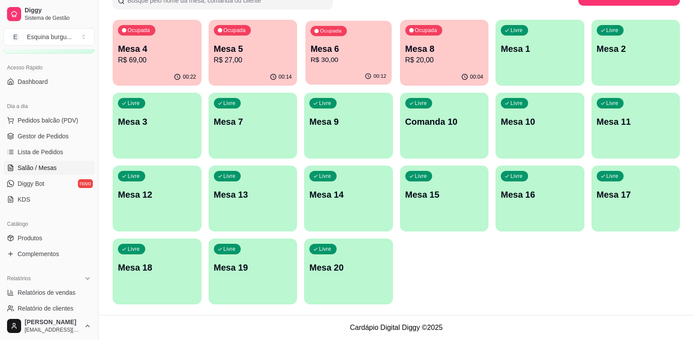
click at [336, 53] on p "Mesa 6" at bounding box center [349, 49] width 76 height 12
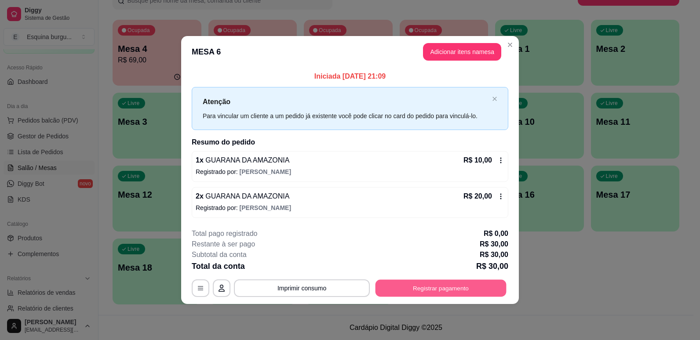
click at [451, 287] on button "Registrar pagamento" at bounding box center [441, 288] width 131 height 17
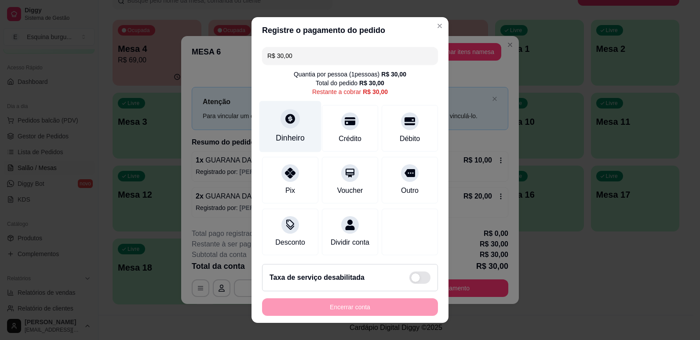
click at [286, 126] on div at bounding box center [290, 118] width 19 height 19
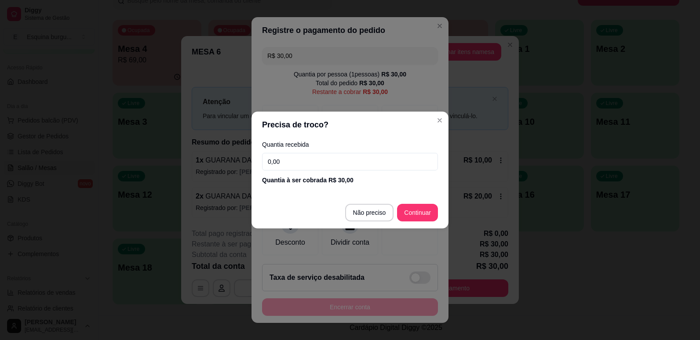
click at [292, 165] on input "0,00" at bounding box center [350, 162] width 176 height 18
type input "30,00"
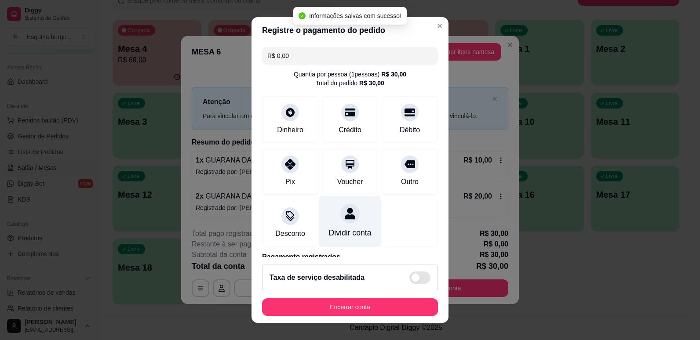
type input "R$ 0,00"
click at [345, 219] on icon at bounding box center [350, 213] width 10 height 11
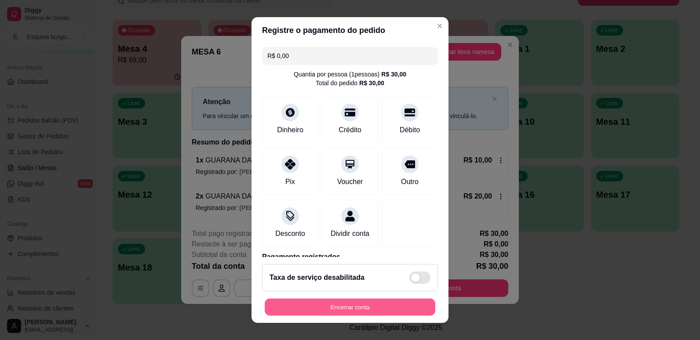
click at [372, 304] on button "Encerrar conta" at bounding box center [350, 307] width 171 height 17
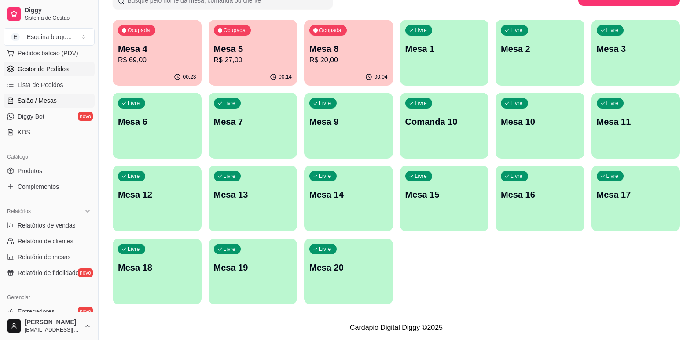
scroll to position [125, 0]
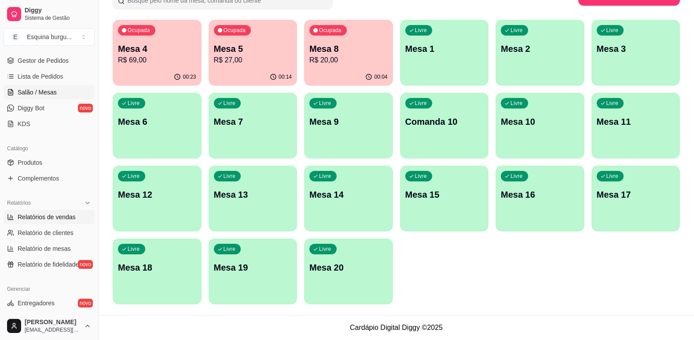
click at [40, 215] on span "Relatórios de vendas" at bounding box center [47, 217] width 58 height 9
select select "ALL"
select select "0"
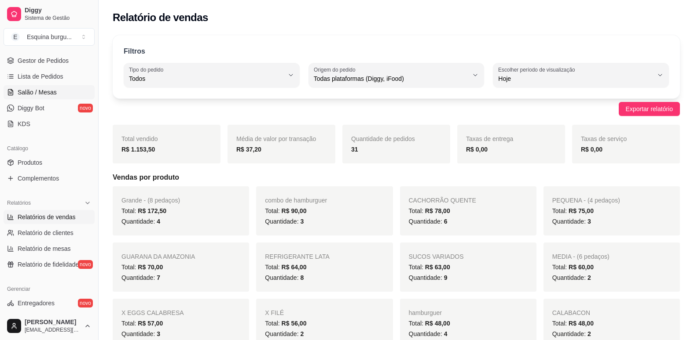
click at [40, 91] on span "Salão / Mesas" at bounding box center [37, 92] width 39 height 9
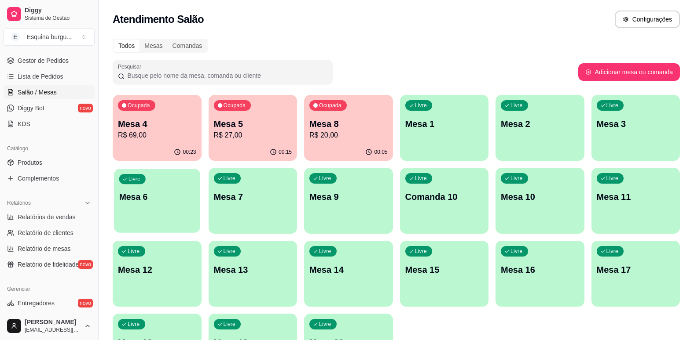
click at [170, 191] on p "Mesa 6" at bounding box center [157, 197] width 76 height 12
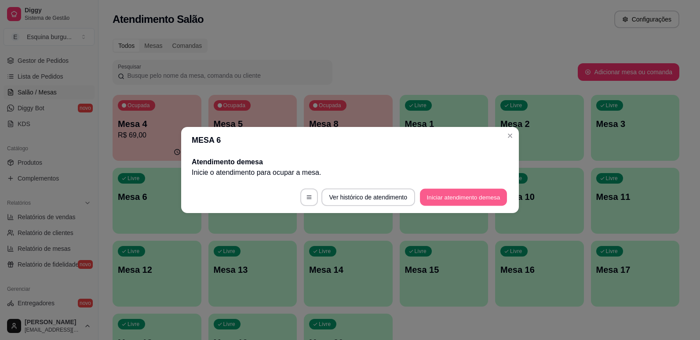
click at [482, 191] on button "Iniciar atendimento de mesa" at bounding box center [463, 197] width 87 height 17
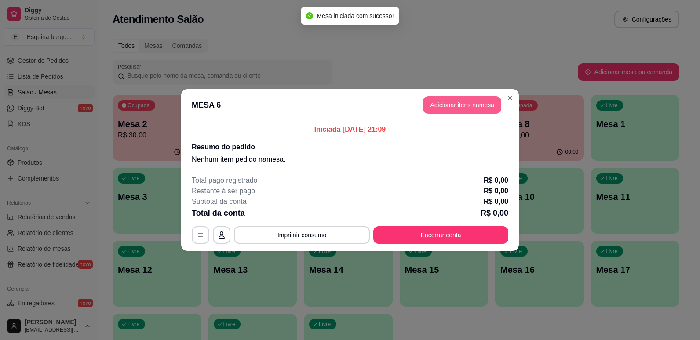
click at [454, 106] on button "Adicionar itens na mesa" at bounding box center [462, 105] width 78 height 18
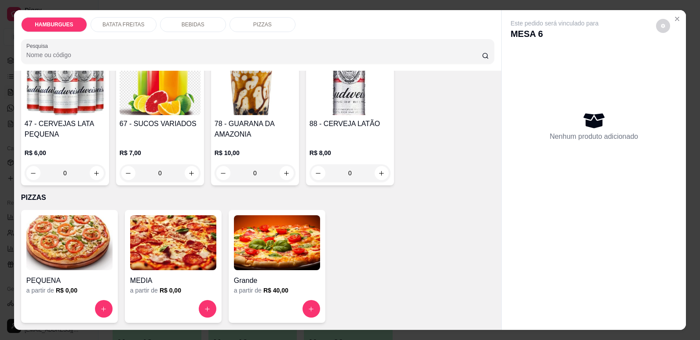
scroll to position [942, 0]
click at [290, 177] on icon "increase-product-quantity" at bounding box center [287, 173] width 7 height 7
type input "1"
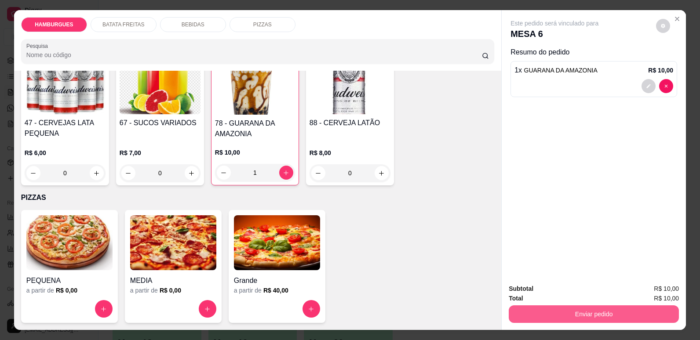
click at [589, 317] on button "Enviar pedido" at bounding box center [594, 315] width 170 height 18
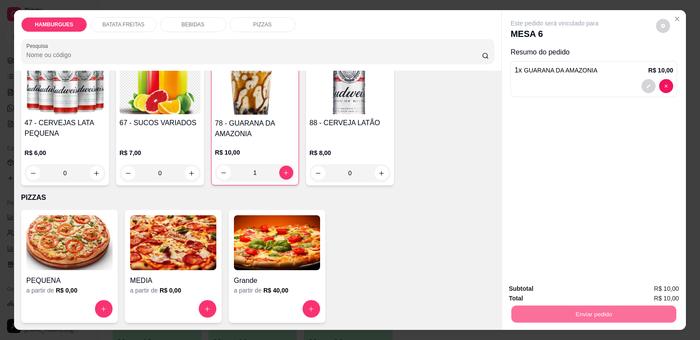
click at [579, 286] on button "Não registrar e enviar pedido" at bounding box center [565, 293] width 89 height 16
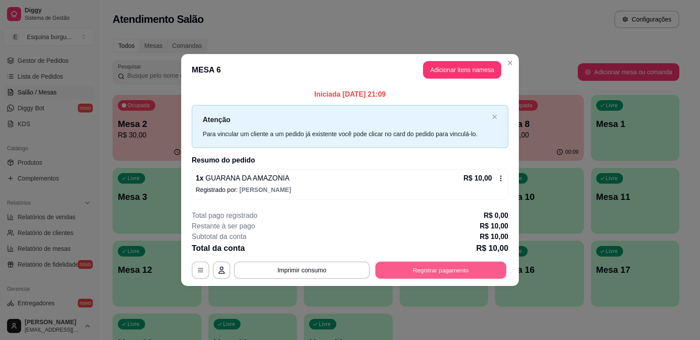
click at [443, 275] on button "Registrar pagamento" at bounding box center [441, 270] width 131 height 17
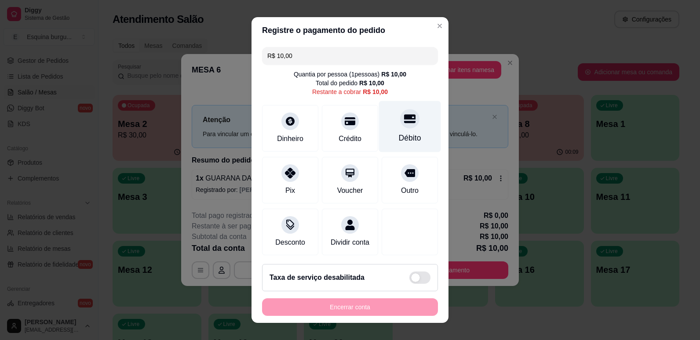
click at [400, 146] on div "Débito" at bounding box center [410, 126] width 62 height 51
type input "R$ 0,00"
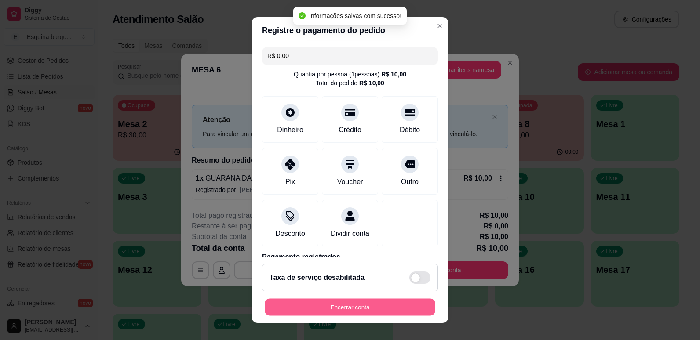
click at [381, 305] on button "Encerrar conta" at bounding box center [350, 307] width 171 height 17
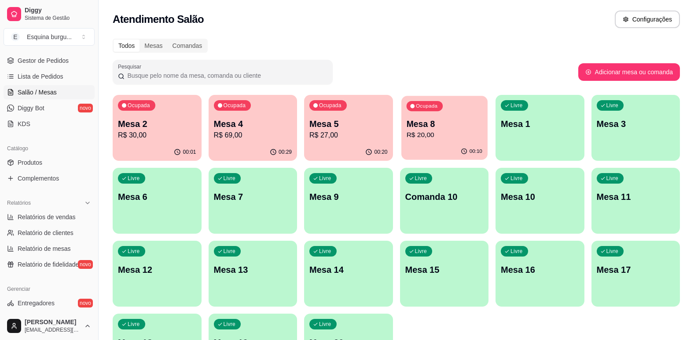
click at [468, 132] on p "R$ 20,00" at bounding box center [444, 135] width 76 height 10
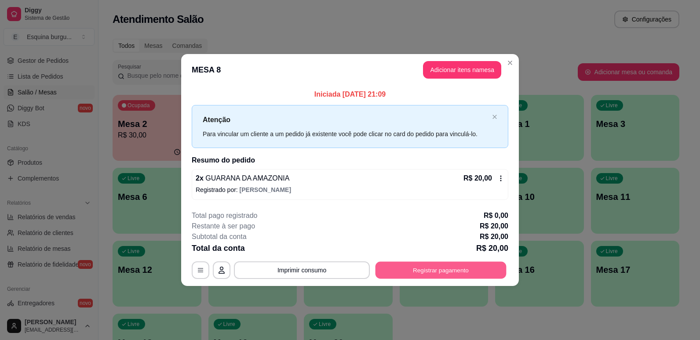
click at [464, 262] on button "Registrar pagamento" at bounding box center [441, 270] width 131 height 17
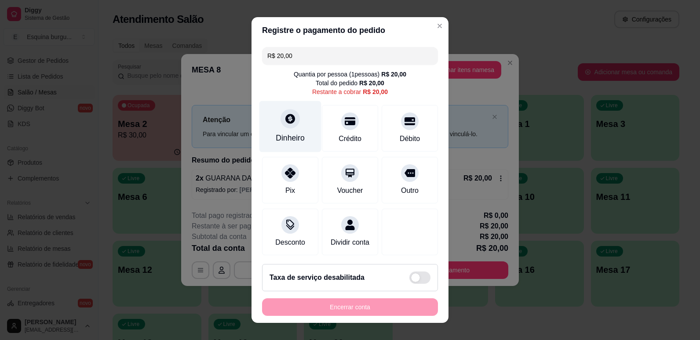
click at [292, 119] on div at bounding box center [290, 118] width 19 height 19
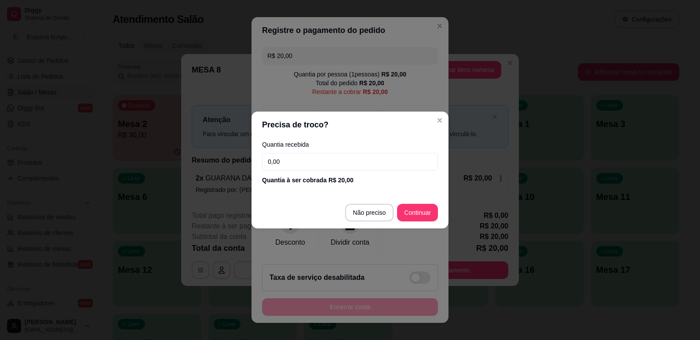
click at [285, 155] on input "0,00" at bounding box center [350, 162] width 176 height 18
type input "20,00"
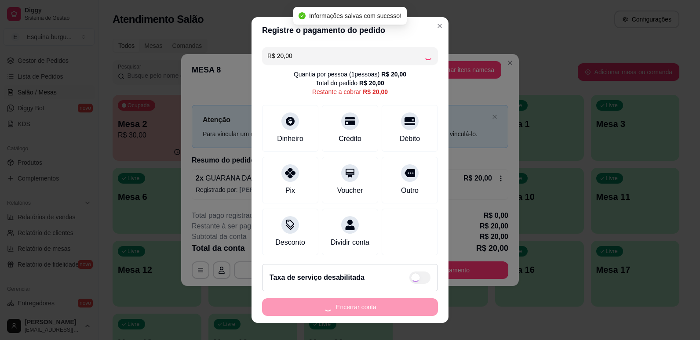
type input "R$ 0,00"
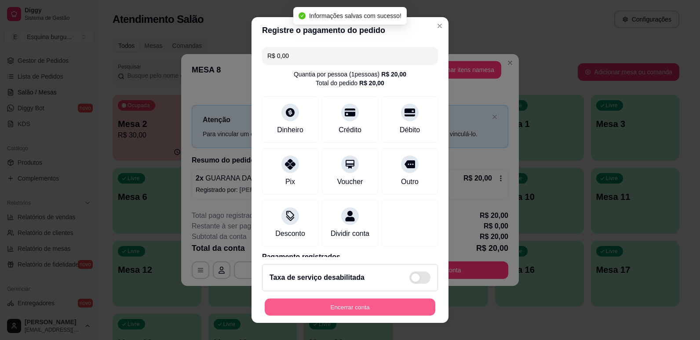
click at [352, 309] on button "Encerrar conta" at bounding box center [350, 307] width 171 height 17
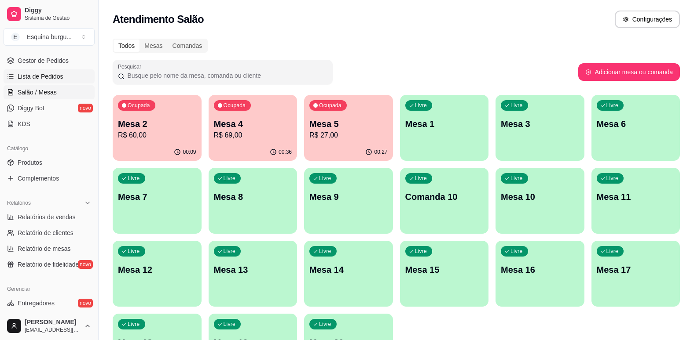
click at [44, 75] on span "Lista de Pedidos" at bounding box center [41, 76] width 46 height 9
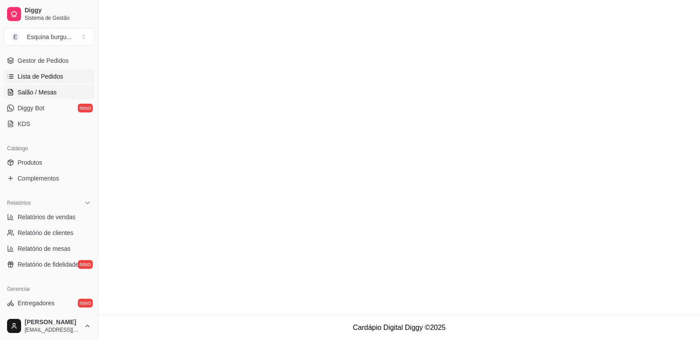
click at [48, 94] on span "Salão / Mesas" at bounding box center [37, 92] width 39 height 9
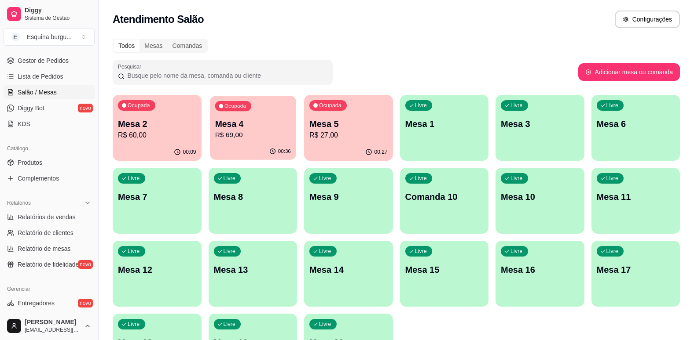
click at [249, 127] on p "Mesa 4" at bounding box center [253, 124] width 76 height 12
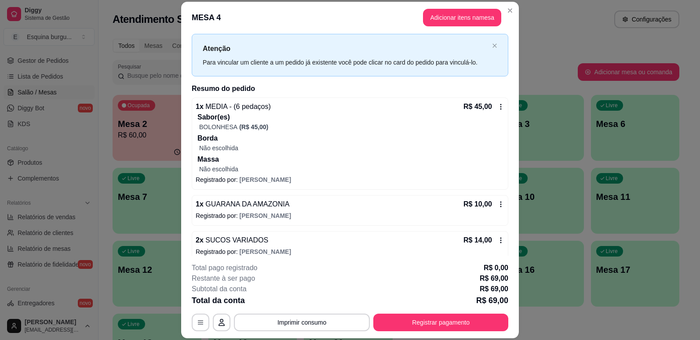
scroll to position [29, 0]
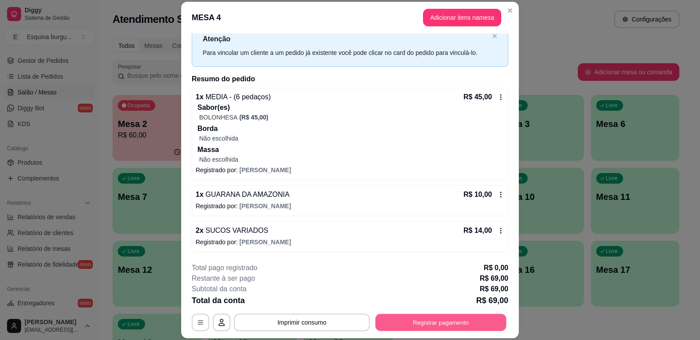
click at [479, 323] on button "Registrar pagamento" at bounding box center [441, 323] width 131 height 17
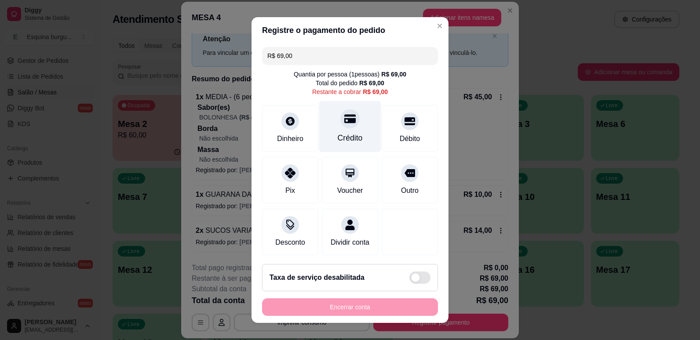
click at [356, 124] on div "Crédito" at bounding box center [350, 126] width 62 height 51
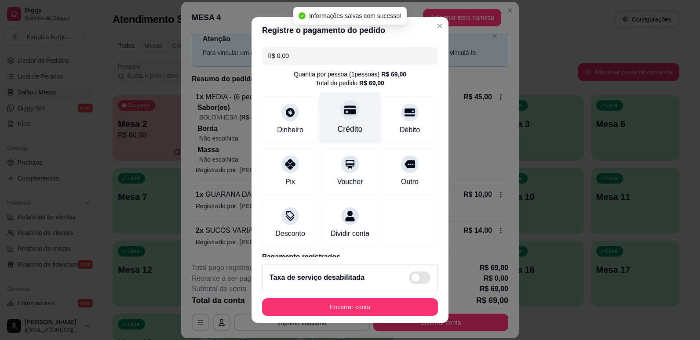
type input "R$ 0,00"
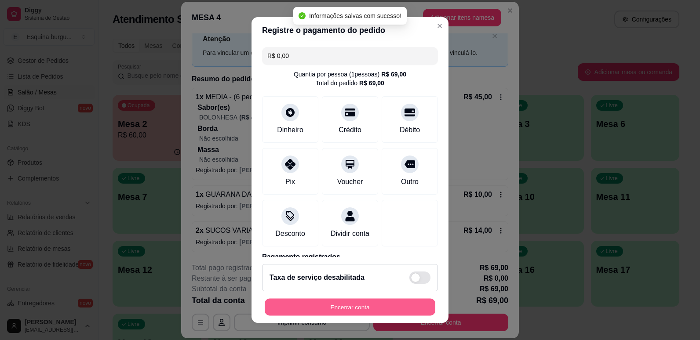
click at [373, 308] on button "Encerrar conta" at bounding box center [350, 307] width 171 height 17
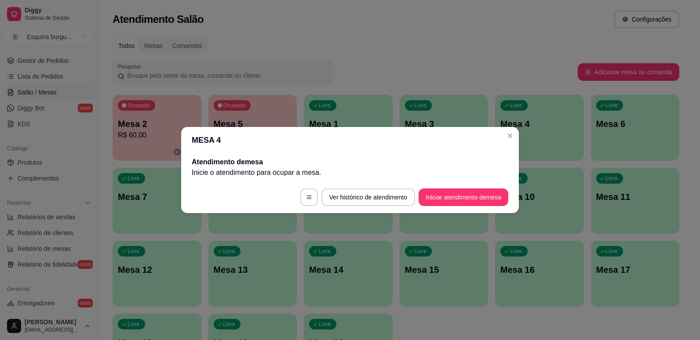
scroll to position [0, 0]
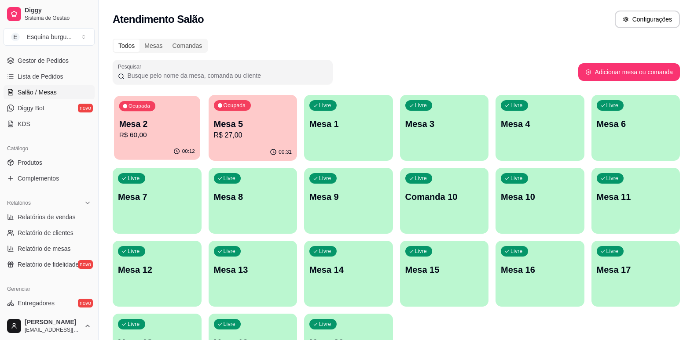
click at [141, 129] on p "Mesa 2" at bounding box center [157, 124] width 76 height 12
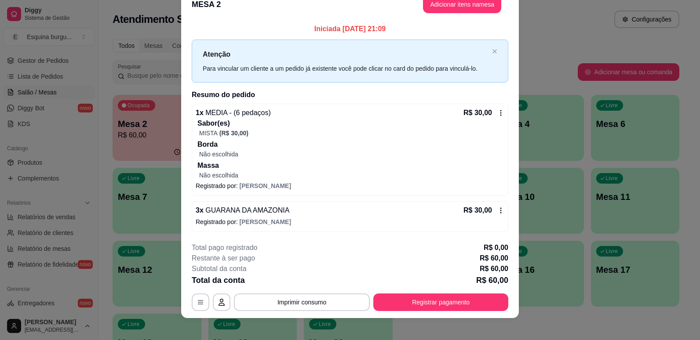
scroll to position [23, 0]
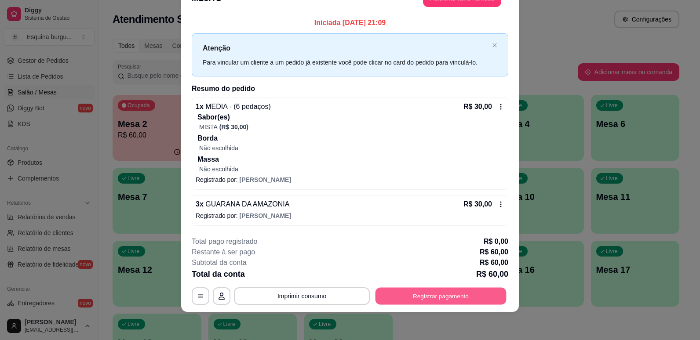
click at [461, 297] on button "Registrar pagamento" at bounding box center [441, 296] width 131 height 17
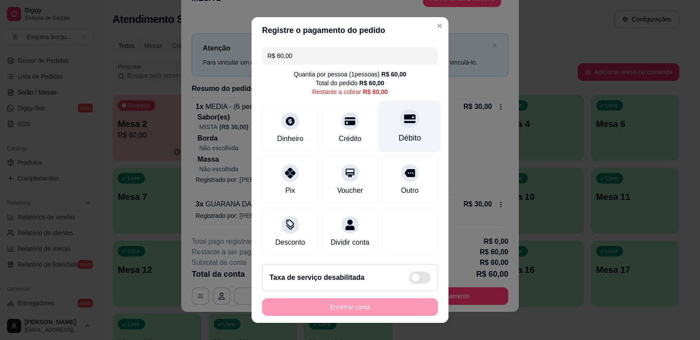
click at [394, 131] on div "Débito" at bounding box center [410, 126] width 62 height 51
type input "R$ 0,00"
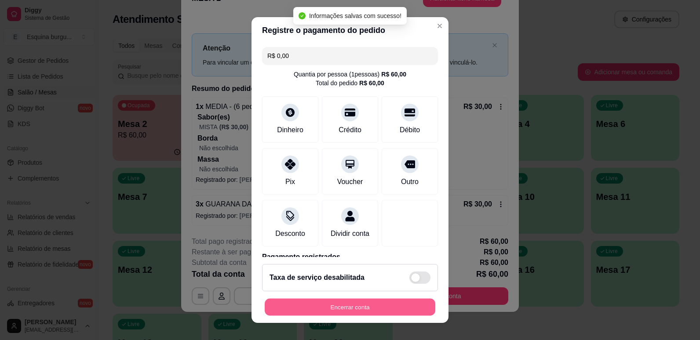
click at [324, 311] on button "Encerrar conta" at bounding box center [350, 307] width 171 height 17
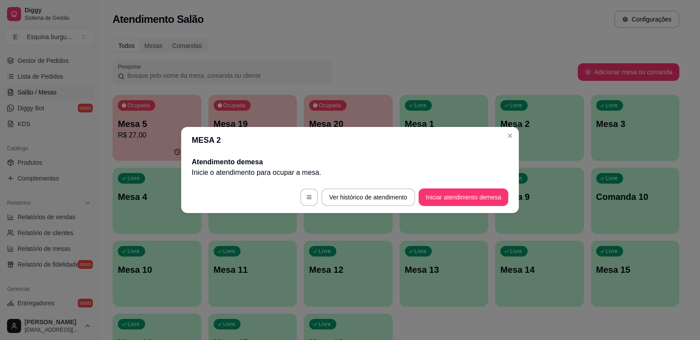
scroll to position [0, 0]
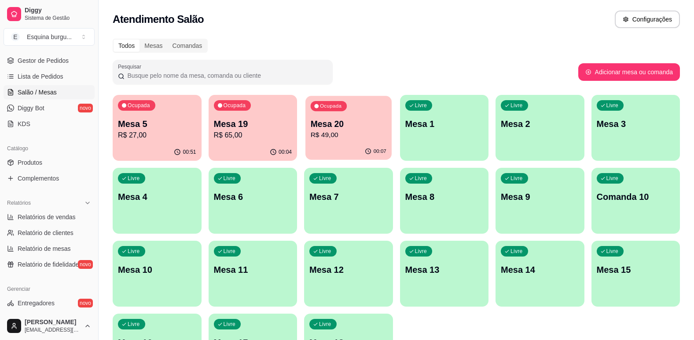
click at [373, 129] on p "Mesa 20" at bounding box center [349, 124] width 76 height 12
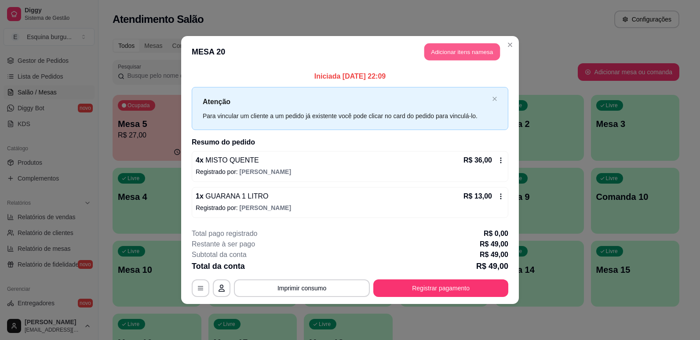
click at [465, 51] on button "Adicionar itens na mesa" at bounding box center [463, 52] width 76 height 17
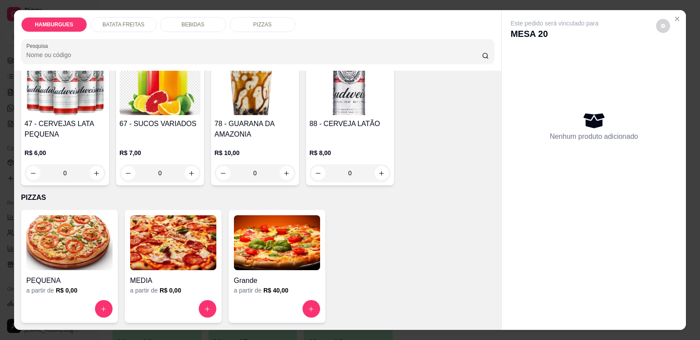
scroll to position [934, 0]
click at [290, 177] on icon "increase-product-quantity" at bounding box center [287, 173] width 7 height 7
type input "1"
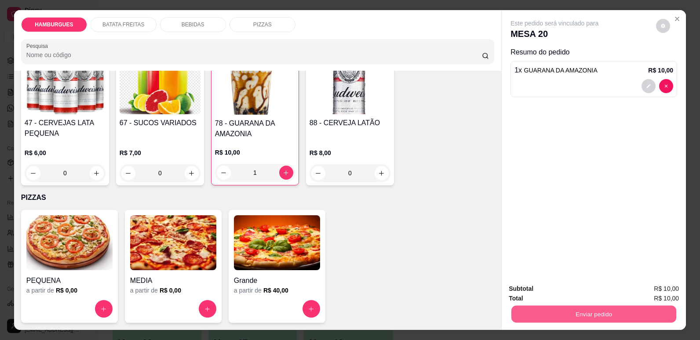
click at [582, 315] on button "Enviar pedido" at bounding box center [594, 314] width 165 height 17
click at [582, 296] on button "Não registrar e enviar pedido" at bounding box center [565, 293] width 89 height 16
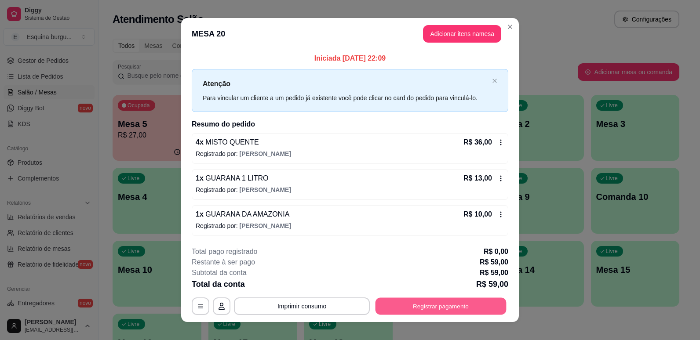
click at [446, 313] on button "Registrar pagamento" at bounding box center [441, 306] width 131 height 17
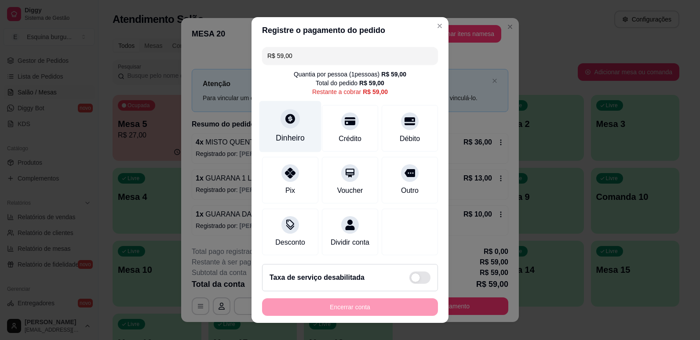
click at [300, 132] on div "Dinheiro" at bounding box center [291, 126] width 62 height 51
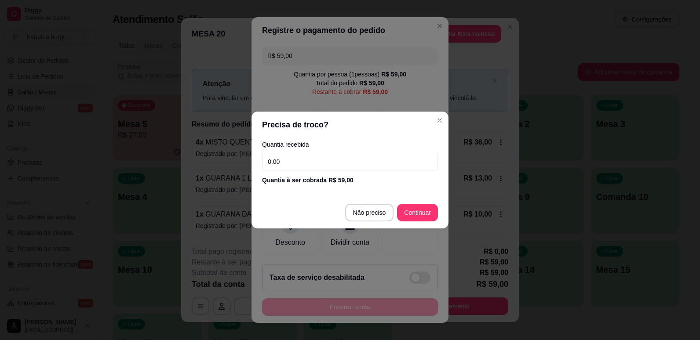
click at [312, 162] on input "0,00" at bounding box center [350, 162] width 176 height 18
type input "59,00"
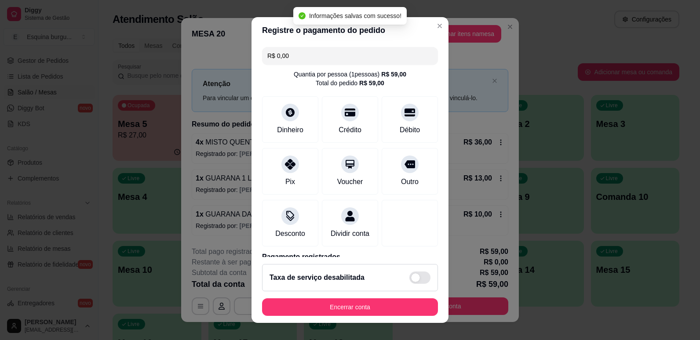
type input "R$ 0,00"
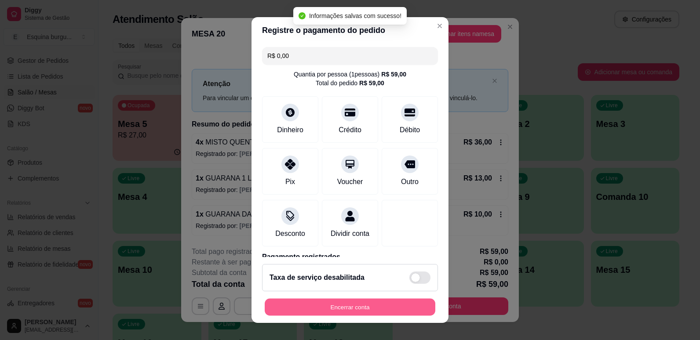
click at [380, 310] on button "Encerrar conta" at bounding box center [350, 307] width 171 height 17
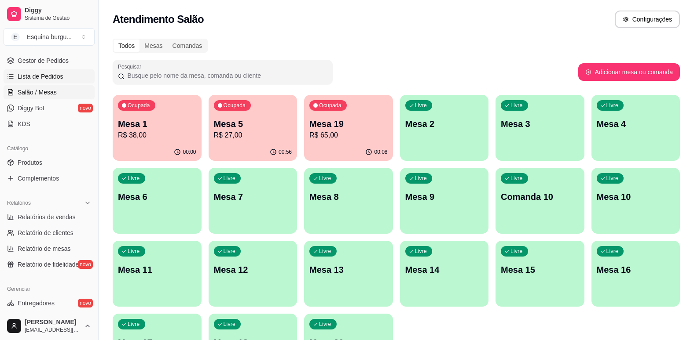
click at [56, 81] on span "Lista de Pedidos" at bounding box center [41, 76] width 46 height 9
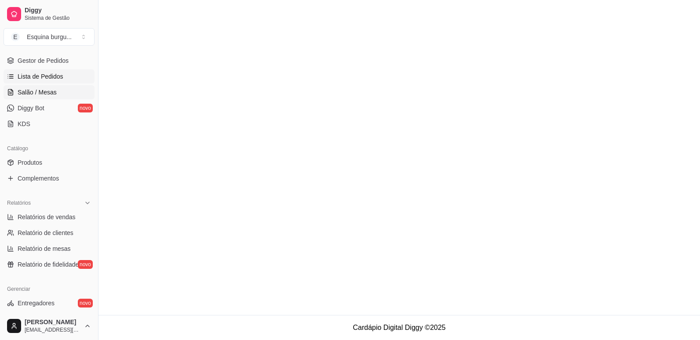
click at [48, 92] on span "Salão / Mesas" at bounding box center [37, 92] width 39 height 9
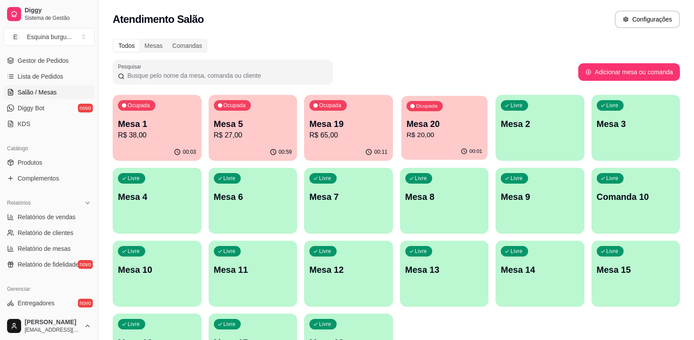
click at [461, 127] on p "Mesa 20" at bounding box center [444, 124] width 76 height 12
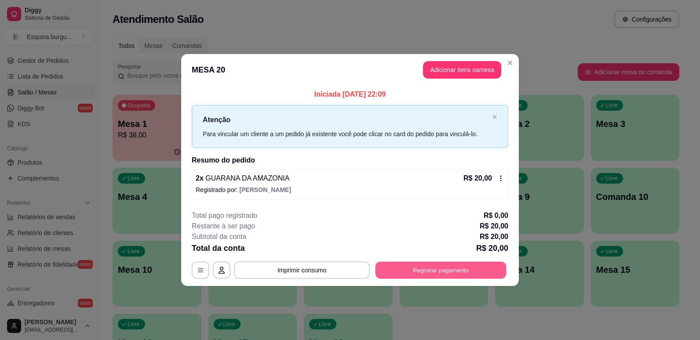
click at [473, 271] on button "Registrar pagamento" at bounding box center [441, 270] width 131 height 17
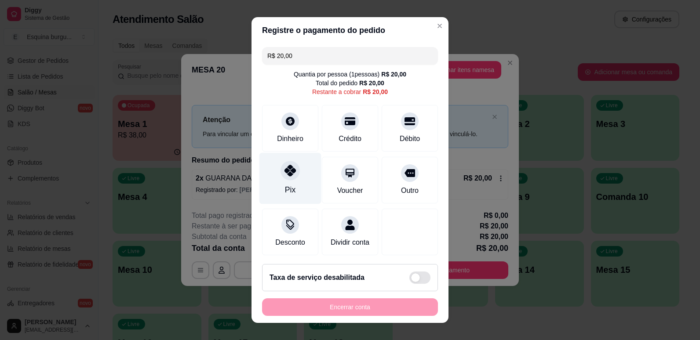
click at [285, 171] on icon at bounding box center [290, 170] width 11 height 11
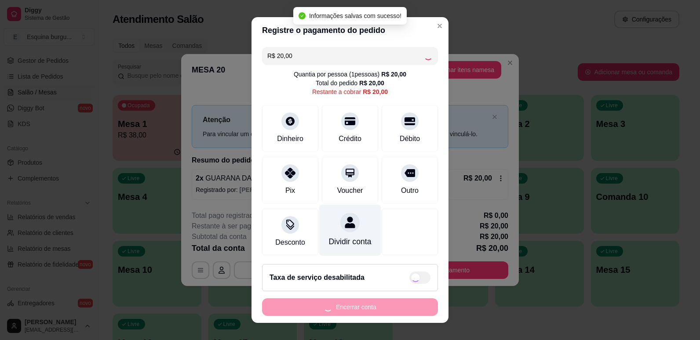
type input "R$ 0,00"
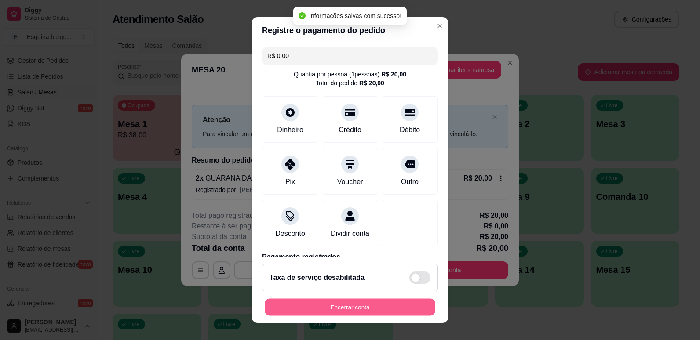
click at [377, 307] on button "Encerrar conta" at bounding box center [350, 307] width 171 height 17
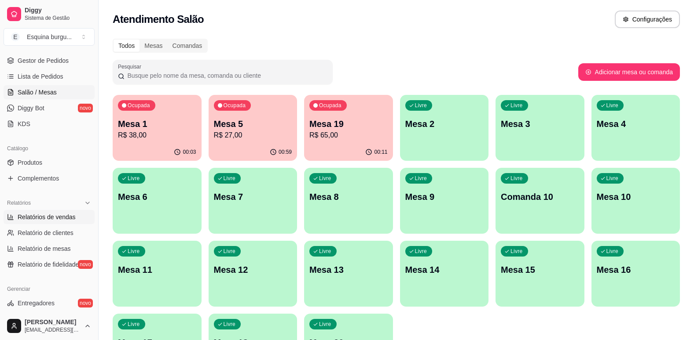
click at [74, 214] on link "Relatórios de vendas" at bounding box center [49, 217] width 91 height 14
select select "ALL"
select select "0"
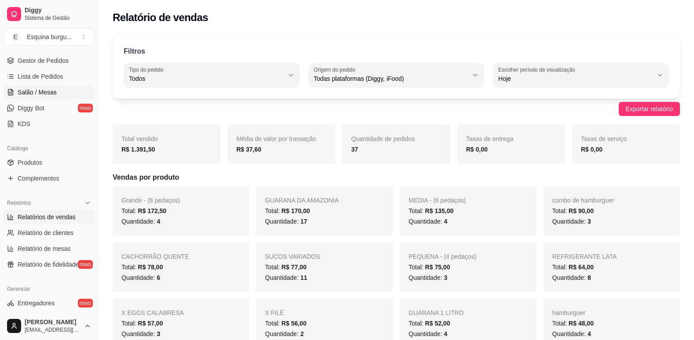
click at [43, 92] on span "Salão / Mesas" at bounding box center [37, 92] width 39 height 9
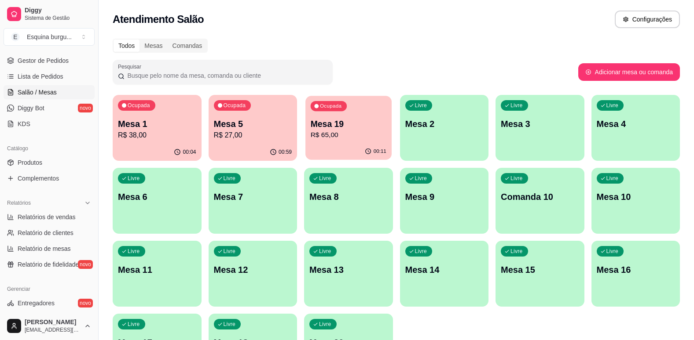
click at [361, 119] on p "Mesa 19" at bounding box center [349, 124] width 76 height 12
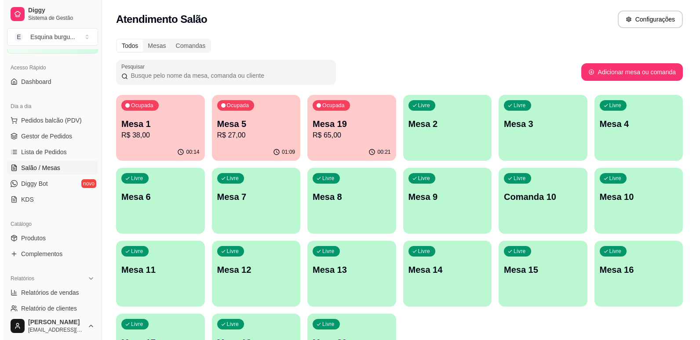
scroll to position [53, 0]
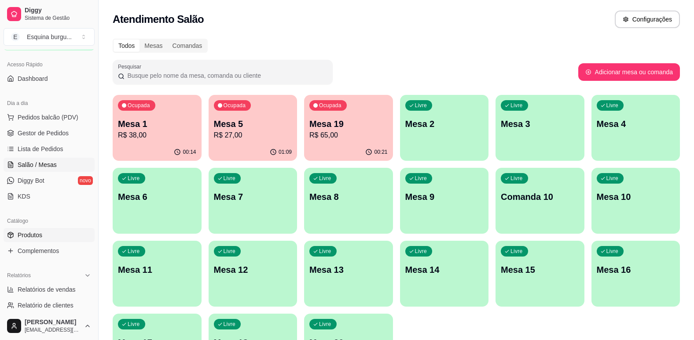
click at [65, 236] on link "Produtos" at bounding box center [49, 235] width 91 height 14
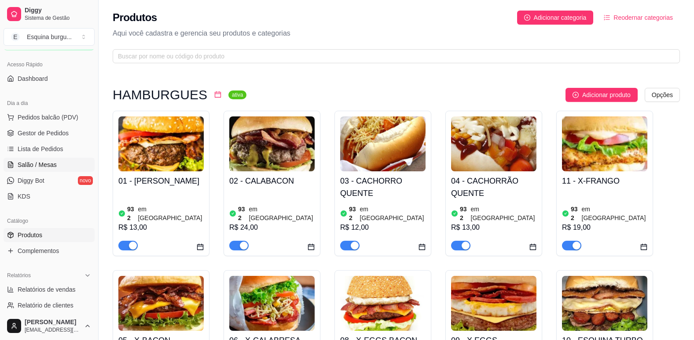
click at [59, 169] on link "Salão / Mesas" at bounding box center [49, 165] width 91 height 14
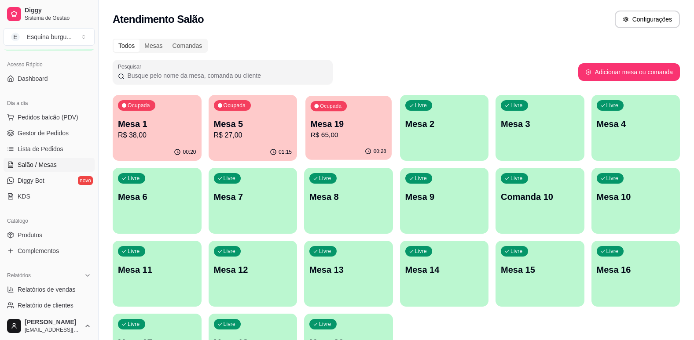
click at [355, 145] on div "00:28" at bounding box center [348, 151] width 86 height 17
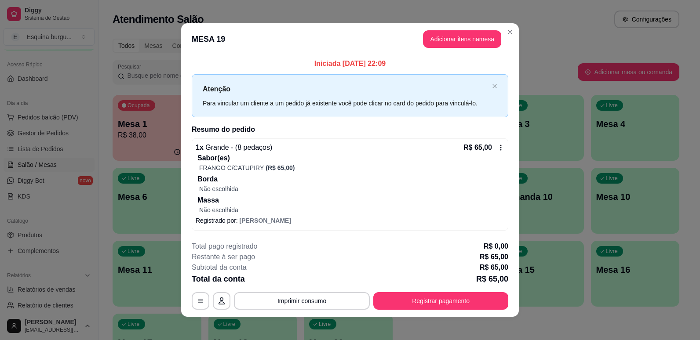
scroll to position [5, 0]
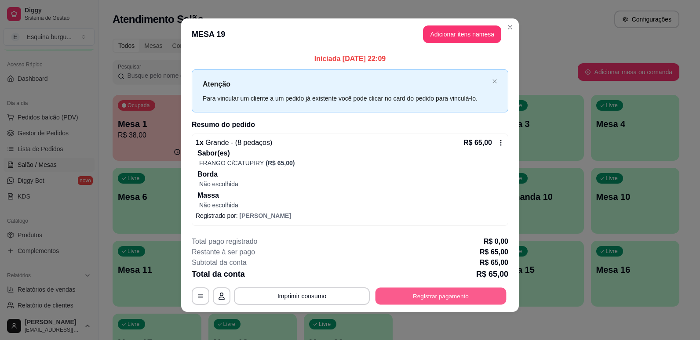
click at [447, 300] on button "Registrar pagamento" at bounding box center [441, 296] width 131 height 17
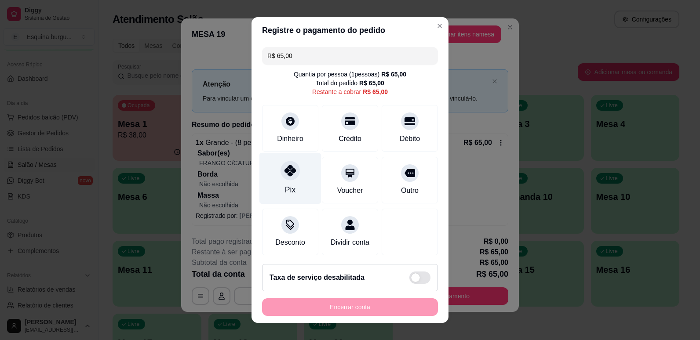
click at [296, 162] on div "Pix" at bounding box center [291, 178] width 62 height 51
type input "R$ 0,00"
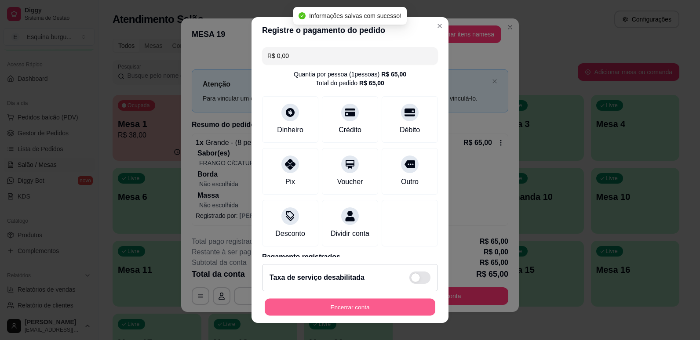
click at [367, 305] on button "Encerrar conta" at bounding box center [350, 307] width 171 height 17
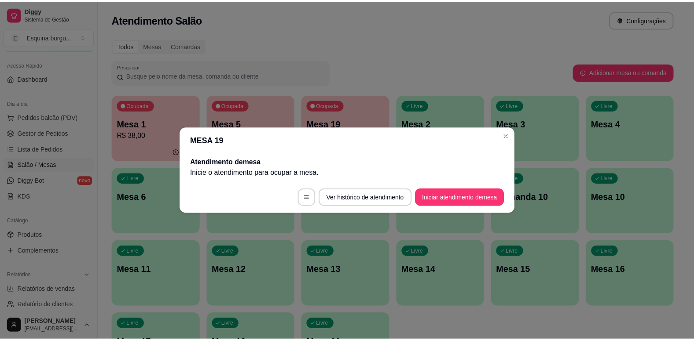
scroll to position [0, 0]
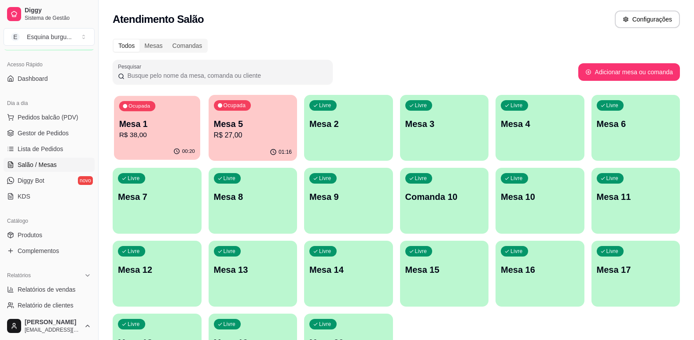
click at [136, 119] on p "Mesa 1" at bounding box center [157, 124] width 76 height 12
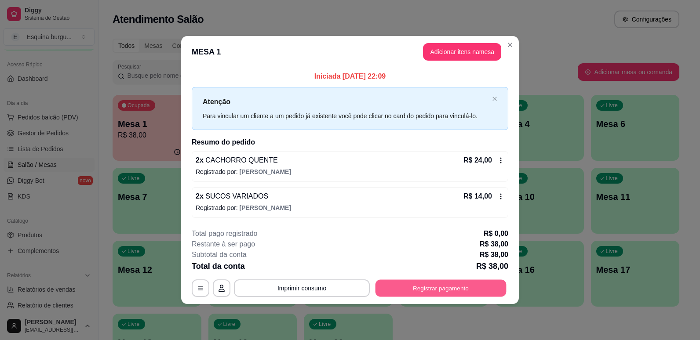
click at [484, 289] on button "Registrar pagamento" at bounding box center [441, 288] width 131 height 17
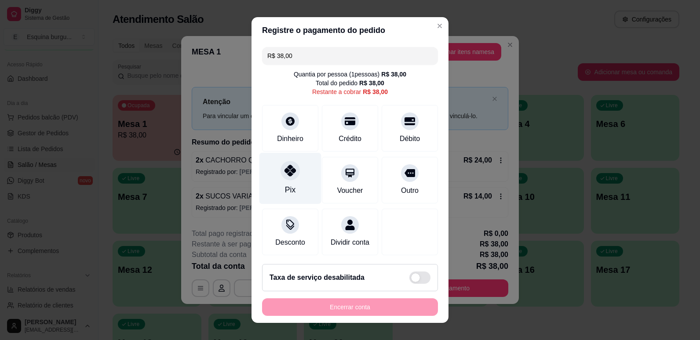
click at [286, 176] on icon at bounding box center [290, 170] width 11 height 11
type input "R$ 0,00"
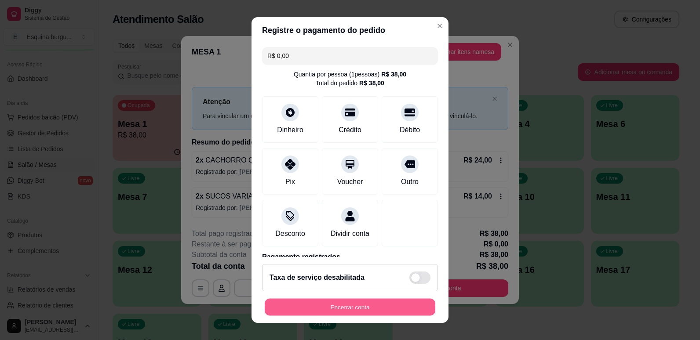
click at [354, 303] on button "Encerrar conta" at bounding box center [350, 307] width 171 height 17
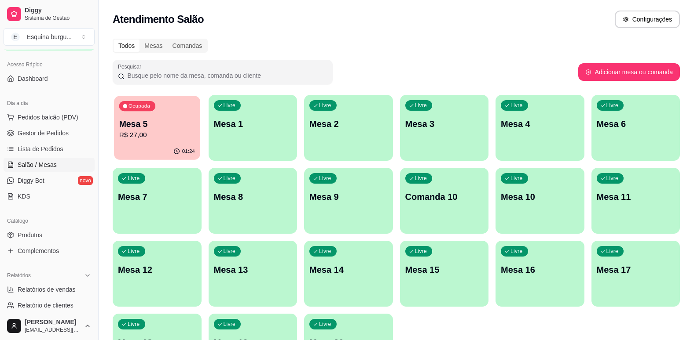
click at [164, 127] on p "Mesa 5" at bounding box center [157, 124] width 76 height 12
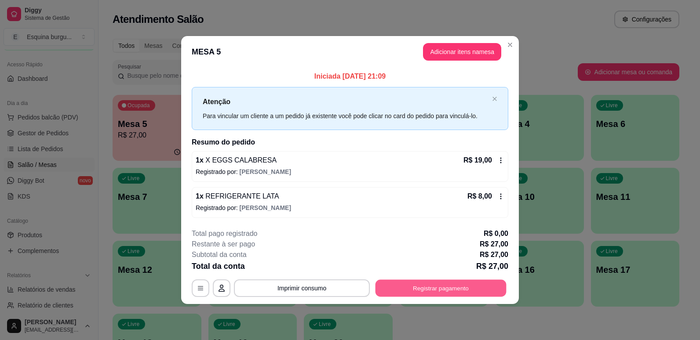
click at [426, 286] on button "Registrar pagamento" at bounding box center [441, 288] width 131 height 17
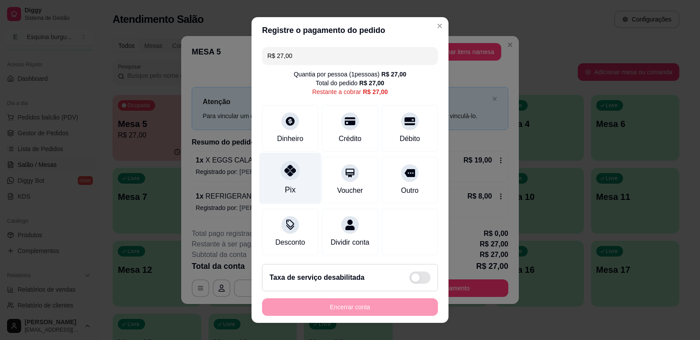
click at [281, 169] on div at bounding box center [290, 170] width 19 height 19
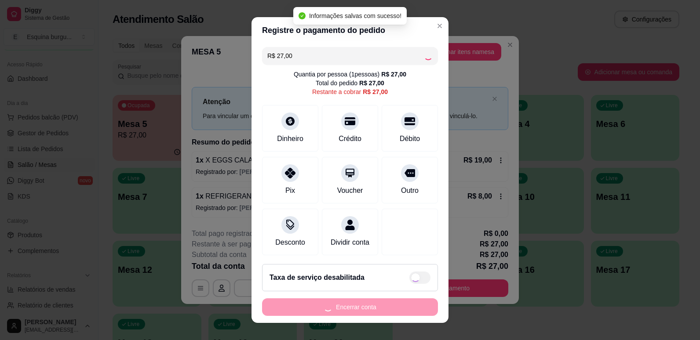
type input "R$ 0,00"
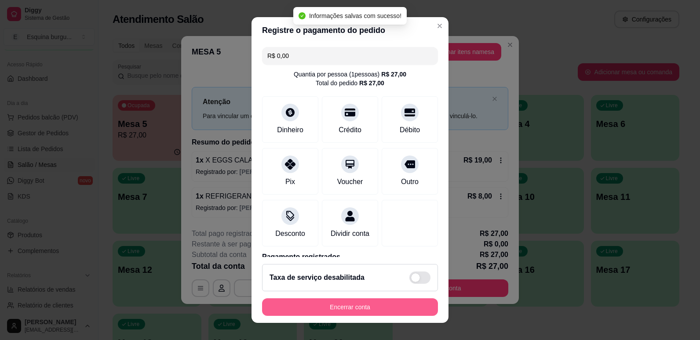
click at [371, 306] on button "Encerrar conta" at bounding box center [350, 308] width 176 height 18
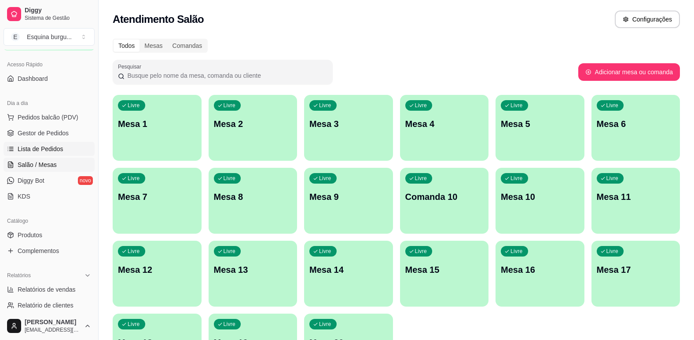
click at [58, 152] on span "Lista de Pedidos" at bounding box center [41, 149] width 46 height 9
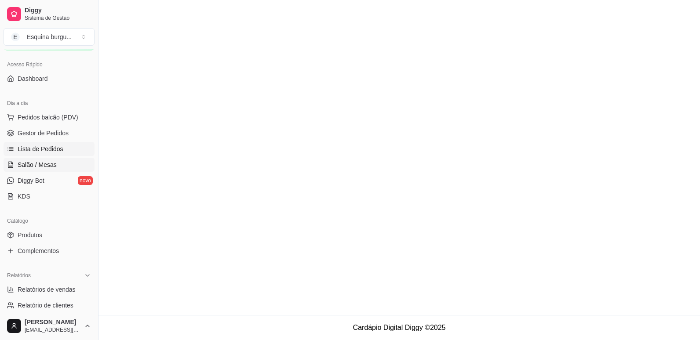
click at [49, 168] on span "Salão / Mesas" at bounding box center [37, 165] width 39 height 9
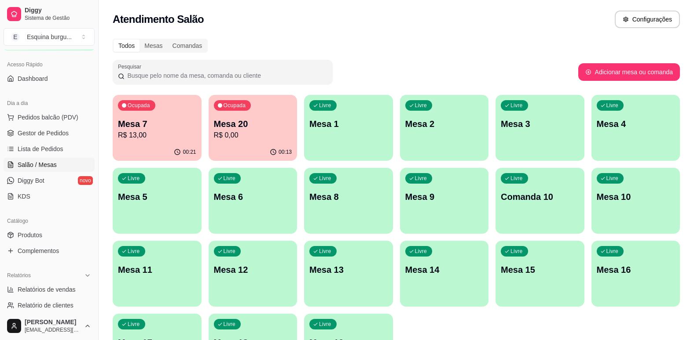
click at [160, 123] on p "Mesa 7" at bounding box center [157, 124] width 78 height 12
click at [145, 128] on p "Mesa 7" at bounding box center [157, 124] width 78 height 12
click at [37, 237] on span "Produtos" at bounding box center [30, 235] width 25 height 9
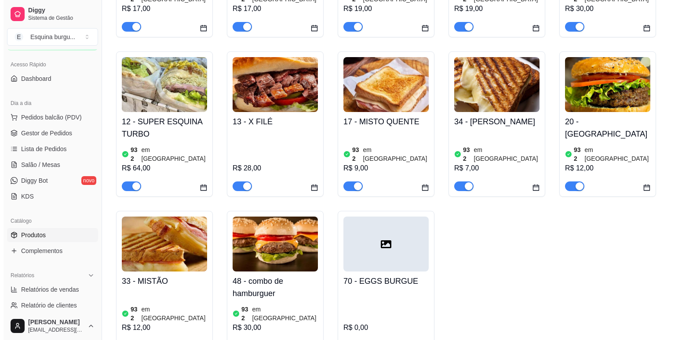
scroll to position [381, 0]
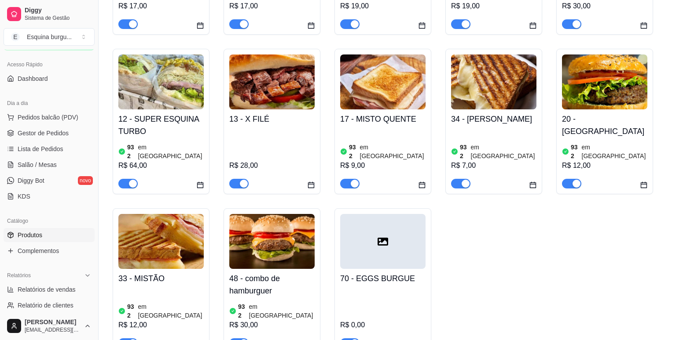
click at [382, 223] on div at bounding box center [382, 241] width 85 height 55
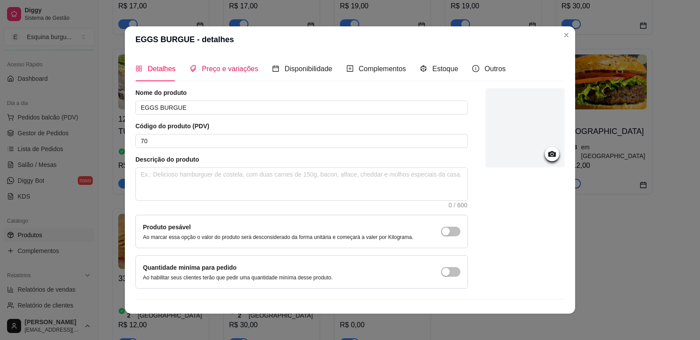
click at [236, 73] on span "Preço e variações" at bounding box center [230, 68] width 56 height 7
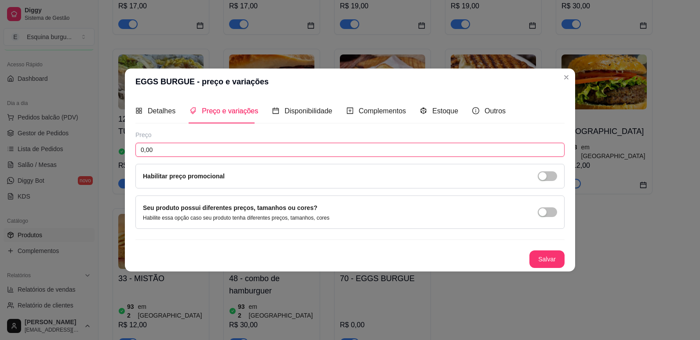
click at [217, 146] on input "0,00" at bounding box center [349, 150] width 429 height 14
type input "13,00"
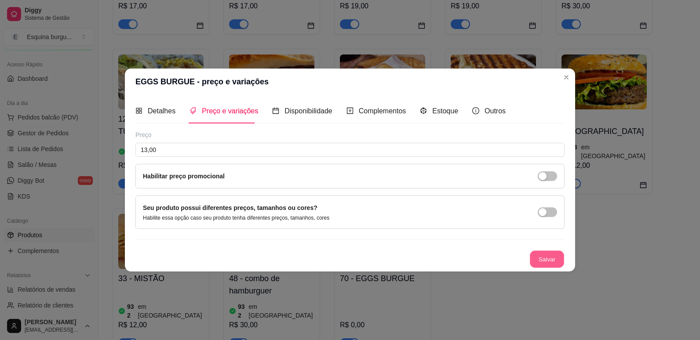
click at [546, 255] on button "Salvar" at bounding box center [547, 259] width 34 height 17
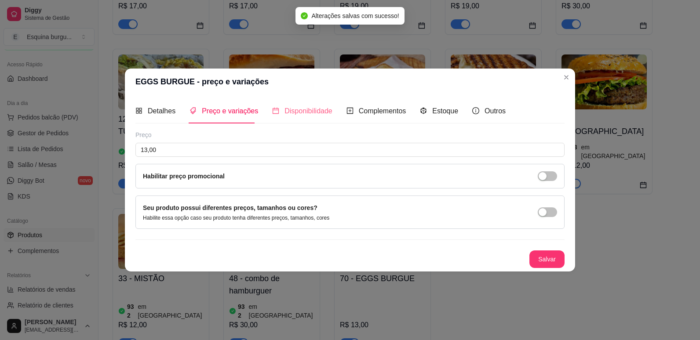
click at [320, 105] on div "Disponibilidade" at bounding box center [302, 111] width 60 height 25
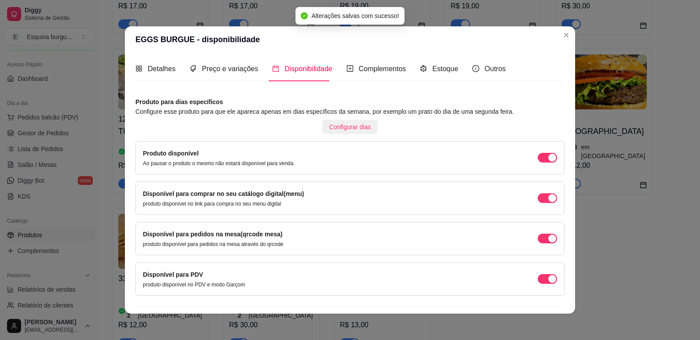
click at [340, 124] on span "Configurar dias" at bounding box center [350, 127] width 42 height 10
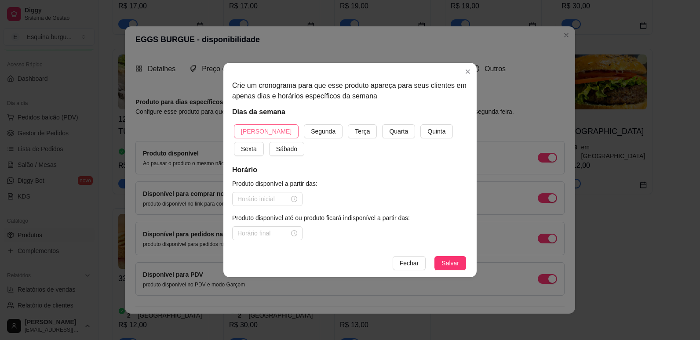
click at [259, 138] on button "[PERSON_NAME]" at bounding box center [266, 131] width 65 height 14
click at [304, 124] on button "Segunda" at bounding box center [323, 131] width 39 height 14
click at [348, 124] on button "Terça" at bounding box center [362, 131] width 29 height 14
click at [382, 124] on button "Quarta" at bounding box center [398, 131] width 33 height 14
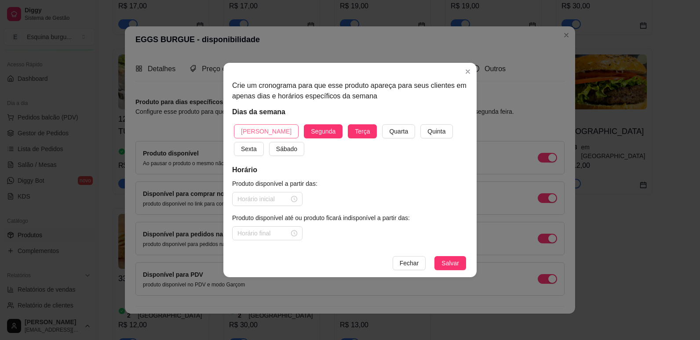
click at [421, 124] on button "Quinta" at bounding box center [437, 131] width 32 height 14
click at [234, 142] on button "Sexta" at bounding box center [249, 149] width 30 height 14
click at [269, 142] on button "Sábado" at bounding box center [286, 149] width 35 height 14
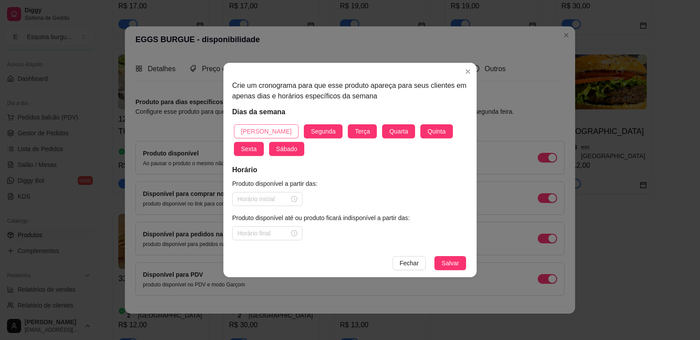
click at [261, 127] on span "[PERSON_NAME]" at bounding box center [266, 132] width 51 height 10
click at [268, 201] on input at bounding box center [264, 199] width 52 height 10
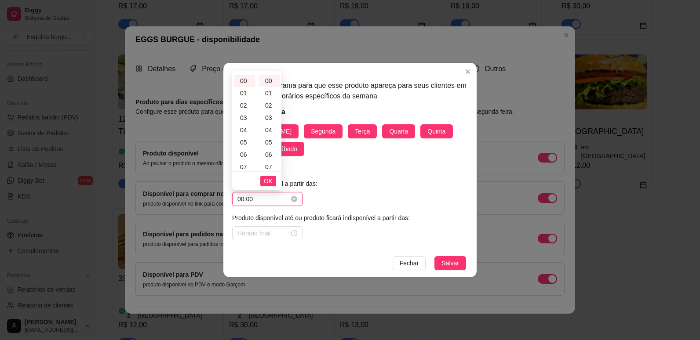
type input "00:00"
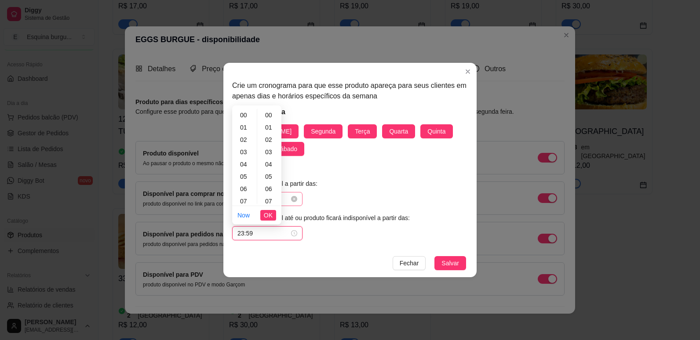
scroll to position [644, 0]
type input "23:59"
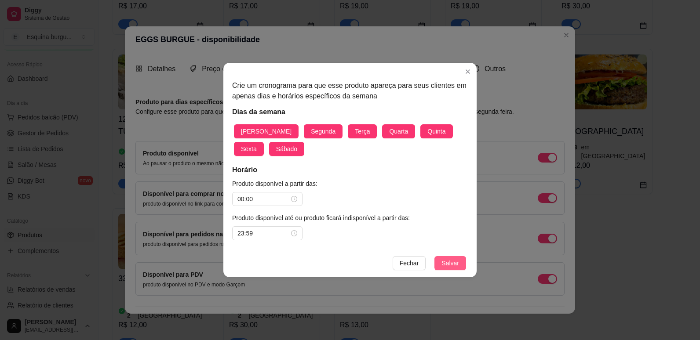
click at [450, 268] on span "Salvar" at bounding box center [451, 264] width 18 height 10
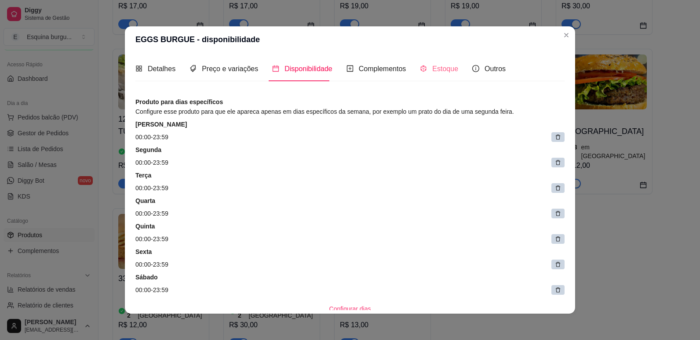
scroll to position [203, 0]
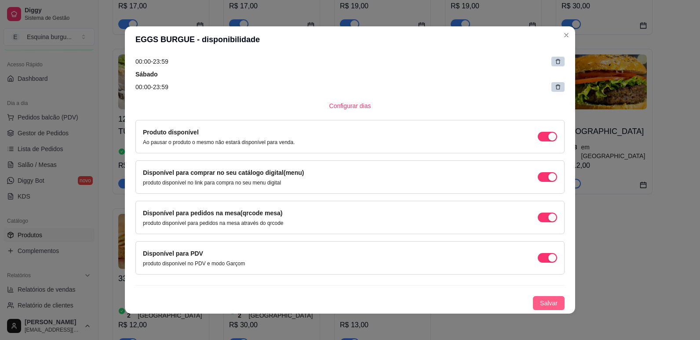
click at [540, 304] on span "Salvar" at bounding box center [549, 304] width 18 height 10
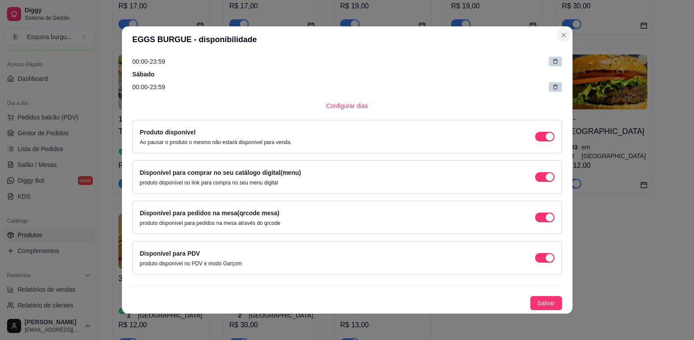
click at [564, 55] on img at bounding box center [604, 82] width 85 height 55
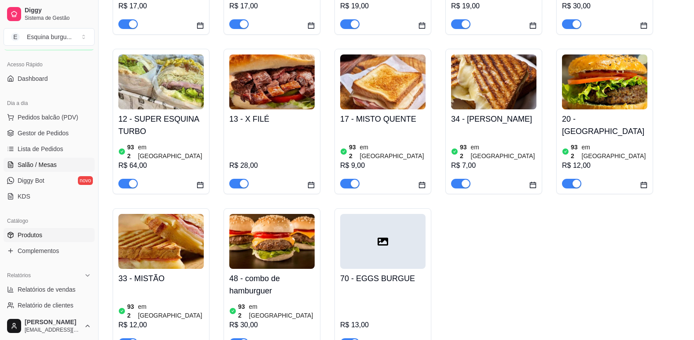
click at [51, 163] on span "Salão / Mesas" at bounding box center [37, 165] width 39 height 9
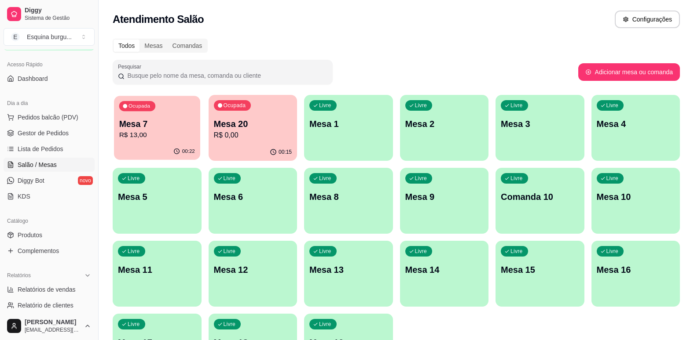
click at [163, 140] on p "R$ 13,00" at bounding box center [157, 135] width 76 height 10
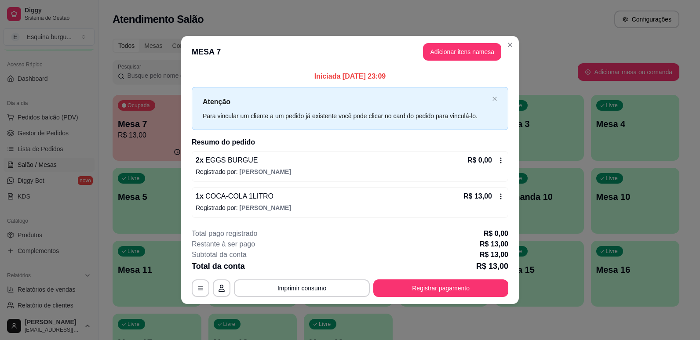
click at [499, 160] on icon at bounding box center [501, 160] width 7 height 7
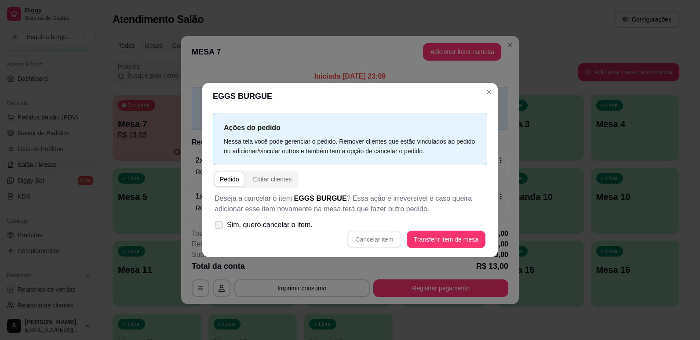
click at [215, 229] on label "Sim, quero cancelar o item." at bounding box center [263, 225] width 105 height 18
click at [215, 229] on input "Sim, quero cancelar o item." at bounding box center [217, 230] width 6 height 6
click at [215, 229] on label "Sim, quero cancelar o item." at bounding box center [263, 225] width 105 height 18
click at [215, 229] on input "Sim, quero cancelar o item." at bounding box center [217, 230] width 6 height 6
click at [222, 224] on icon at bounding box center [219, 225] width 7 height 5
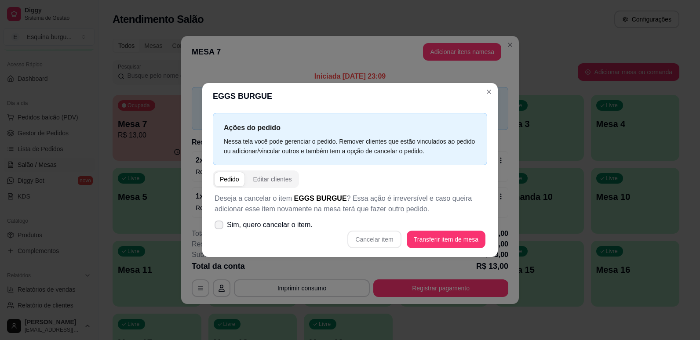
click at [220, 227] on input "Sim, quero cancelar o item." at bounding box center [217, 230] width 6 height 6
checkbox input "true"
click at [373, 236] on button "Cancelar item" at bounding box center [375, 240] width 54 height 18
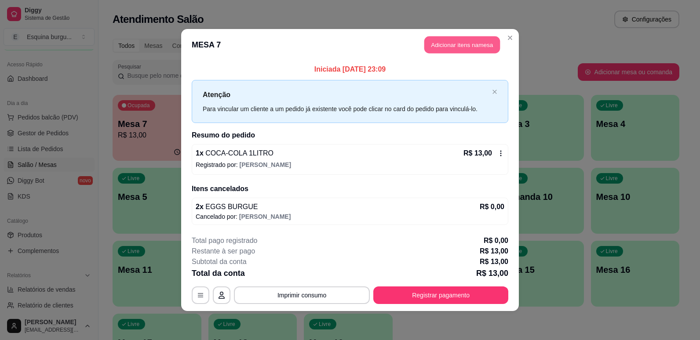
click at [476, 51] on button "Adicionar itens na mesa" at bounding box center [463, 45] width 76 height 17
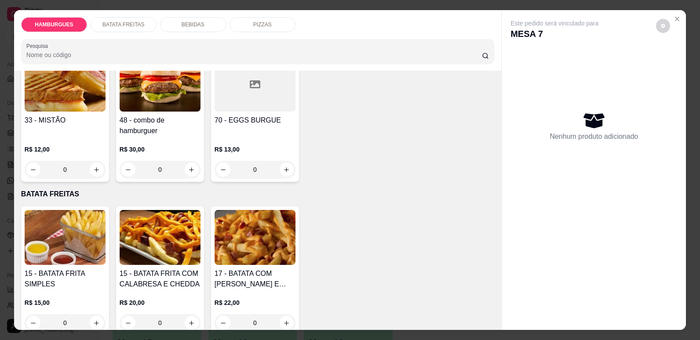
scroll to position [484, 0]
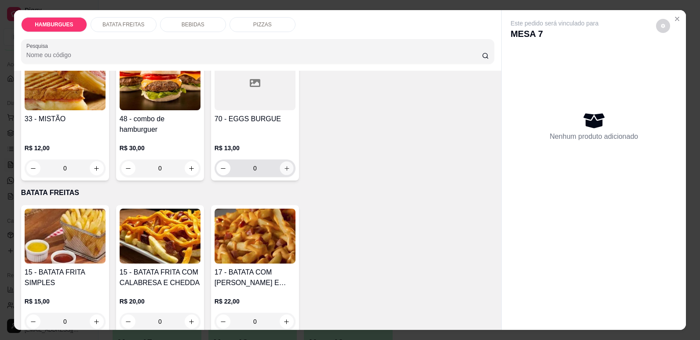
click at [280, 176] on button "increase-product-quantity" at bounding box center [287, 169] width 14 height 14
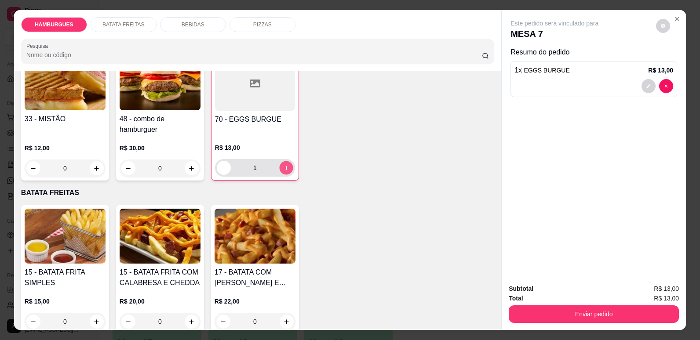
click at [279, 175] on button "increase-product-quantity" at bounding box center [286, 168] width 14 height 14
type input "2"
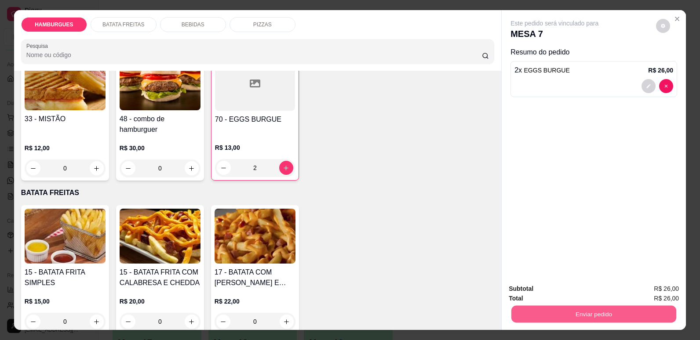
click at [621, 314] on button "Enviar pedido" at bounding box center [594, 314] width 165 height 17
click at [604, 291] on button "Não registrar e enviar pedido" at bounding box center [565, 293] width 89 height 16
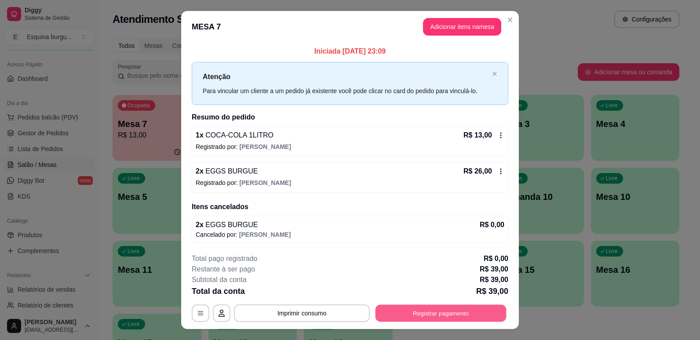
click at [442, 311] on button "Registrar pagamento" at bounding box center [441, 313] width 131 height 17
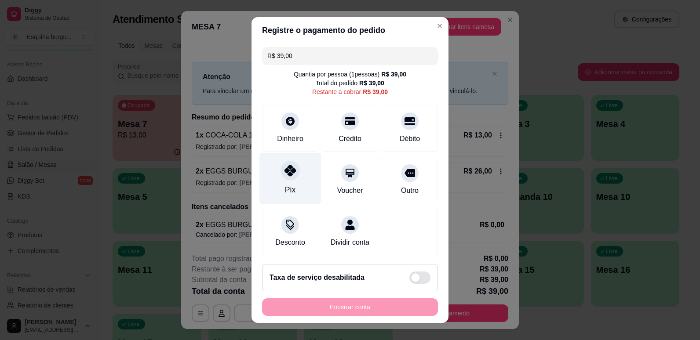
click at [281, 173] on div at bounding box center [290, 170] width 19 height 19
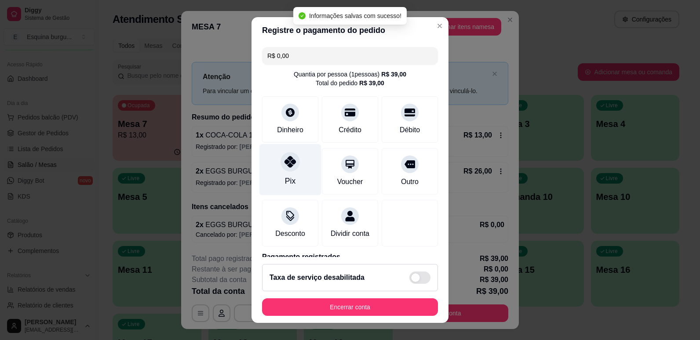
type input "R$ 0,00"
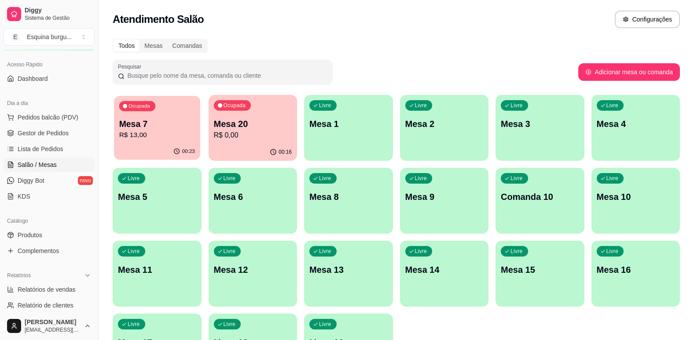
click at [173, 128] on p "Mesa 7" at bounding box center [157, 124] width 76 height 12
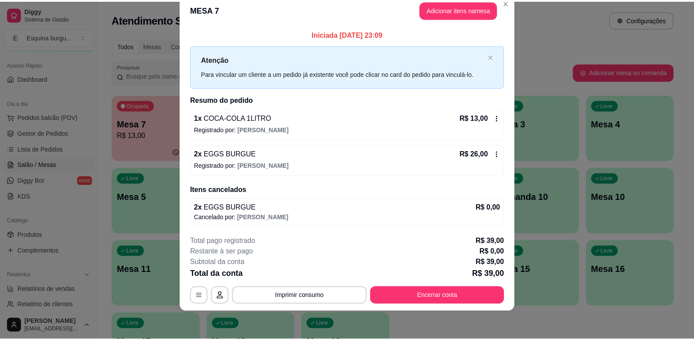
scroll to position [0, 0]
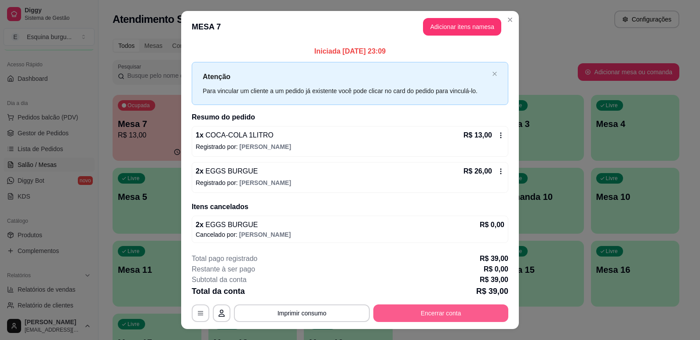
click at [427, 314] on button "Encerrar conta" at bounding box center [440, 314] width 135 height 18
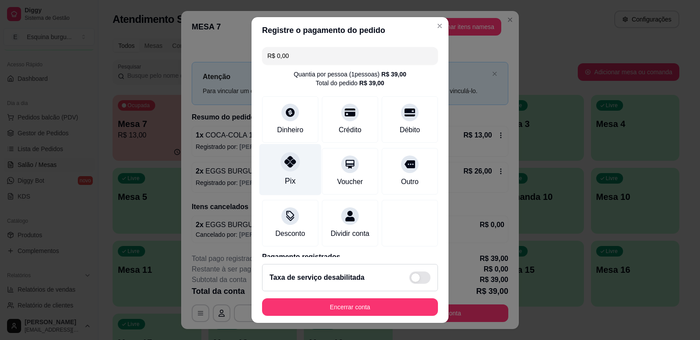
click at [298, 162] on div "Pix" at bounding box center [291, 169] width 62 height 51
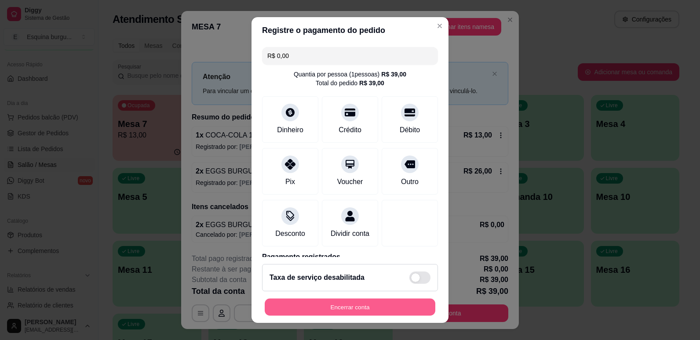
click at [387, 308] on button "Encerrar conta" at bounding box center [350, 307] width 171 height 17
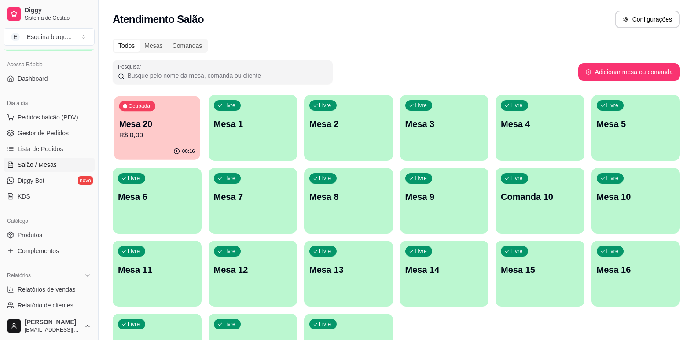
click at [168, 126] on p "Mesa 20" at bounding box center [157, 124] width 76 height 12
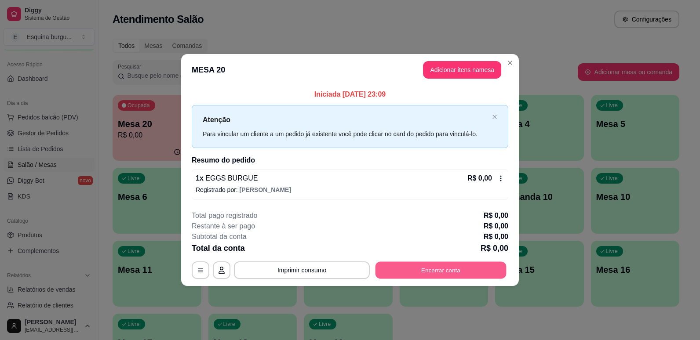
click at [406, 270] on button "Encerrar conta" at bounding box center [441, 270] width 131 height 17
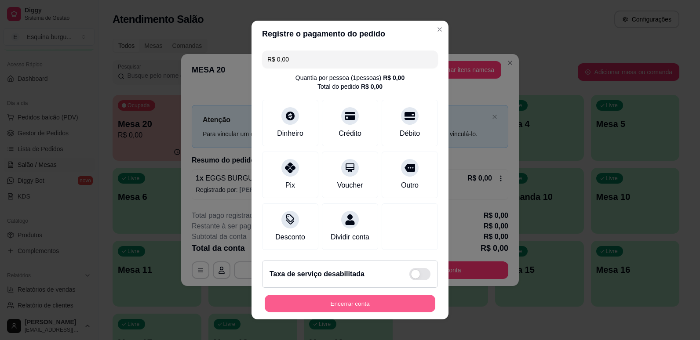
click at [370, 313] on button "Encerrar conta" at bounding box center [350, 304] width 171 height 17
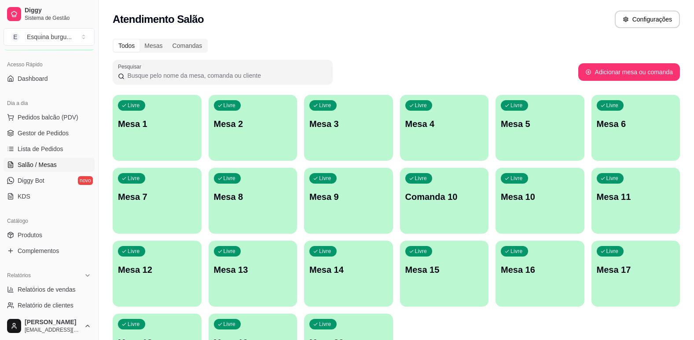
click at [408, 32] on div "Atendimento Salão Configurações" at bounding box center [396, 16] width 595 height 33
click at [64, 146] on link "Lista de Pedidos" at bounding box center [49, 149] width 91 height 14
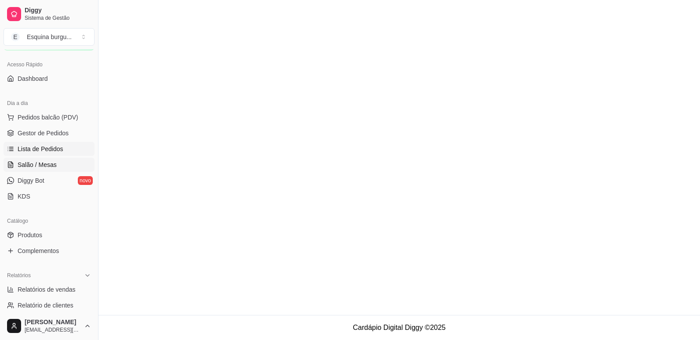
click at [61, 159] on link "Salão / Mesas" at bounding box center [49, 165] width 91 height 14
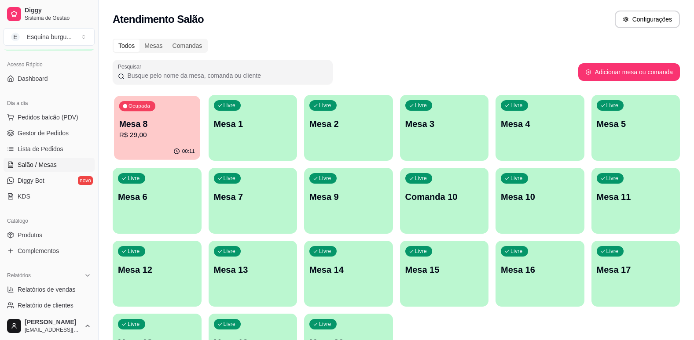
click at [148, 122] on p "Mesa 8" at bounding box center [157, 124] width 76 height 12
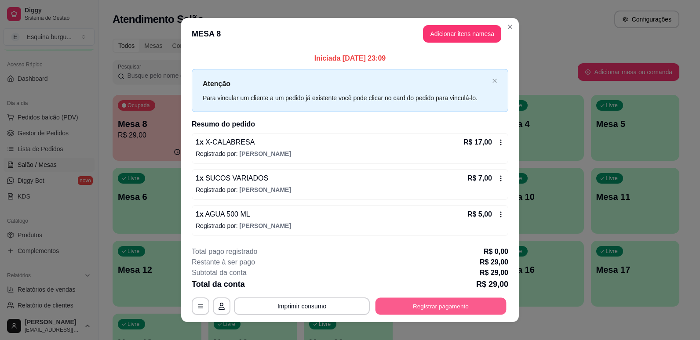
click at [440, 301] on button "Registrar pagamento" at bounding box center [441, 306] width 131 height 17
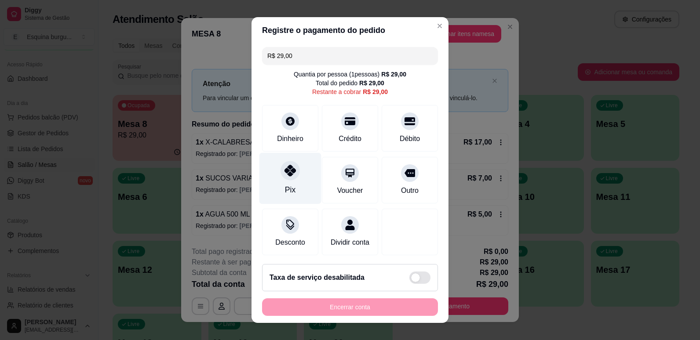
click at [291, 183] on div "Pix" at bounding box center [291, 178] width 62 height 51
type input "R$ 0,00"
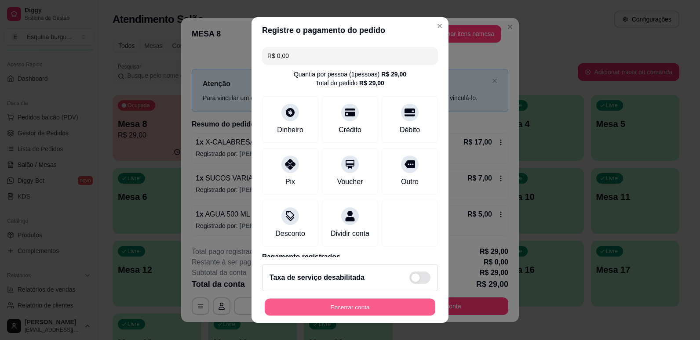
click at [352, 306] on button "Encerrar conta" at bounding box center [350, 307] width 171 height 17
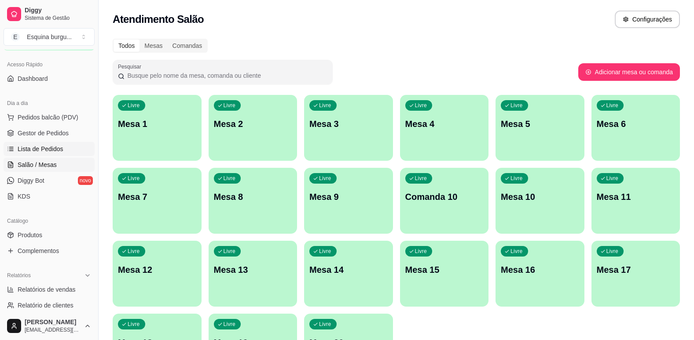
click at [66, 148] on link "Lista de Pedidos" at bounding box center [49, 149] width 91 height 14
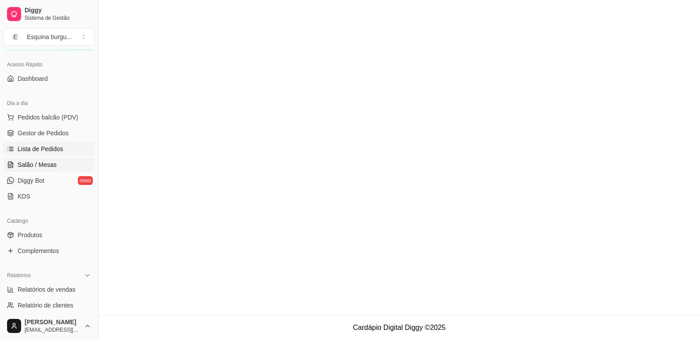
click at [65, 167] on link "Salão / Mesas" at bounding box center [49, 165] width 91 height 14
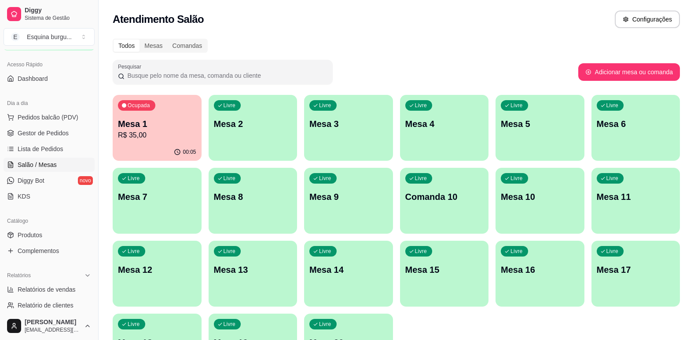
click at [150, 144] on div "00:05" at bounding box center [157, 152] width 89 height 17
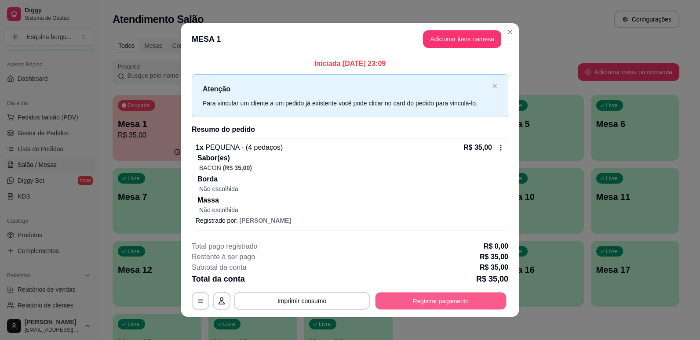
click at [432, 305] on button "Registrar pagamento" at bounding box center [441, 301] width 131 height 17
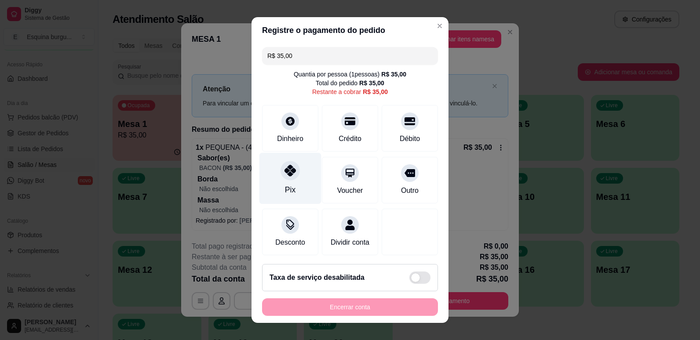
click at [285, 194] on div "Pix" at bounding box center [290, 189] width 11 height 11
type input "R$ 0,00"
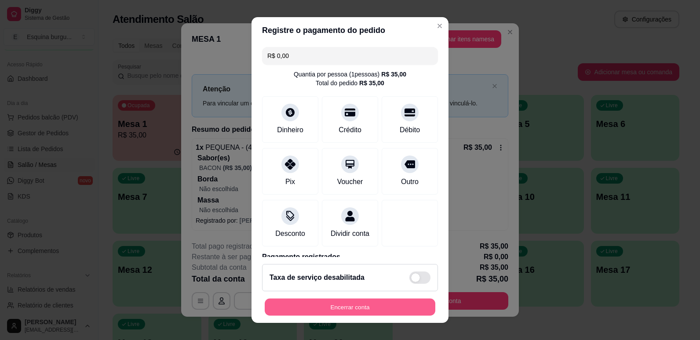
click at [409, 305] on button "Encerrar conta" at bounding box center [350, 307] width 171 height 17
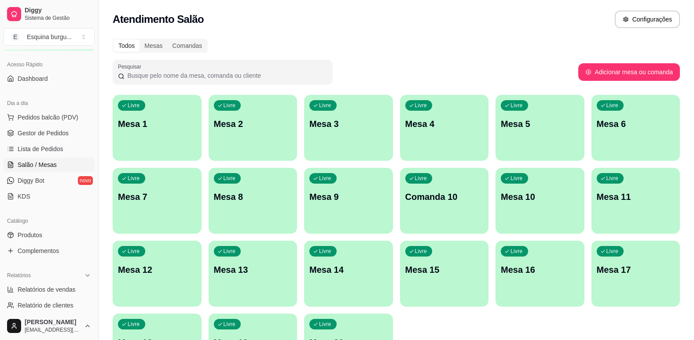
click at [485, 36] on div "Todos Mesas Comandas Pesquisar Adicionar mesa ou comanda Livre Mesa 1 Livre Mes…" at bounding box center [396, 211] width 595 height 357
click at [56, 150] on span "Lista de Pedidos" at bounding box center [41, 149] width 46 height 9
click at [56, 165] on link "Salão / Mesas" at bounding box center [49, 165] width 91 height 14
click at [60, 150] on span "Lista de Pedidos" at bounding box center [41, 149] width 46 height 9
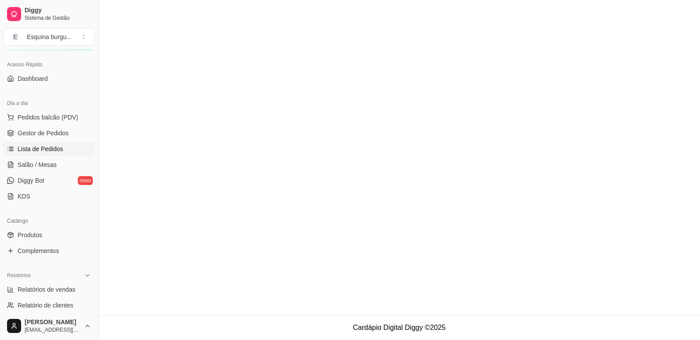
click at [60, 145] on span "Lista de Pedidos" at bounding box center [41, 149] width 46 height 9
click at [50, 158] on link "Salão / Mesas" at bounding box center [49, 165] width 91 height 14
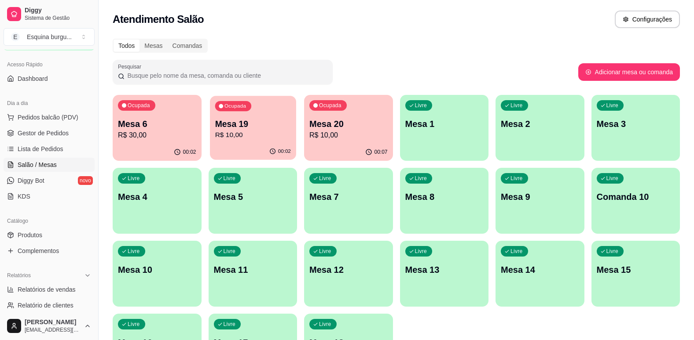
click at [241, 112] on div "Ocupada Mesa 19 R$ 10,00" at bounding box center [253, 120] width 86 height 48
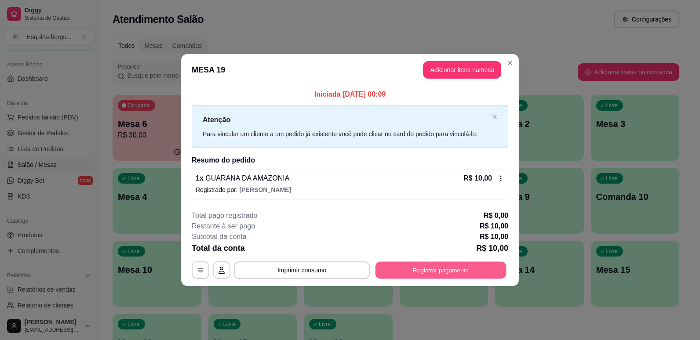
click at [416, 273] on button "Registrar pagamento" at bounding box center [441, 270] width 131 height 17
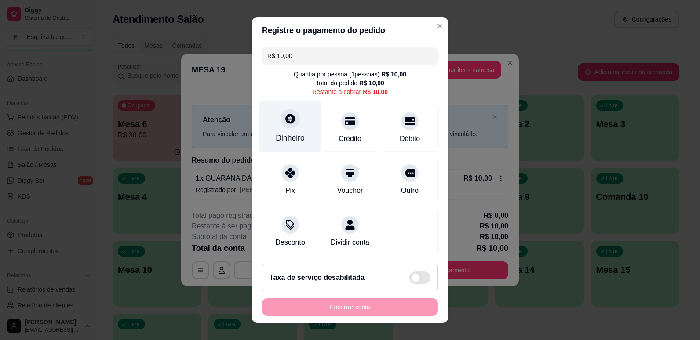
click at [281, 135] on div "Dinheiro" at bounding box center [290, 137] width 29 height 11
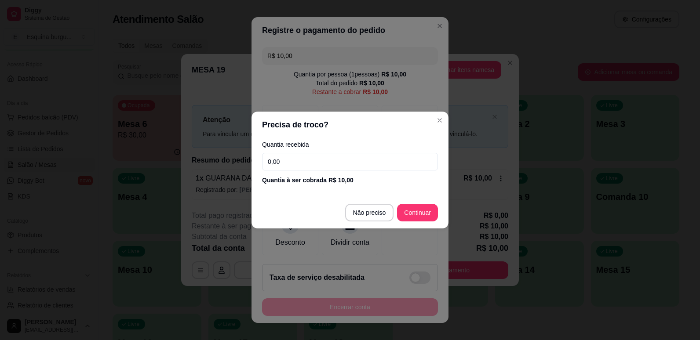
click at [306, 160] on input "0,00" at bounding box center [350, 162] width 176 height 18
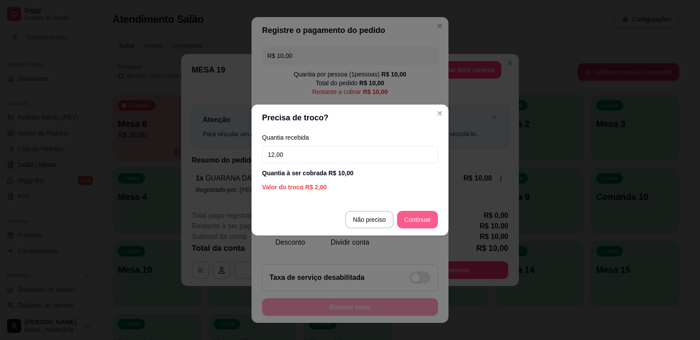
type input "12,00"
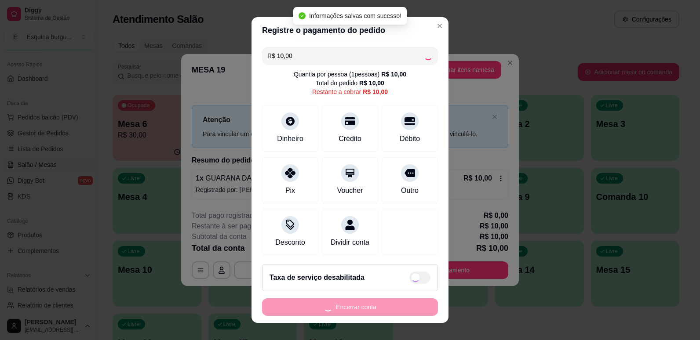
type input "R$ 0,00"
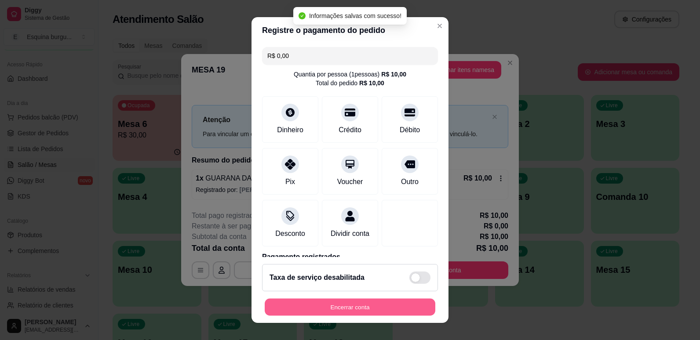
click at [351, 302] on button "Encerrar conta" at bounding box center [350, 307] width 171 height 17
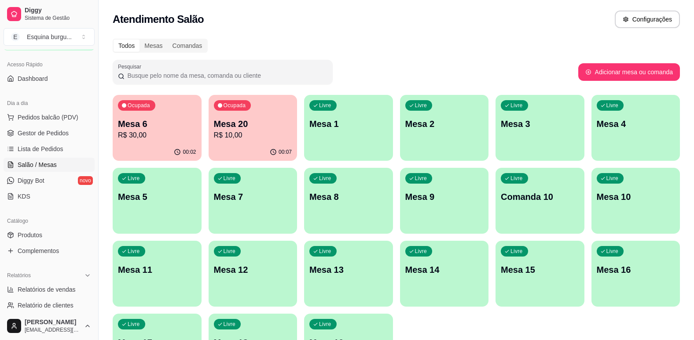
click at [473, 38] on div "Todos Mesas Comandas Pesquisar Adicionar mesa ou comanda Ocupada Mesa 6 R$ 30,0…" at bounding box center [396, 211] width 595 height 357
click at [503, 81] on div "Todos Mesas Comandas Pesquisar Adicionar mesa ou comanda Ocupada Mesa 6 R$ 30,0…" at bounding box center [396, 211] width 595 height 357
click at [46, 134] on span "Gestor de Pedidos" at bounding box center [43, 133] width 51 height 9
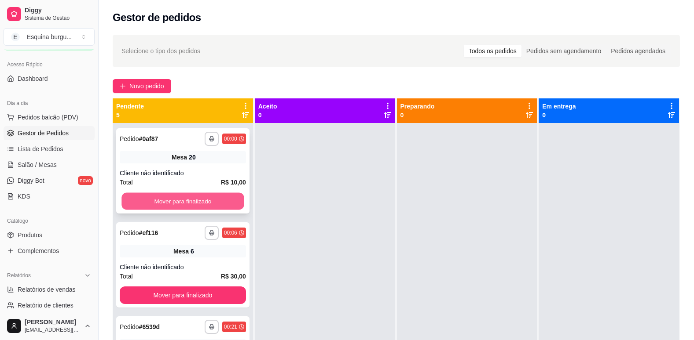
click at [218, 201] on button "Mover para finalizado" at bounding box center [182, 201] width 122 height 17
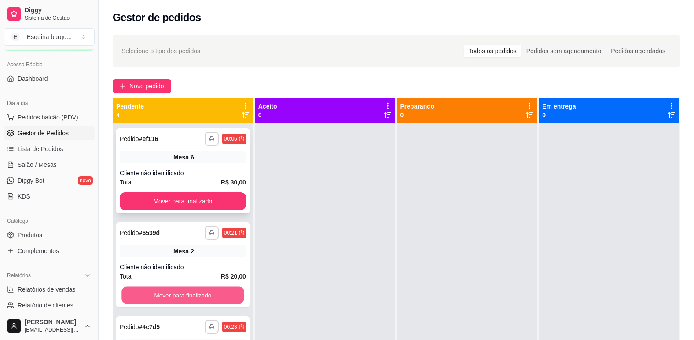
click at [214, 297] on button "Mover para finalizado" at bounding box center [182, 295] width 122 height 17
click at [216, 300] on div "**********" at bounding box center [183, 293] width 140 height 340
click at [216, 300] on button "Mover para finalizado" at bounding box center [182, 295] width 122 height 17
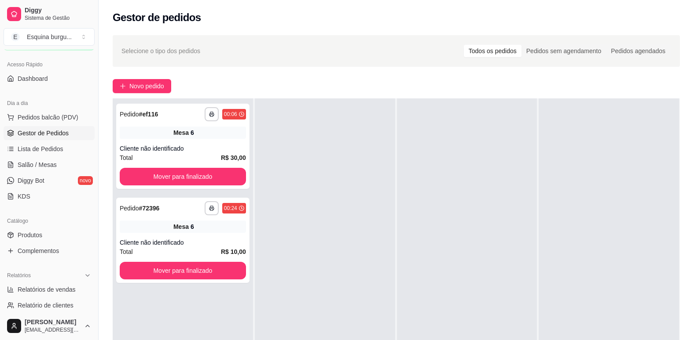
scroll to position [25, 0]
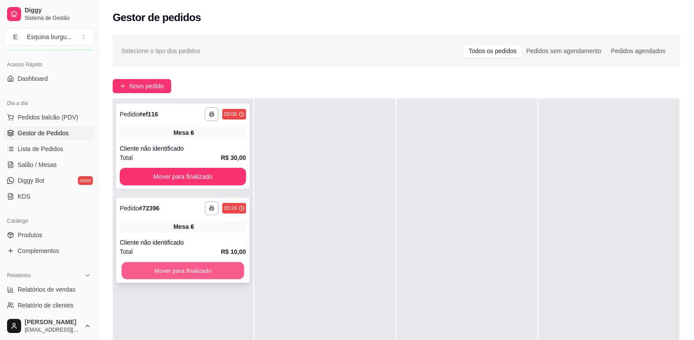
click at [212, 269] on button "Mover para finalizado" at bounding box center [182, 271] width 122 height 17
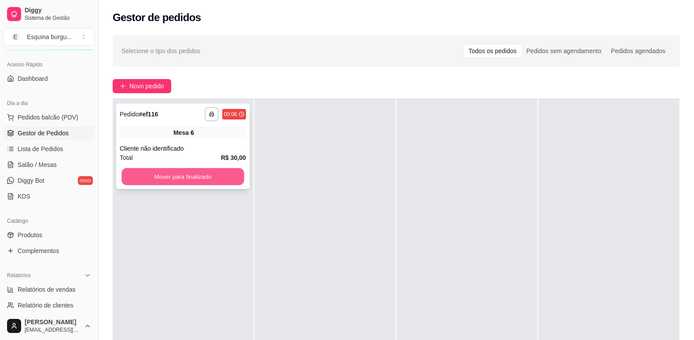
click at [207, 176] on button "Mover para finalizado" at bounding box center [182, 176] width 122 height 17
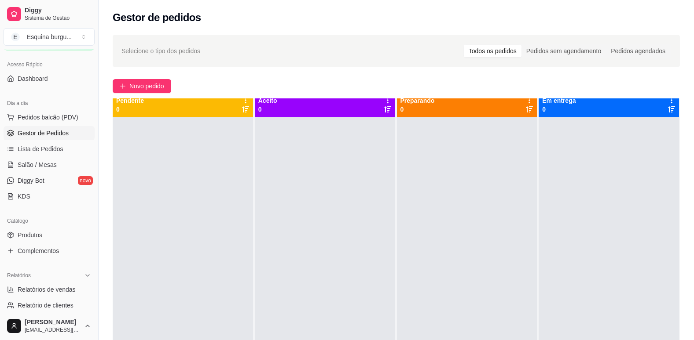
scroll to position [0, 0]
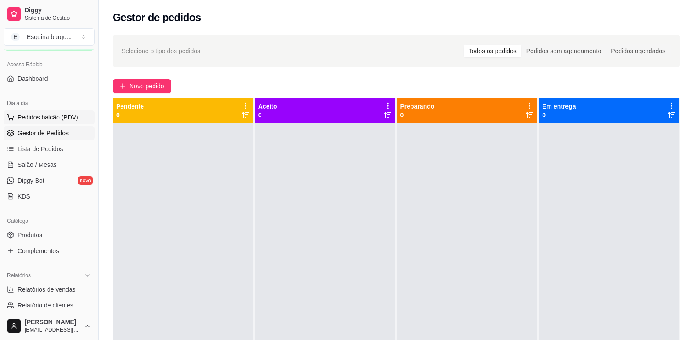
click at [70, 121] on span "Pedidos balcão (PDV)" at bounding box center [48, 117] width 61 height 9
click at [49, 166] on span "Salão / Mesas" at bounding box center [37, 165] width 39 height 9
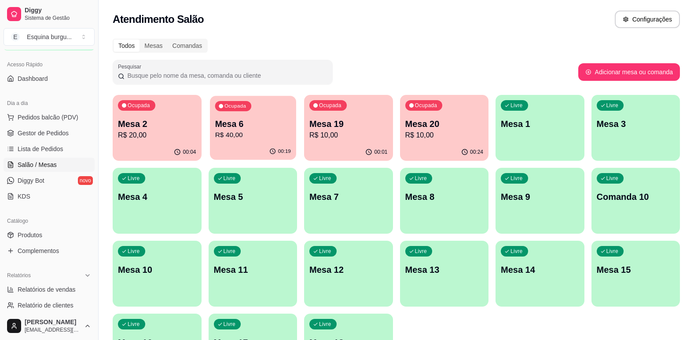
click at [276, 134] on p "R$ 40,00" at bounding box center [253, 135] width 76 height 10
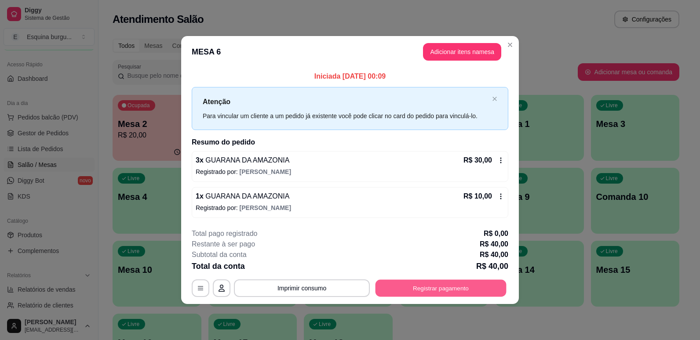
click at [443, 291] on button "Registrar pagamento" at bounding box center [441, 288] width 131 height 17
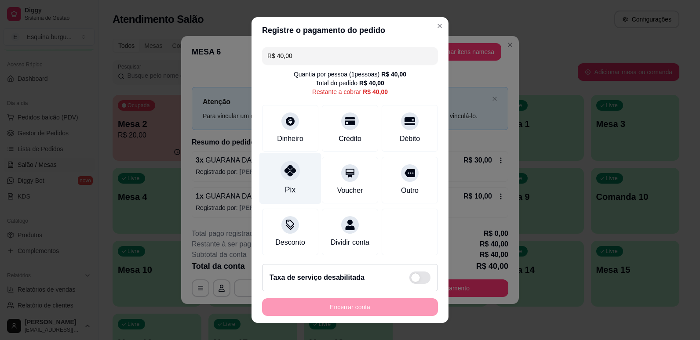
click at [296, 177] on div "Pix" at bounding box center [291, 178] width 62 height 51
type input "R$ 0,00"
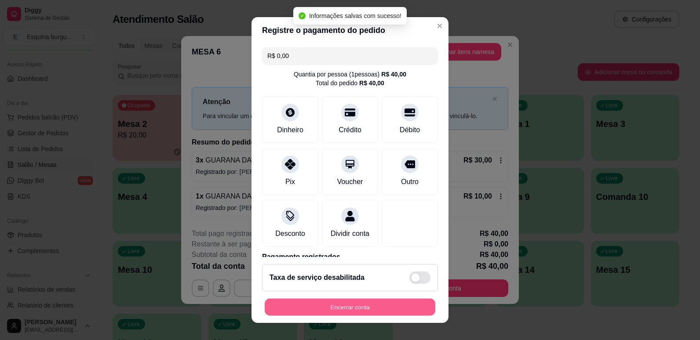
click at [363, 308] on button "Encerrar conta" at bounding box center [350, 307] width 171 height 17
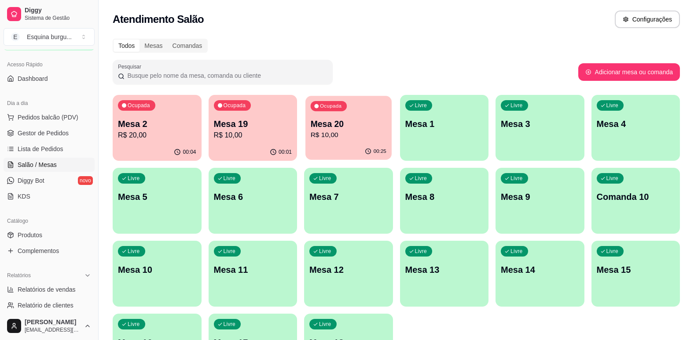
click at [350, 136] on p "R$ 10,00" at bounding box center [349, 135] width 76 height 10
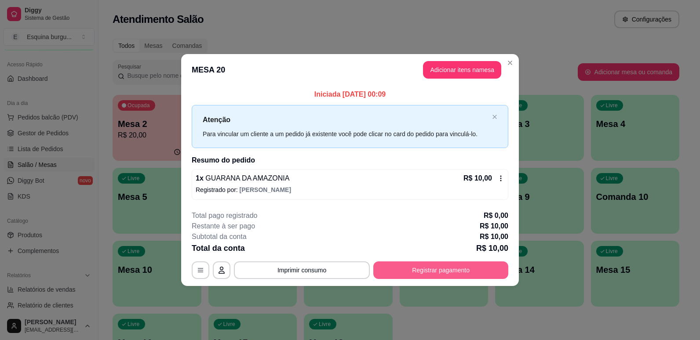
click at [463, 267] on button "Registrar pagamento" at bounding box center [440, 271] width 135 height 18
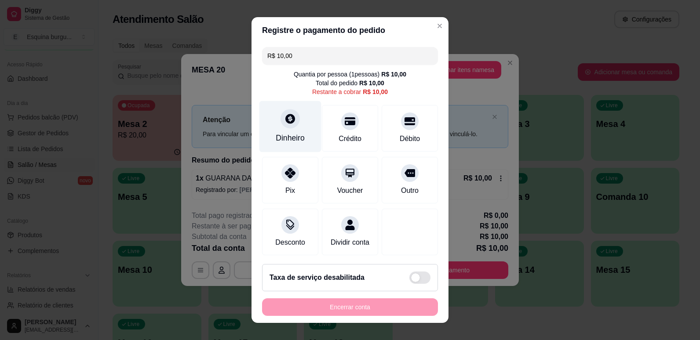
click at [289, 143] on div "Dinheiro" at bounding box center [290, 137] width 29 height 11
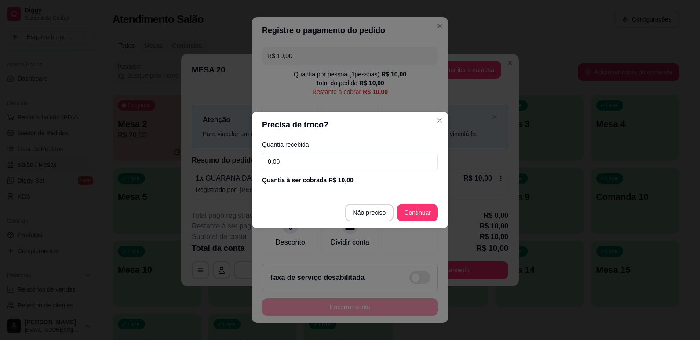
click at [325, 165] on input "0,00" at bounding box center [350, 162] width 176 height 18
type input "10,00"
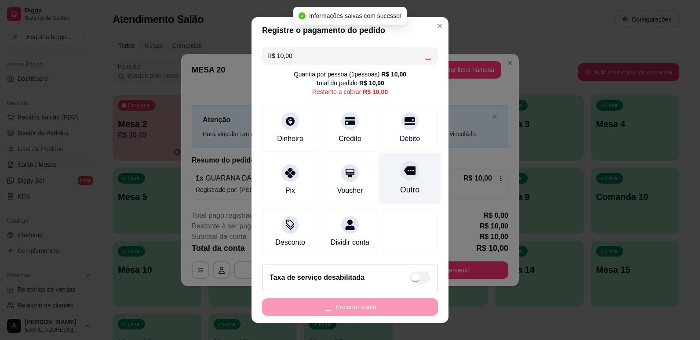
type input "R$ 0,00"
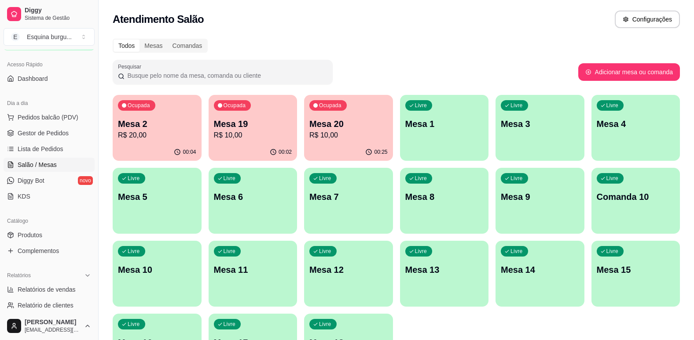
click at [244, 119] on p "Mesa 19" at bounding box center [253, 124] width 78 height 12
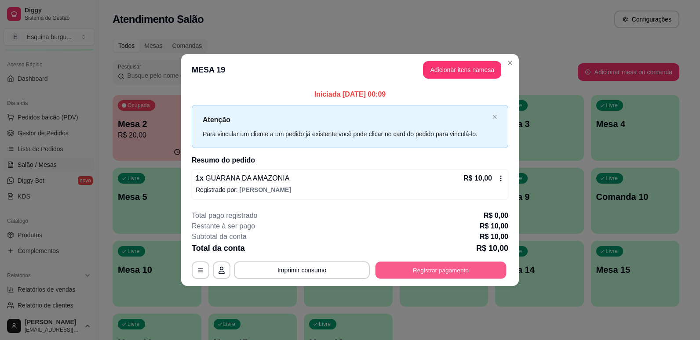
click at [447, 276] on button "Registrar pagamento" at bounding box center [441, 270] width 131 height 17
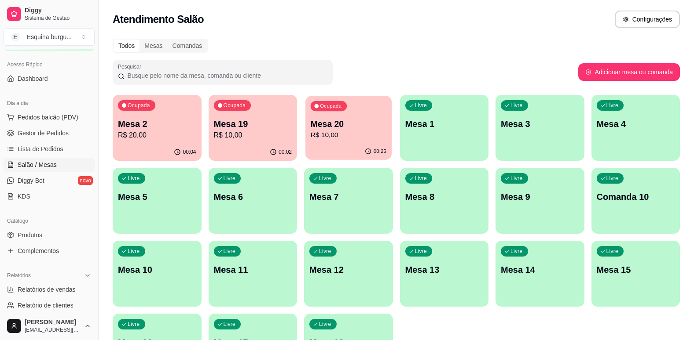
click at [366, 116] on div "Ocupada Mesa 20 R$ 10,00" at bounding box center [348, 120] width 86 height 48
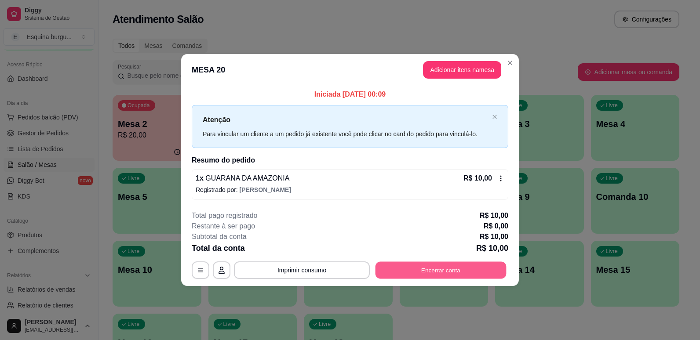
click at [420, 275] on button "Encerrar conta" at bounding box center [441, 270] width 131 height 17
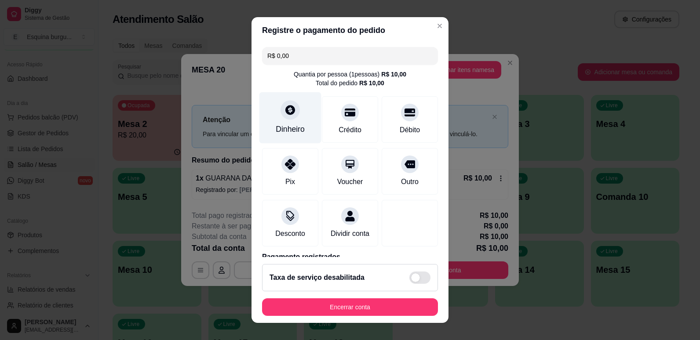
click at [300, 129] on div "Dinheiro" at bounding box center [290, 129] width 29 height 11
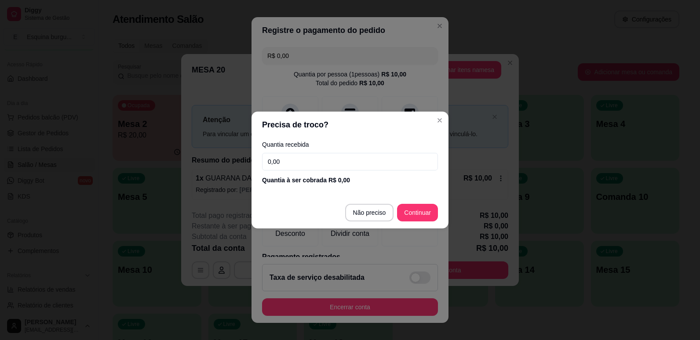
click at [297, 157] on input "0,00" at bounding box center [350, 162] width 176 height 18
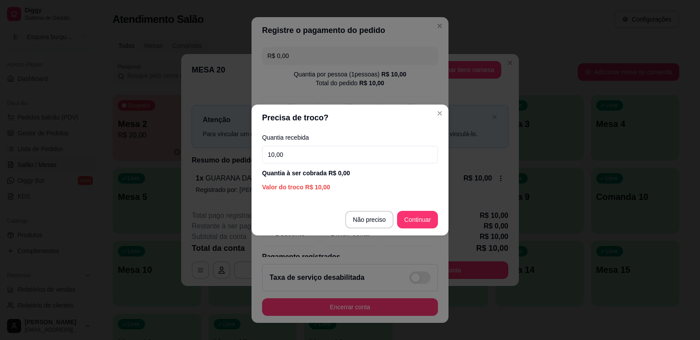
type input "10,00"
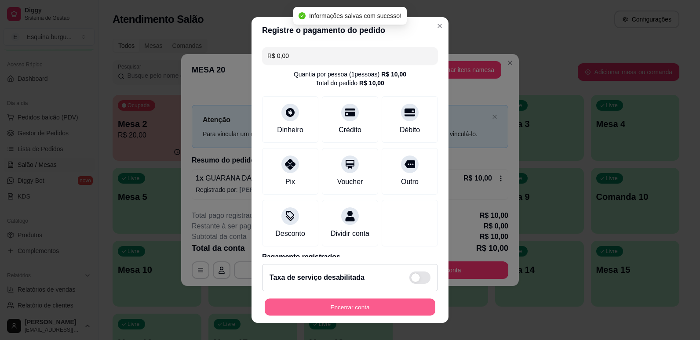
click at [362, 309] on button "Encerrar conta" at bounding box center [350, 307] width 171 height 17
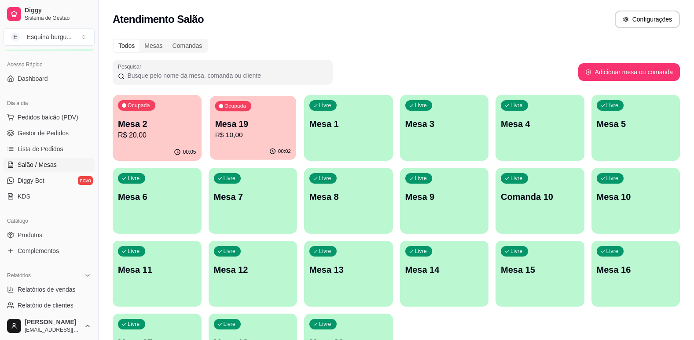
click at [269, 136] on p "R$ 10,00" at bounding box center [253, 135] width 76 height 10
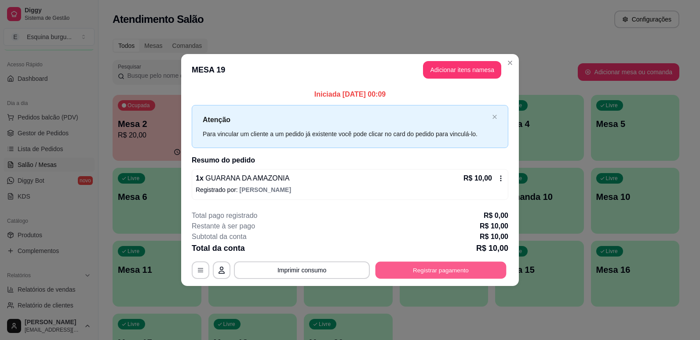
click at [412, 268] on button "Registrar pagamento" at bounding box center [441, 270] width 131 height 17
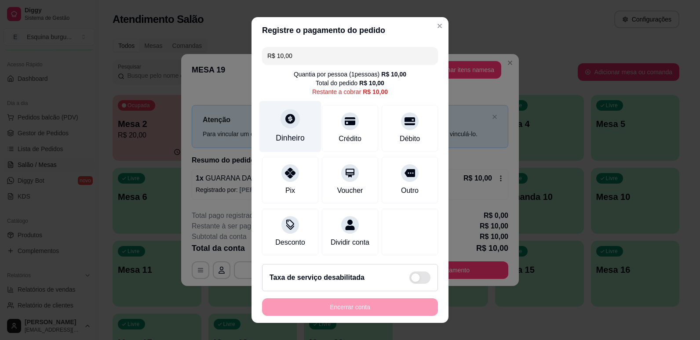
click at [291, 142] on div "Dinheiro" at bounding box center [290, 137] width 29 height 11
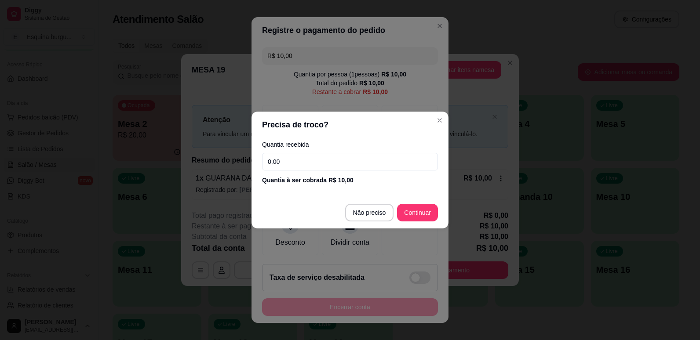
click at [399, 164] on input "0,00" at bounding box center [350, 162] width 176 height 18
type input "10,00"
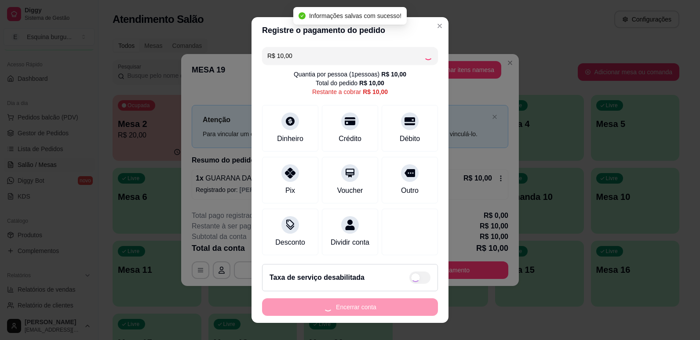
type input "R$ 0,00"
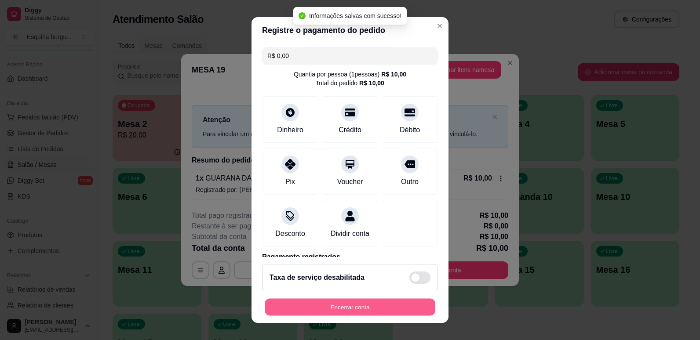
click at [348, 310] on button "Encerrar conta" at bounding box center [350, 307] width 171 height 17
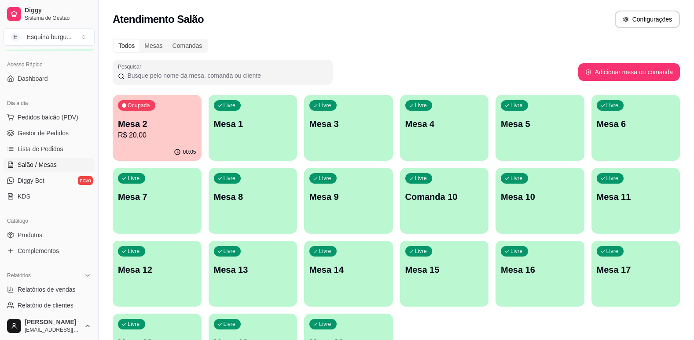
click at [386, 70] on div "Pesquisar" at bounding box center [345, 72] width 465 height 25
click at [143, 118] on p "Mesa 2" at bounding box center [157, 124] width 76 height 12
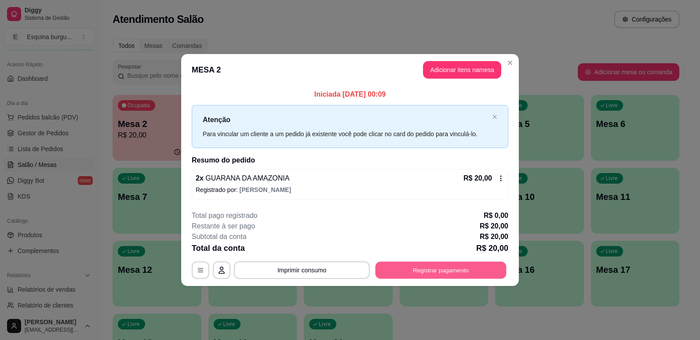
click at [422, 267] on button "Registrar pagamento" at bounding box center [441, 270] width 131 height 17
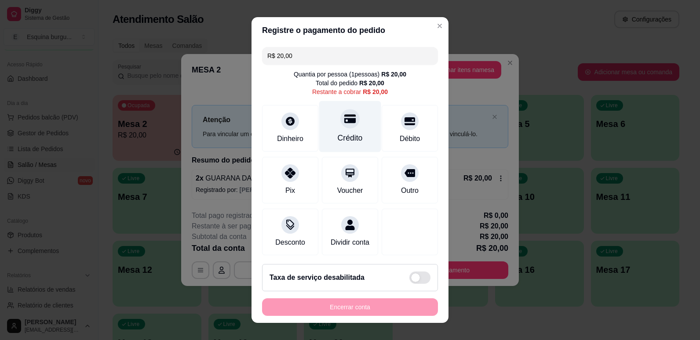
click at [343, 135] on div "Crédito" at bounding box center [350, 137] width 25 height 11
type input "R$ 0,00"
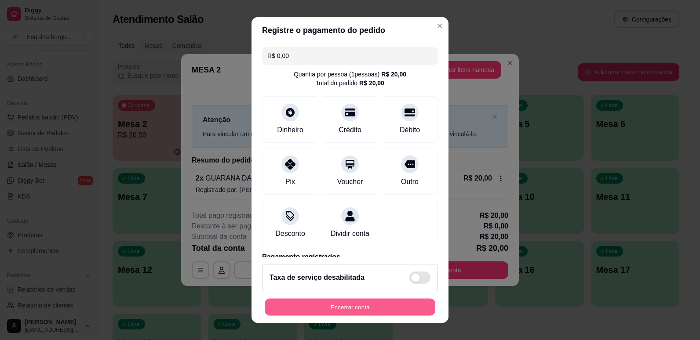
click at [337, 310] on button "Encerrar conta" at bounding box center [350, 307] width 171 height 17
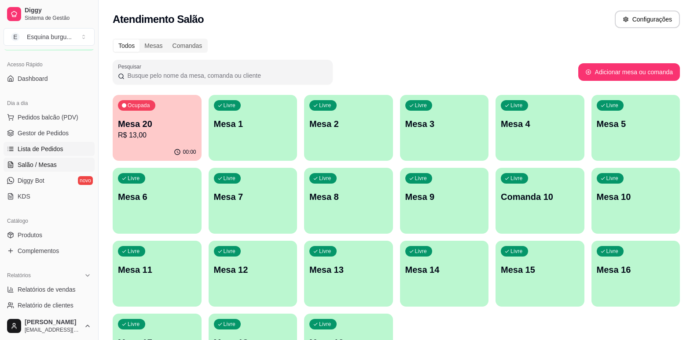
click at [42, 144] on link "Lista de Pedidos" at bounding box center [49, 149] width 91 height 14
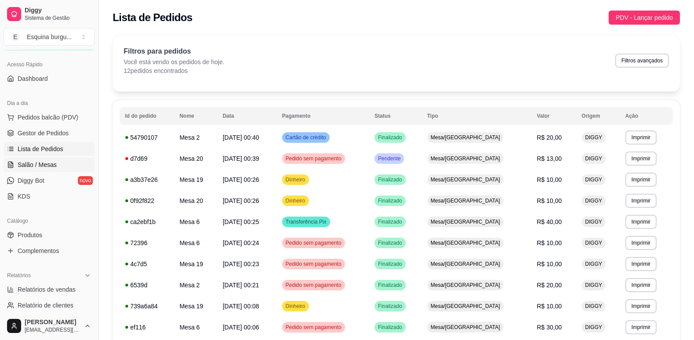
click at [54, 165] on span "Salão / Mesas" at bounding box center [37, 165] width 39 height 9
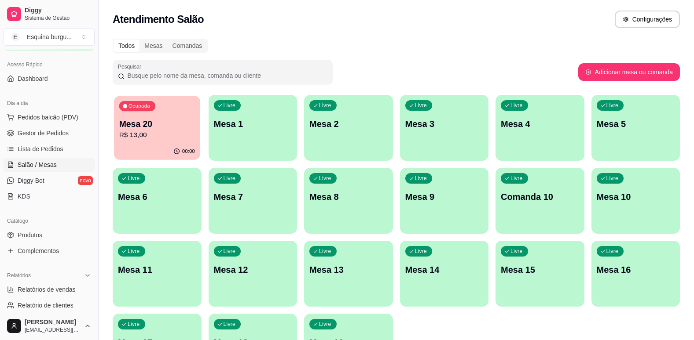
click at [165, 123] on p "Mesa 20" at bounding box center [157, 124] width 76 height 12
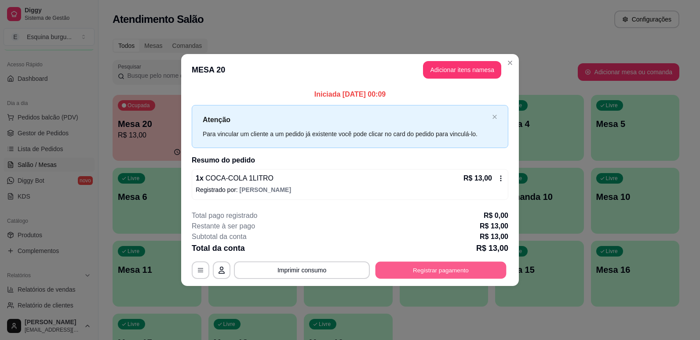
click at [471, 274] on button "Registrar pagamento" at bounding box center [441, 270] width 131 height 17
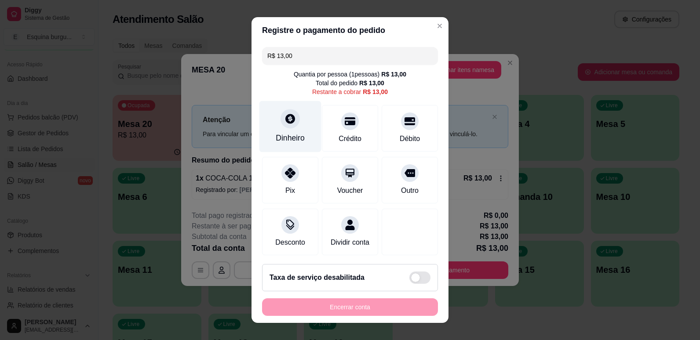
click at [284, 134] on div "Dinheiro" at bounding box center [290, 137] width 29 height 11
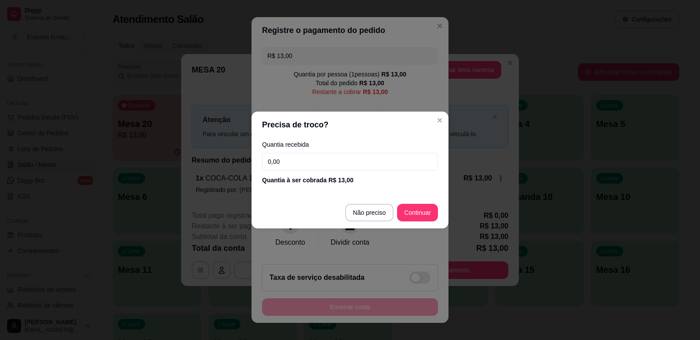
click at [300, 168] on input "0,00" at bounding box center [350, 162] width 176 height 18
type input "13,00"
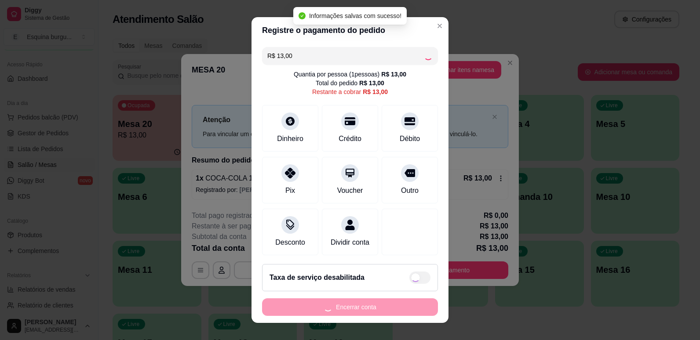
type input "R$ 0,00"
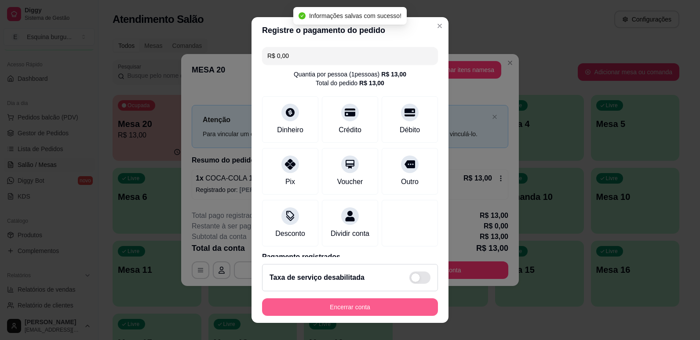
click at [371, 304] on button "Encerrar conta" at bounding box center [350, 308] width 176 height 18
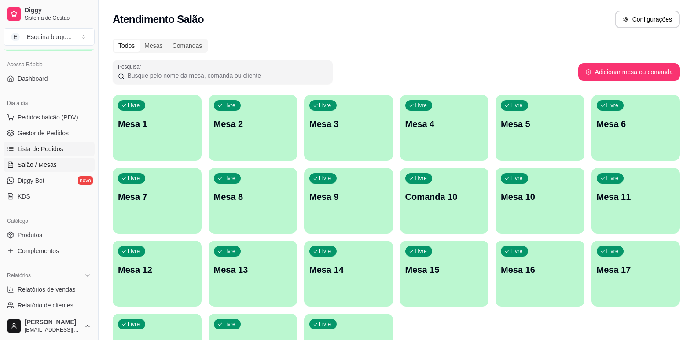
click at [48, 146] on span "Lista de Pedidos" at bounding box center [41, 149] width 46 height 9
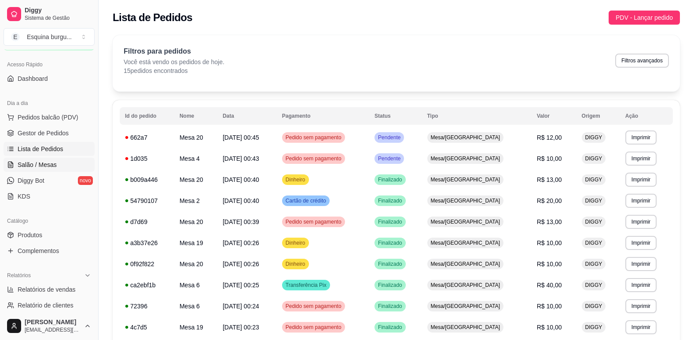
click at [48, 164] on span "Salão / Mesas" at bounding box center [37, 165] width 39 height 9
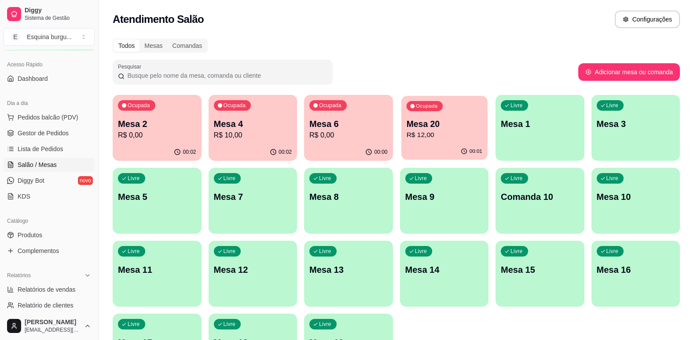
click at [460, 143] on div "Ocupada Mesa 20 R$ 12,00" at bounding box center [444, 120] width 86 height 48
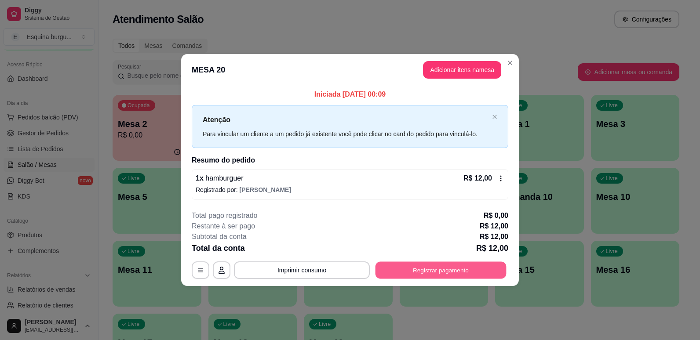
click at [401, 271] on button "Registrar pagamento" at bounding box center [441, 270] width 131 height 17
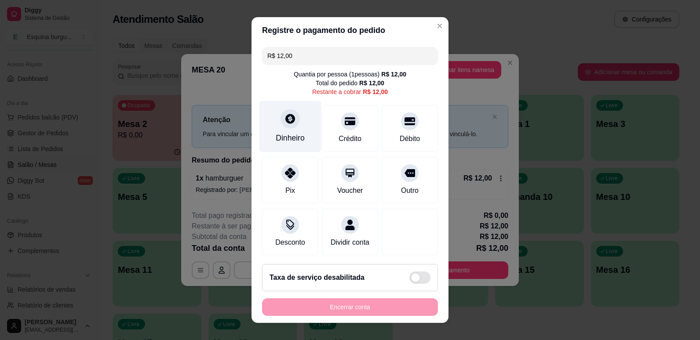
click at [288, 141] on div "Dinheiro" at bounding box center [290, 137] width 29 height 11
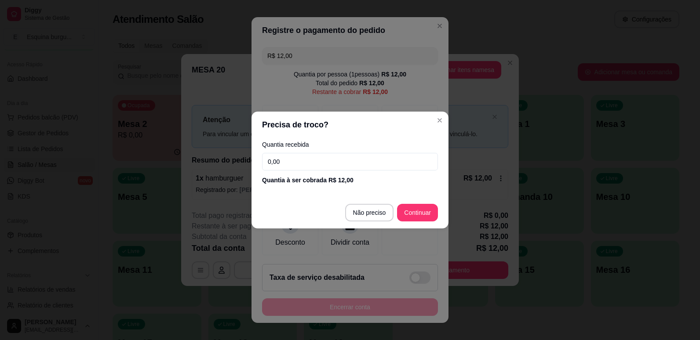
click at [305, 160] on input "0,00" at bounding box center [350, 162] width 176 height 18
type input "12,00"
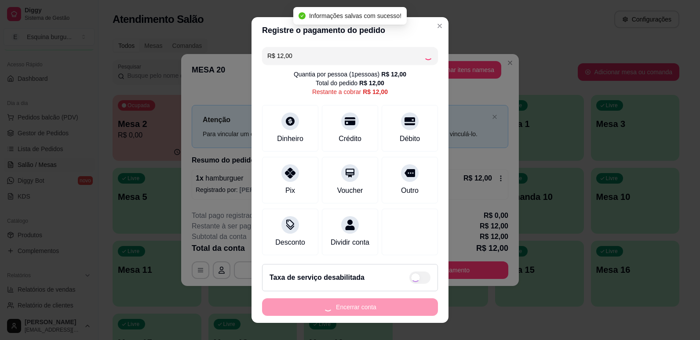
type input "R$ 0,00"
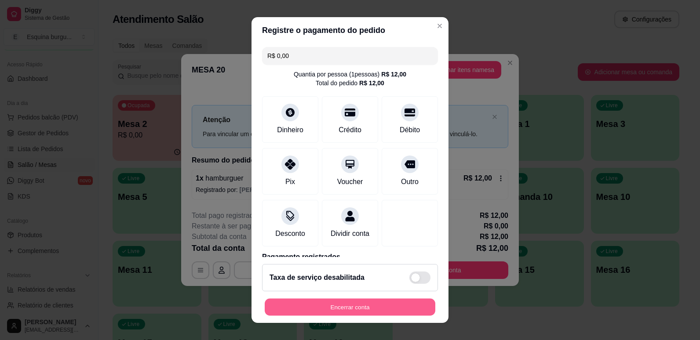
click at [373, 311] on button "Encerrar conta" at bounding box center [350, 307] width 171 height 17
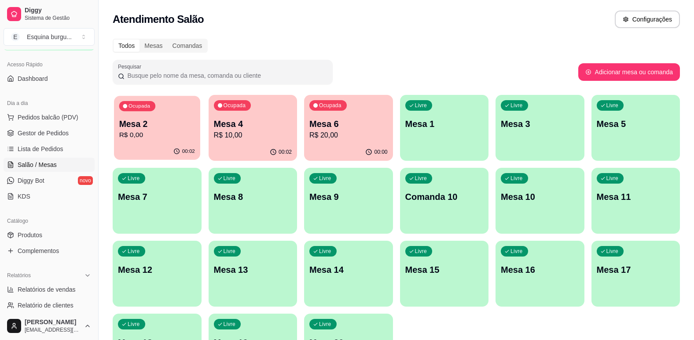
click at [167, 104] on div "Ocupada Mesa 2 R$ 0,00" at bounding box center [157, 120] width 86 height 48
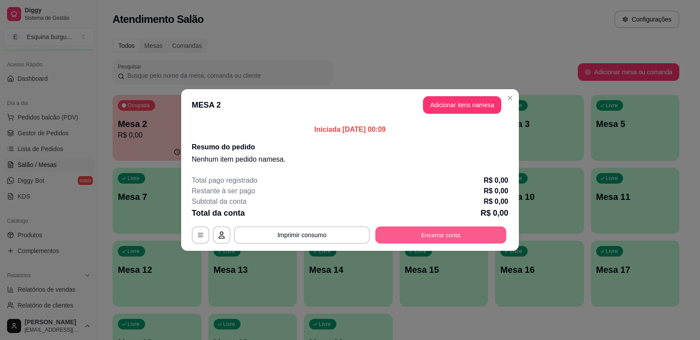
click at [421, 231] on button "Encerrar conta" at bounding box center [441, 235] width 131 height 17
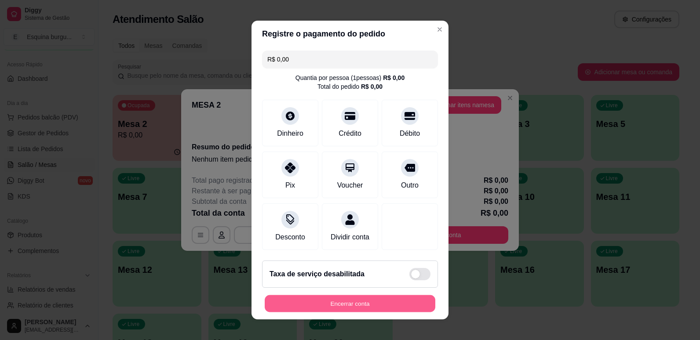
click at [353, 310] on button "Encerrar conta" at bounding box center [350, 304] width 171 height 17
